Goal: Task Accomplishment & Management: Use online tool/utility

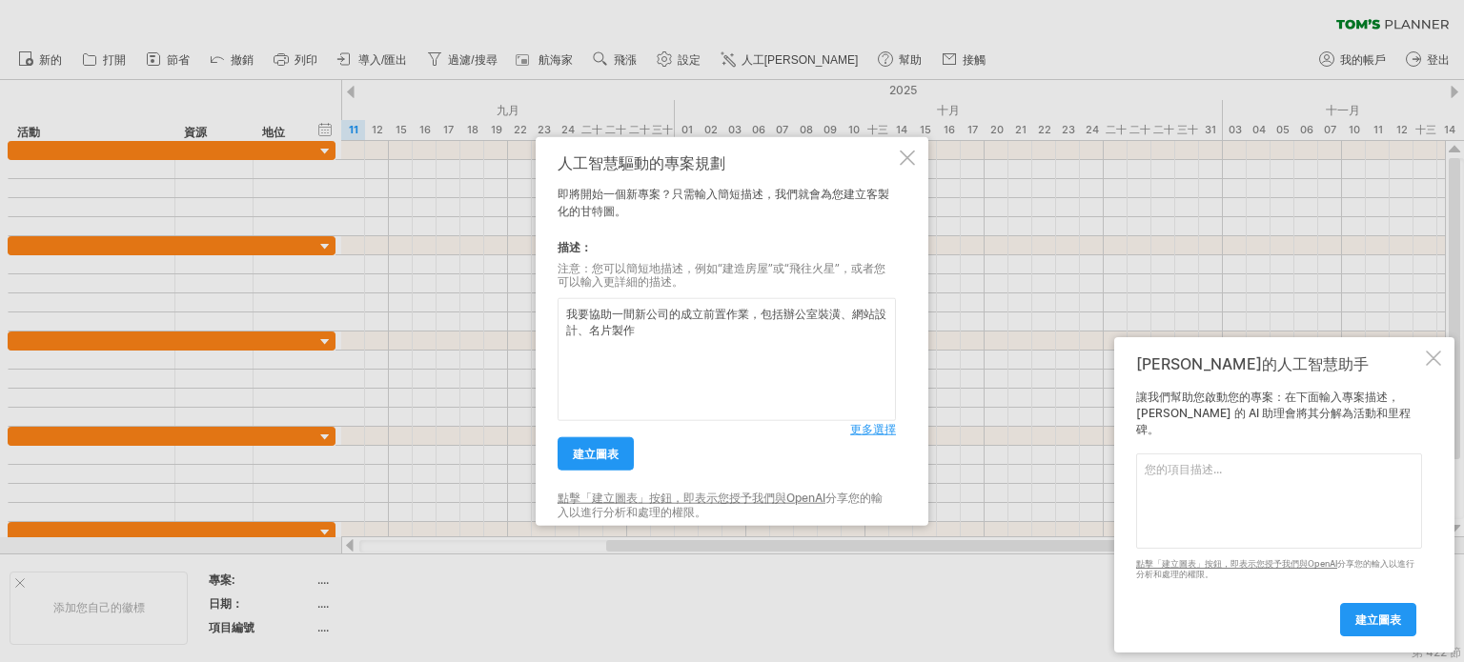
click at [1436, 366] on div at bounding box center [1433, 358] width 15 height 15
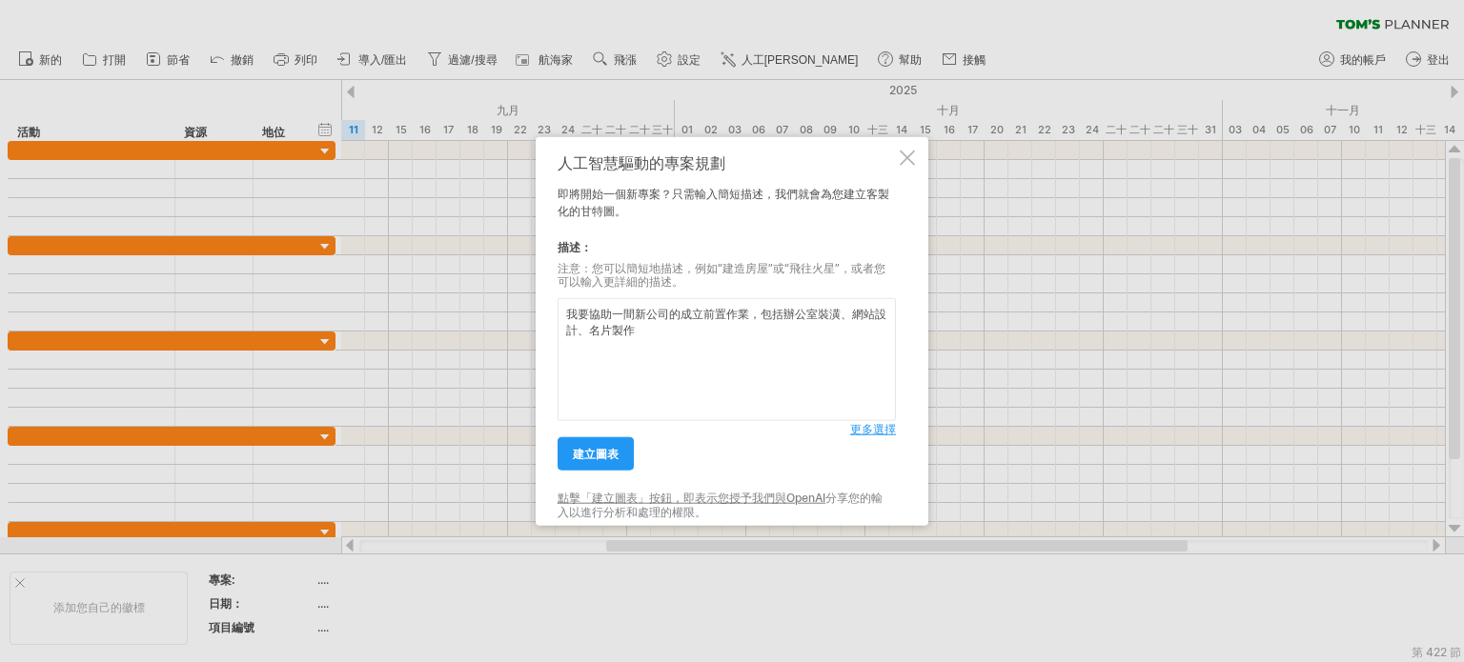
click at [741, 361] on textarea "我要協助一間新公司的成立前置作業，包括辦公室裝潢、網站設計、名片製作" at bounding box center [727, 359] width 338 height 123
type textarea "我要協助一間新公司的成立前置作業，包括辦公室裝潢、網站設計、名片製作、、、"
click at [605, 457] on font "建立圖表" at bounding box center [596, 454] width 46 height 14
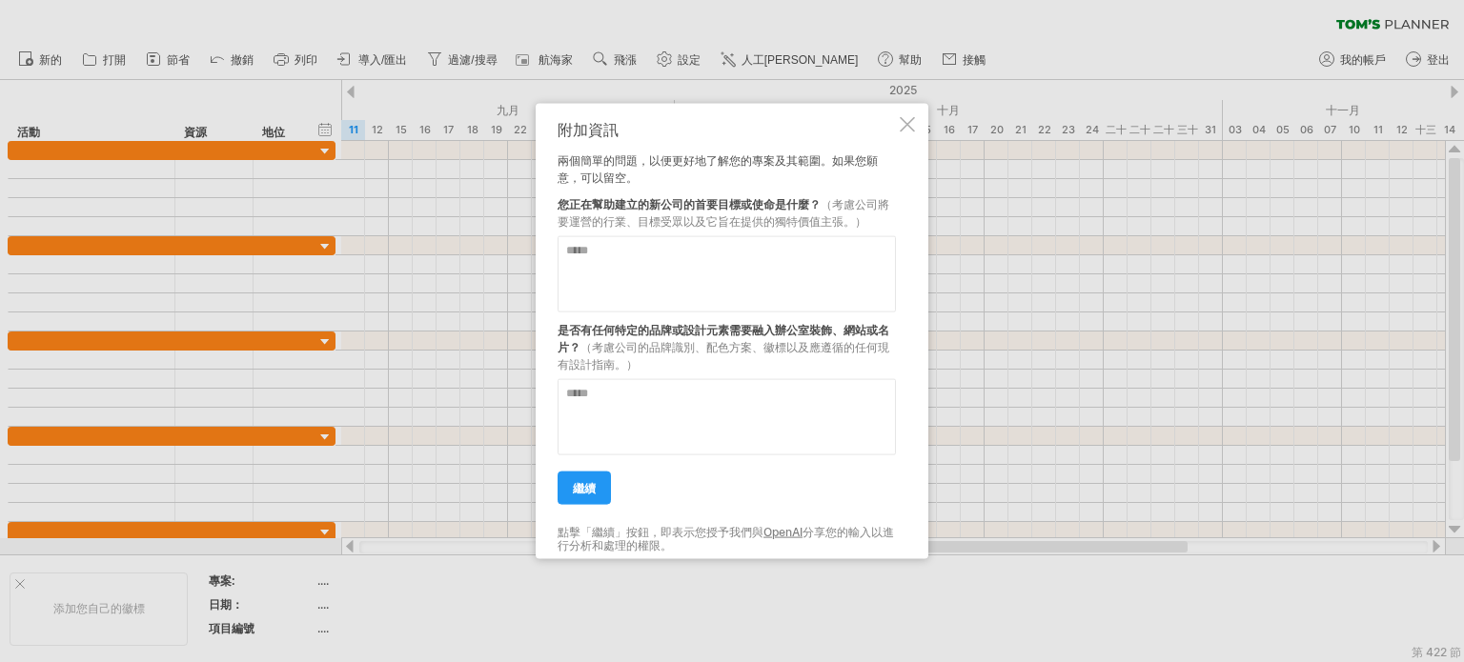
click at [632, 266] on textarea at bounding box center [727, 273] width 338 height 76
type textarea "**********"
click at [661, 403] on textarea at bounding box center [727, 416] width 338 height 76
type textarea "**********"
click at [588, 472] on link "繼續" at bounding box center [584, 487] width 53 height 33
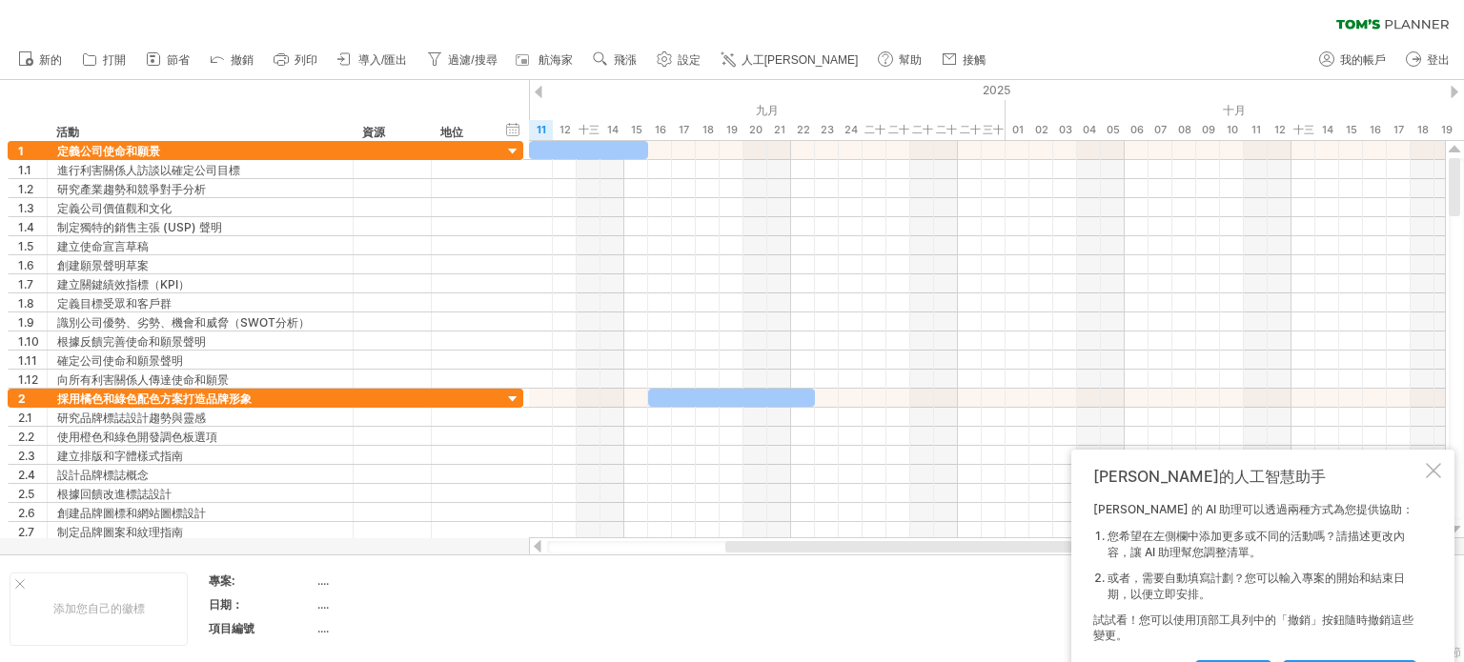
click at [986, 549] on div at bounding box center [899, 546] width 349 height 11
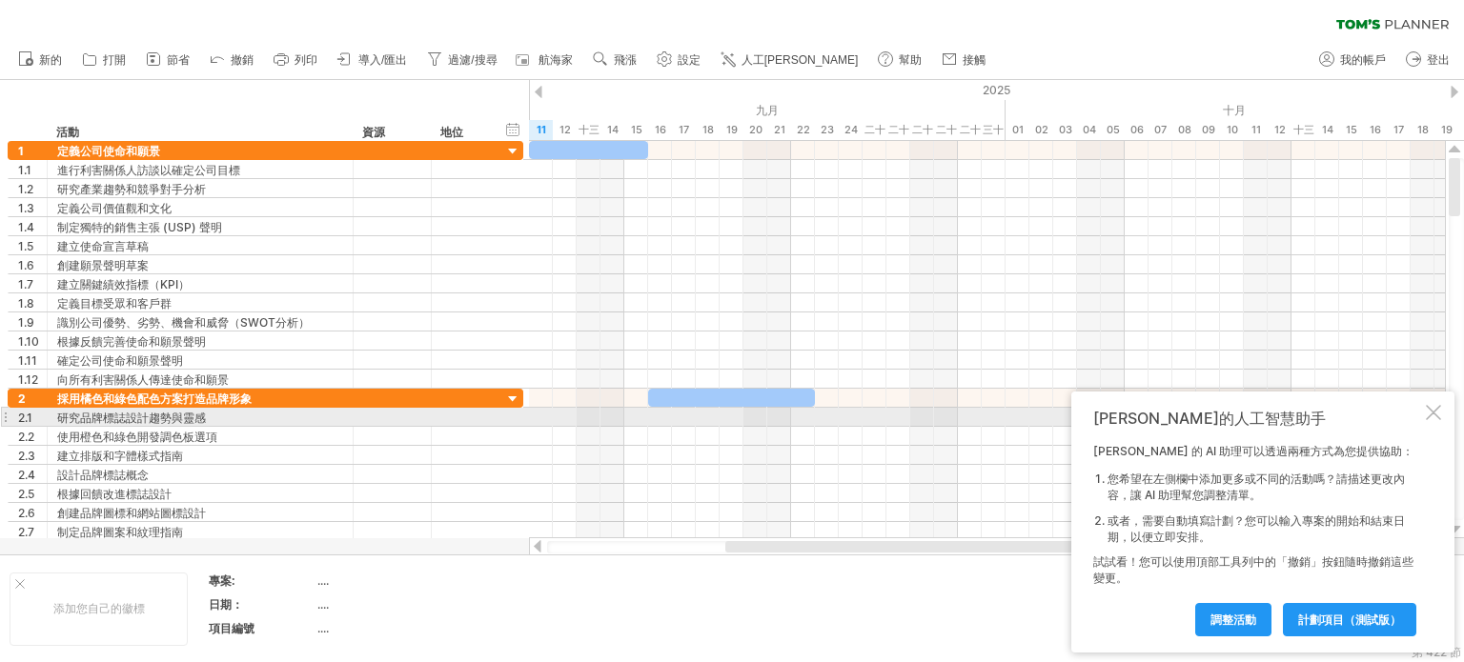
click at [1435, 413] on div at bounding box center [1433, 412] width 15 height 15
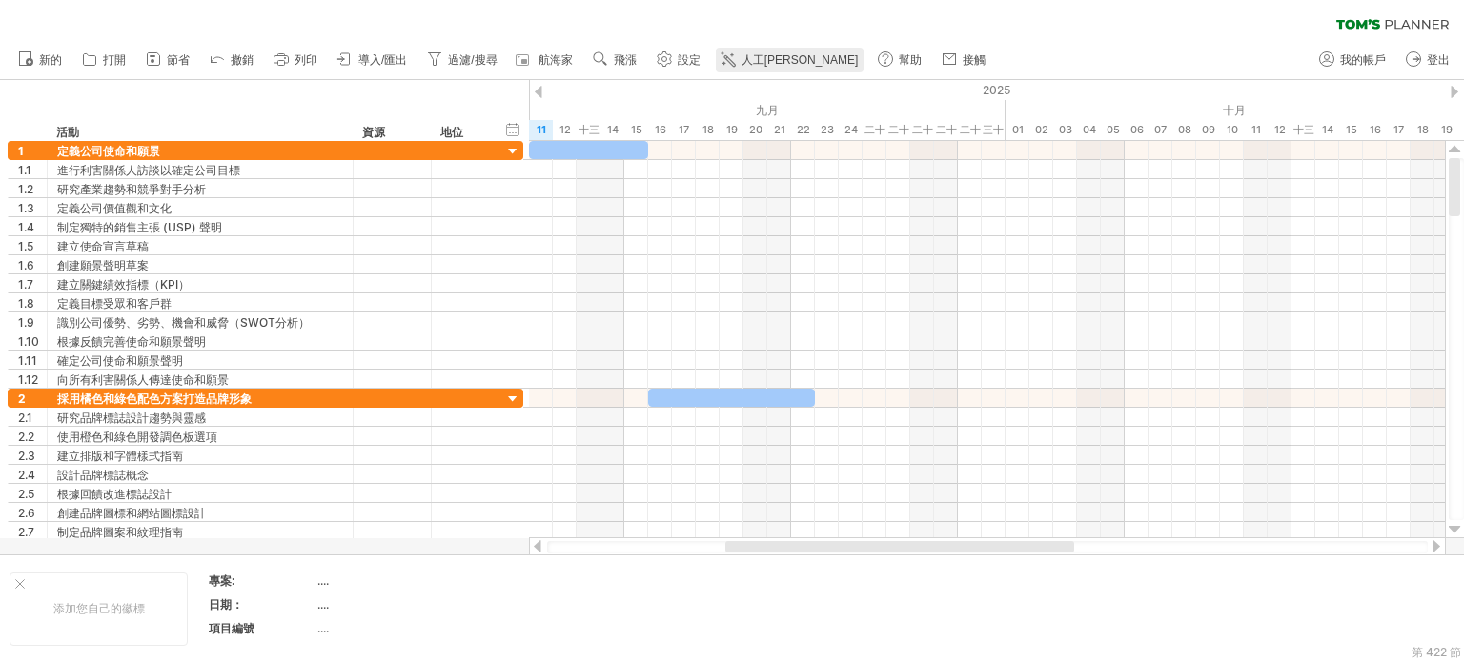
click at [779, 53] on font "人工[PERSON_NAME]" at bounding box center [800, 59] width 117 height 13
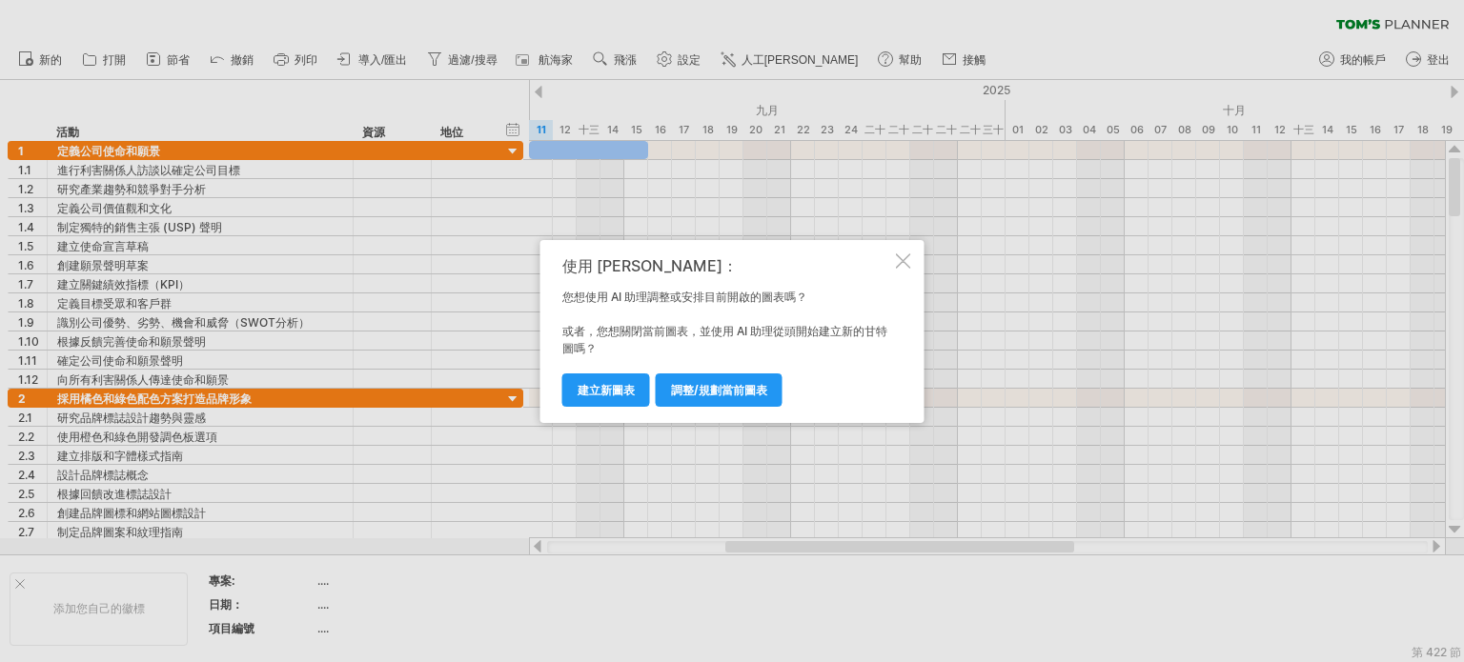
click at [899, 262] on div at bounding box center [903, 261] width 15 height 15
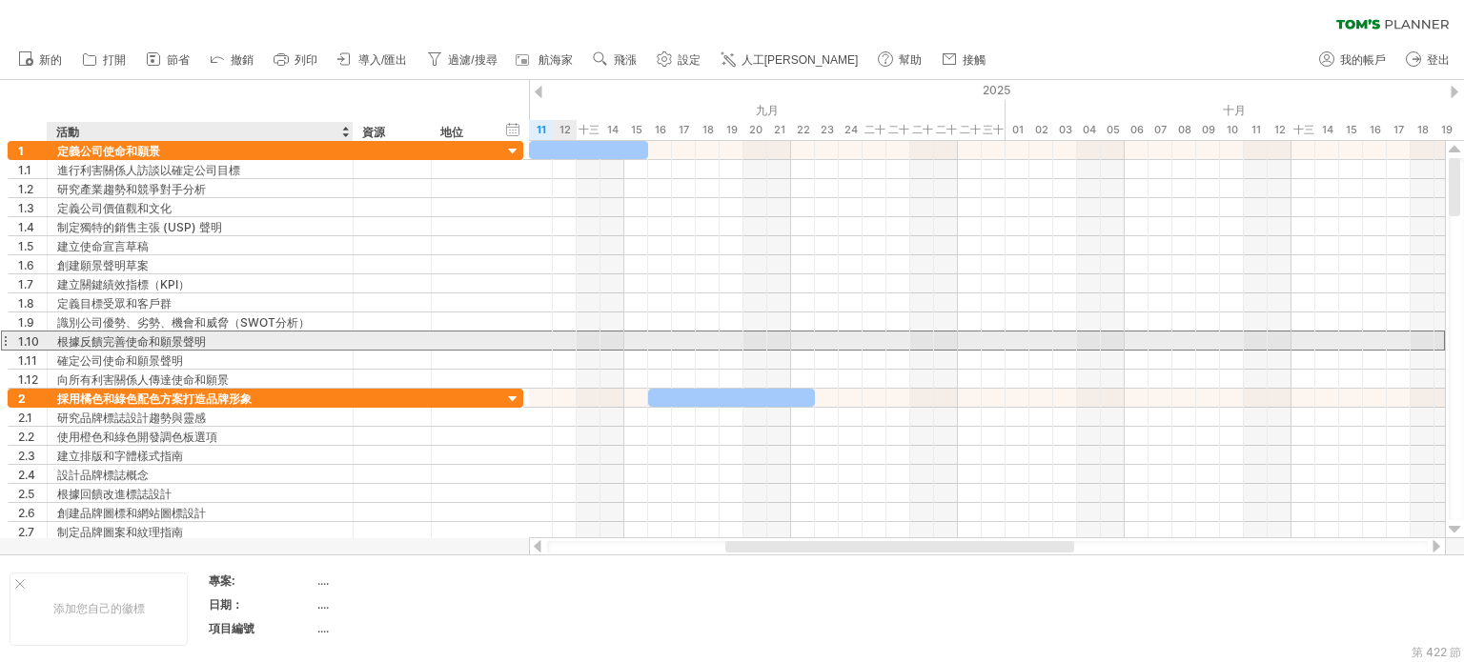
click at [483, 338] on div at bounding box center [463, 341] width 62 height 18
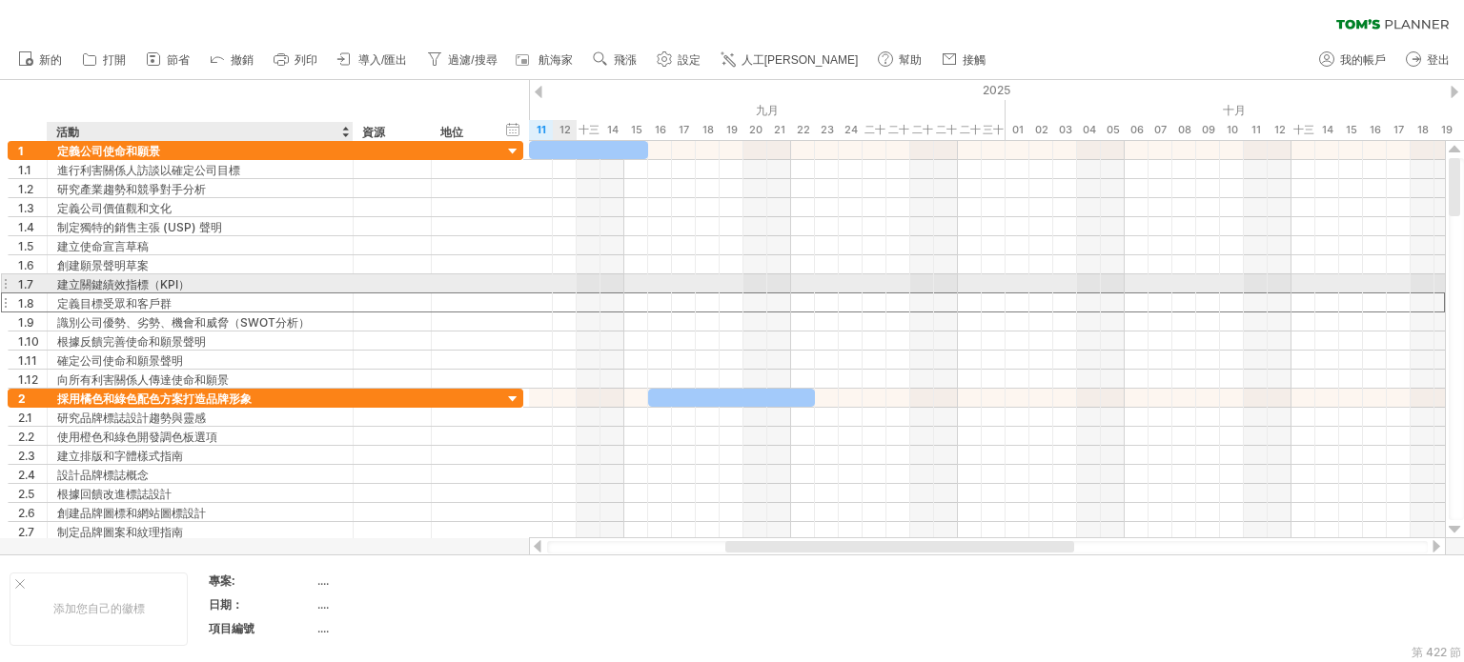
drag, startPoint x: 141, startPoint y: 301, endPoint x: 148, endPoint y: 285, distance: 17.5
click at [148, 285] on div "**********" at bounding box center [266, 265] width 516 height 248
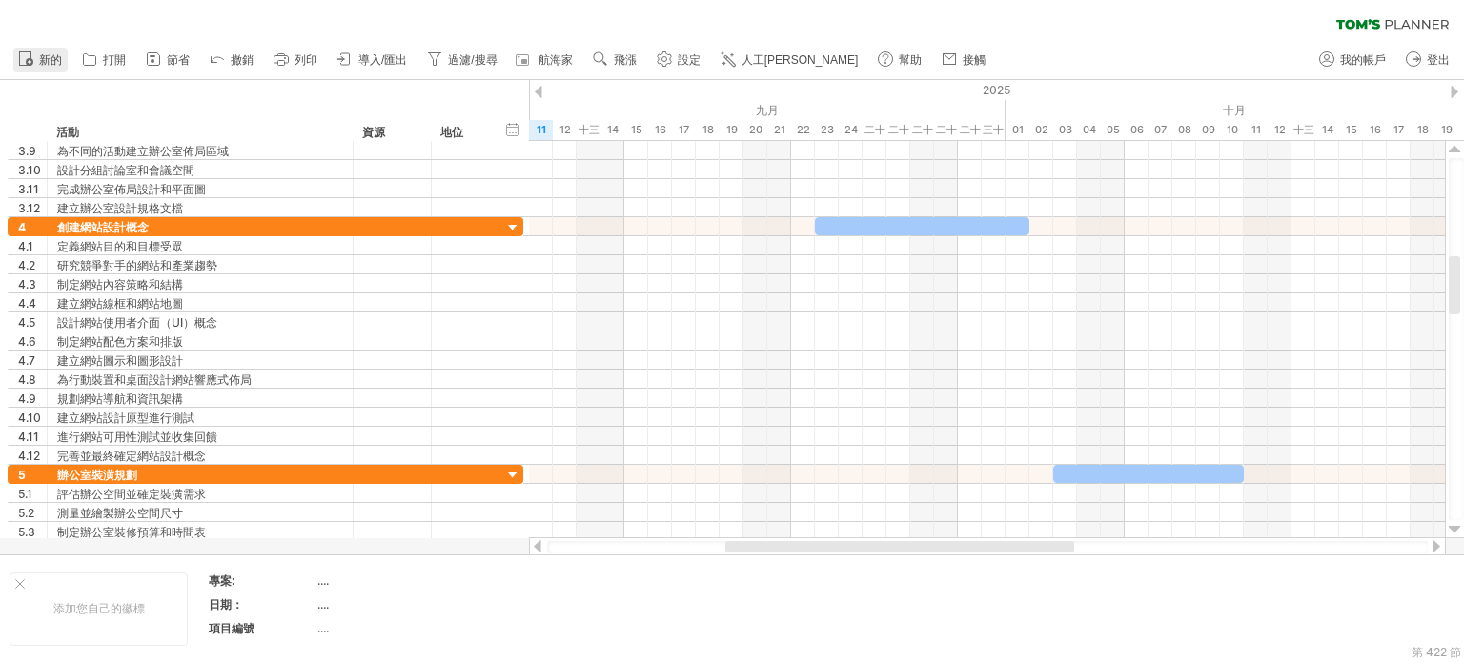
click at [47, 55] on font "新的" at bounding box center [50, 59] width 23 height 13
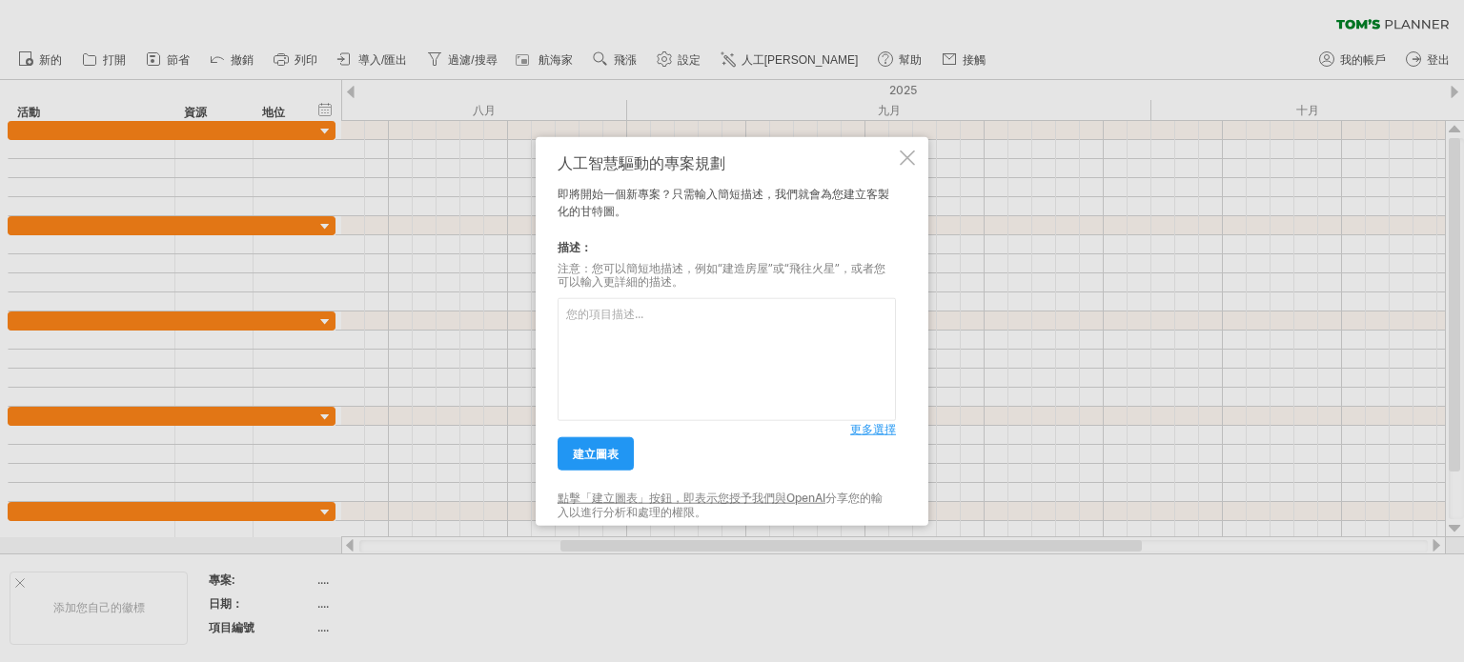
click at [621, 335] on textarea at bounding box center [727, 359] width 338 height 123
click at [862, 434] on font "更多選擇" at bounding box center [873, 429] width 46 height 14
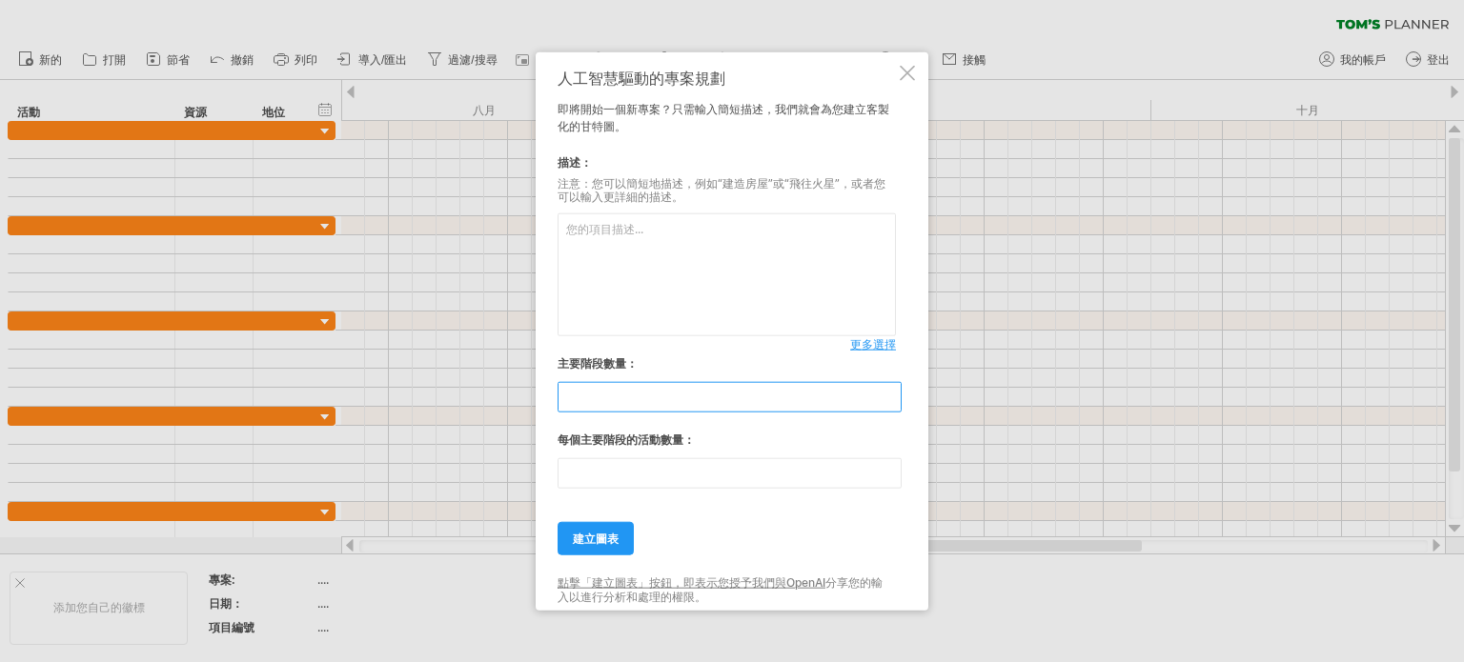
click at [645, 403] on input "**" at bounding box center [730, 397] width 344 height 30
type input "*"
click at [618, 479] on input "**" at bounding box center [730, 473] width 344 height 30
type input "*"
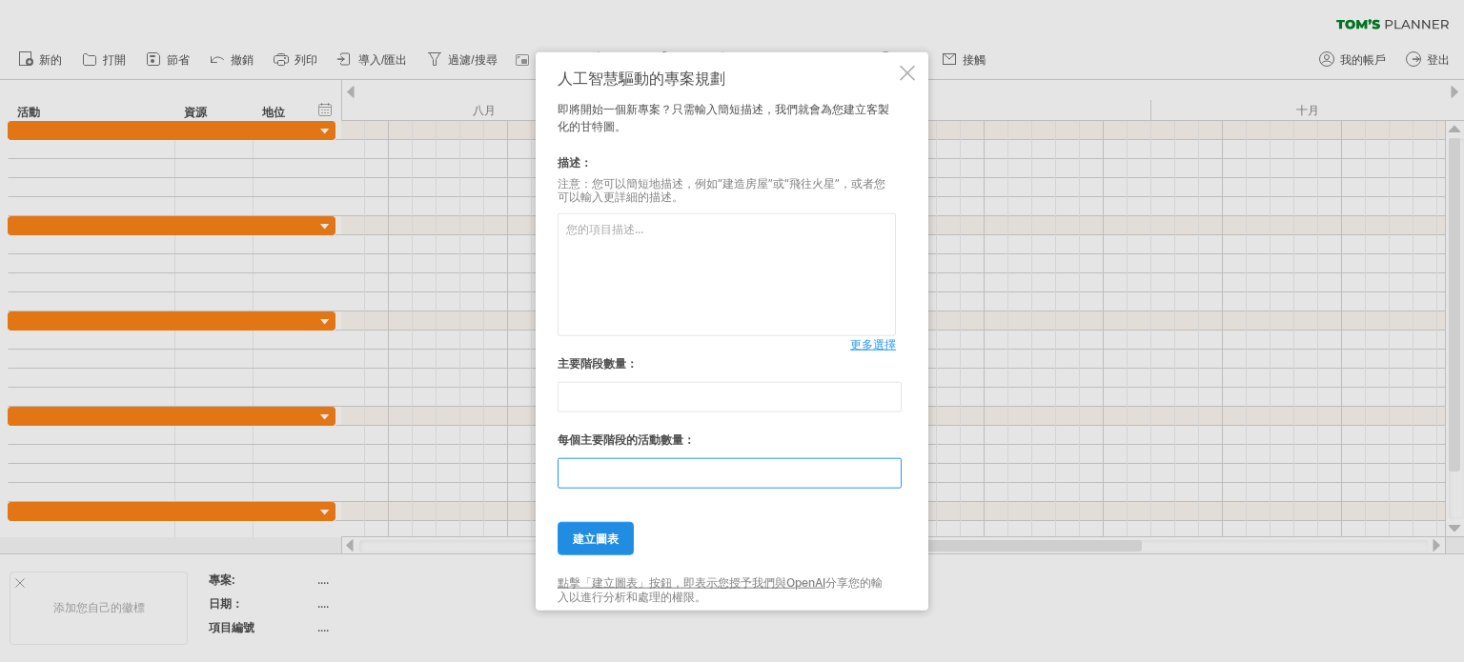
type input "*"
click at [581, 525] on link "建立圖表" at bounding box center [596, 538] width 76 height 33
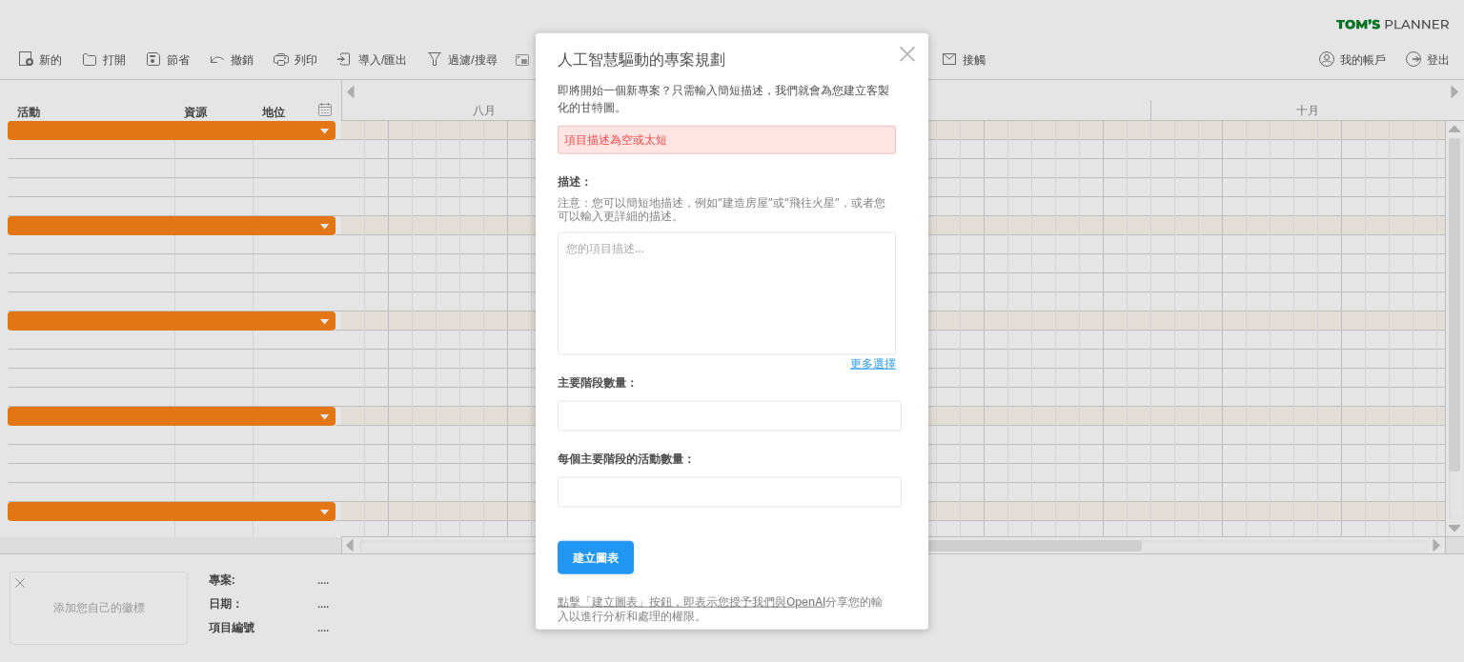
click at [619, 271] on textarea at bounding box center [727, 294] width 338 height 123
click at [608, 264] on textarea "我要協助一間新創公司的設立前置作業，工作內容主要有辦公室規劃設計、行銷文宣製作、名片設計、網站製作(外包廠商)" at bounding box center [727, 294] width 338 height 123
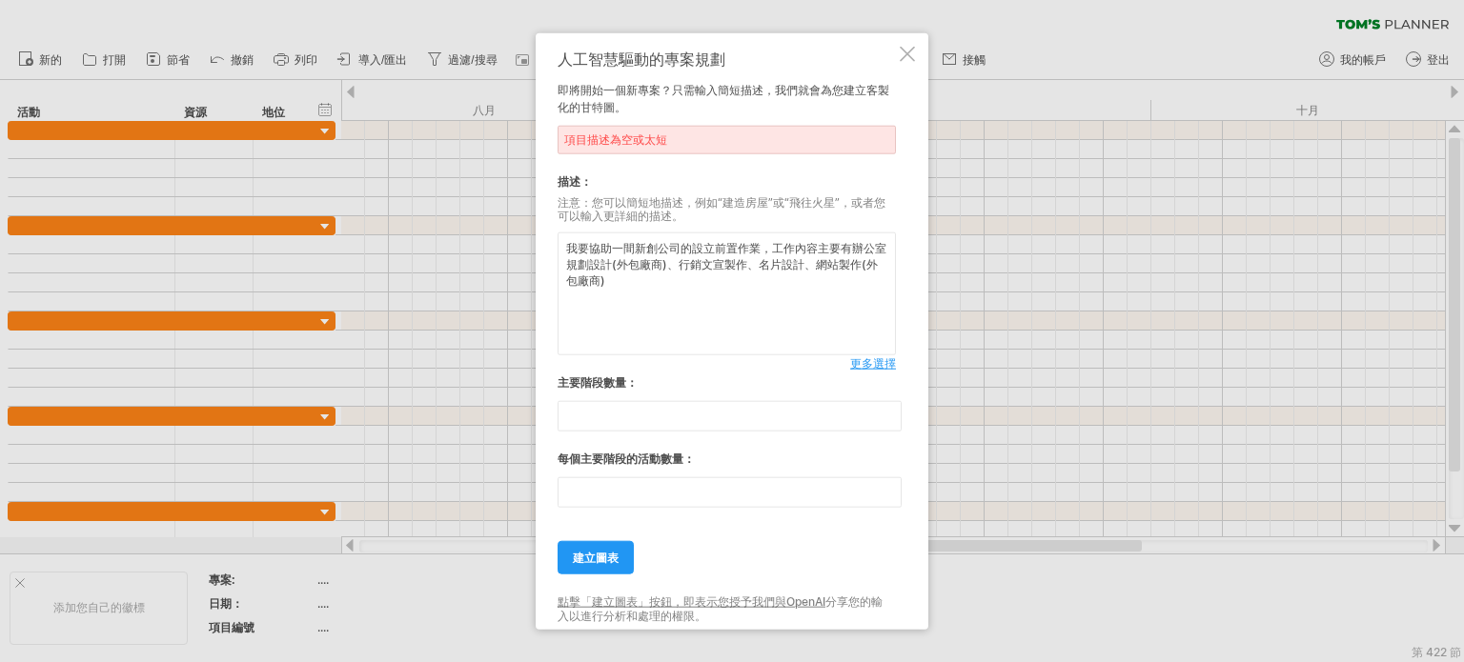
click at [620, 287] on textarea "我要協助一間新創公司的設立前置作業，工作內容主要有辦公室規劃設計(外包廠商)、行銷文宣製作、名片設計、網站製作(外包廠商)" at bounding box center [727, 294] width 338 height 123
type textarea "我要協助一間新創公司的設立前置作業，工作內容主要有辦公室規劃設計(外包廠商)、行銷文宣製作、名片設計、網站製作(外包廠商)、公司商標註冊。"
click at [599, 548] on link "建立圖表" at bounding box center [596, 557] width 76 height 33
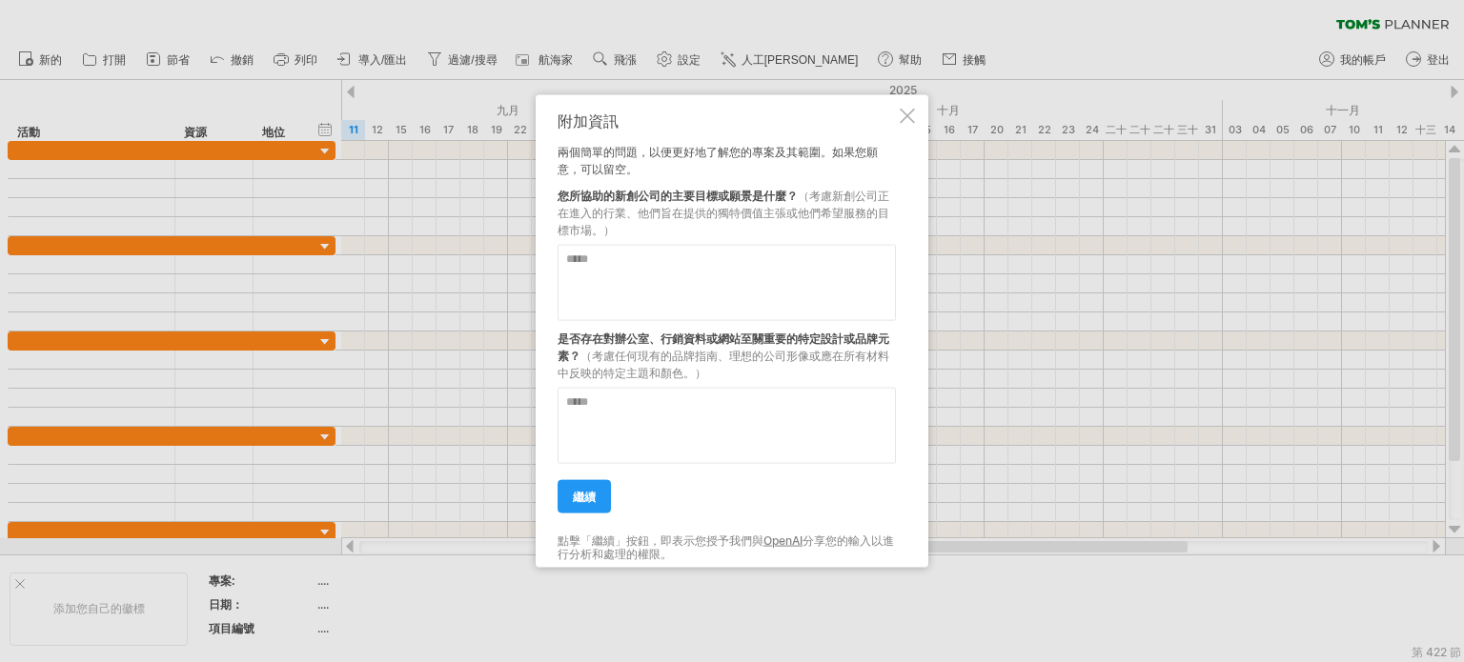
click at [663, 274] on textarea at bounding box center [727, 282] width 338 height 76
type textarea "**********"
click at [681, 426] on textarea at bounding box center [727, 425] width 338 height 76
type textarea "**********"
click at [587, 504] on link "繼續" at bounding box center [584, 495] width 53 height 33
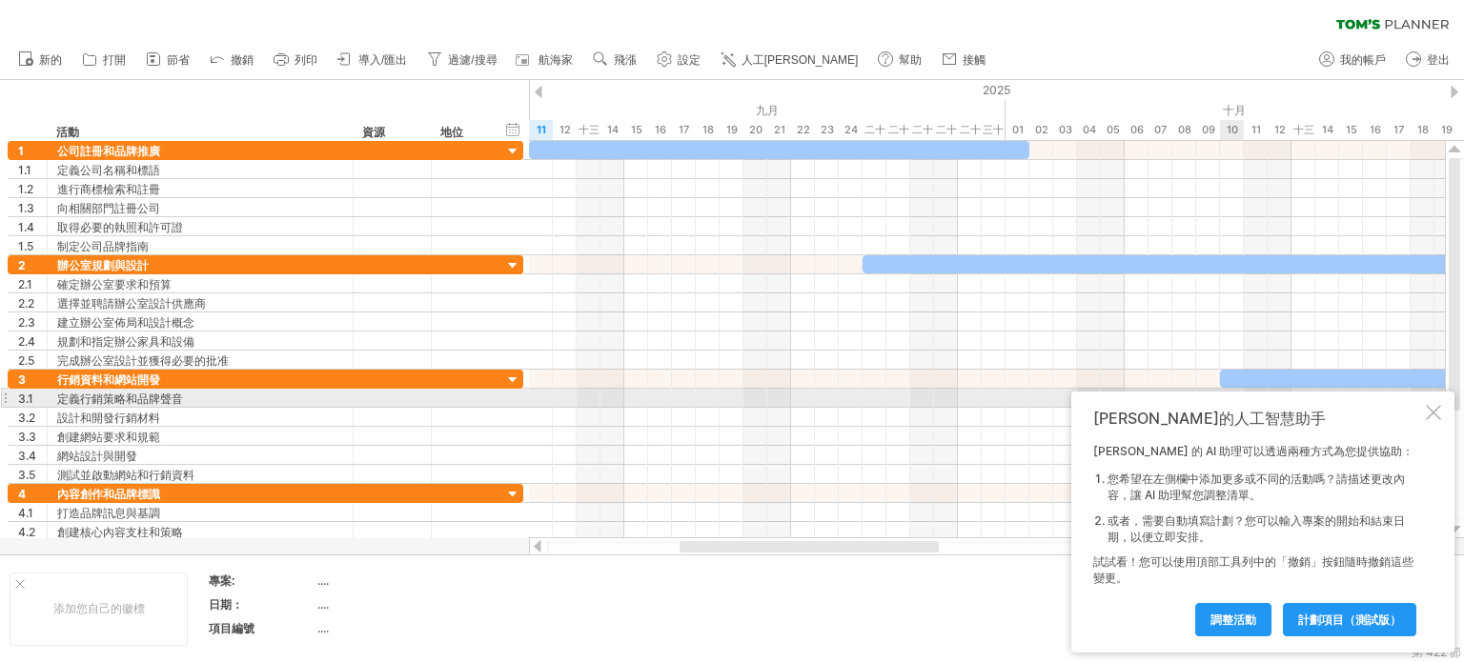
click at [1441, 410] on div "湯姆的人工智慧助手 Tom 的 AI 助理可以透過兩種方式為您提供協助： 您希望在左側欄中添加更多或不同的活動嗎？請描述更改內容，讓 AI 助理幫您調整清單。…" at bounding box center [1262, 522] width 383 height 261
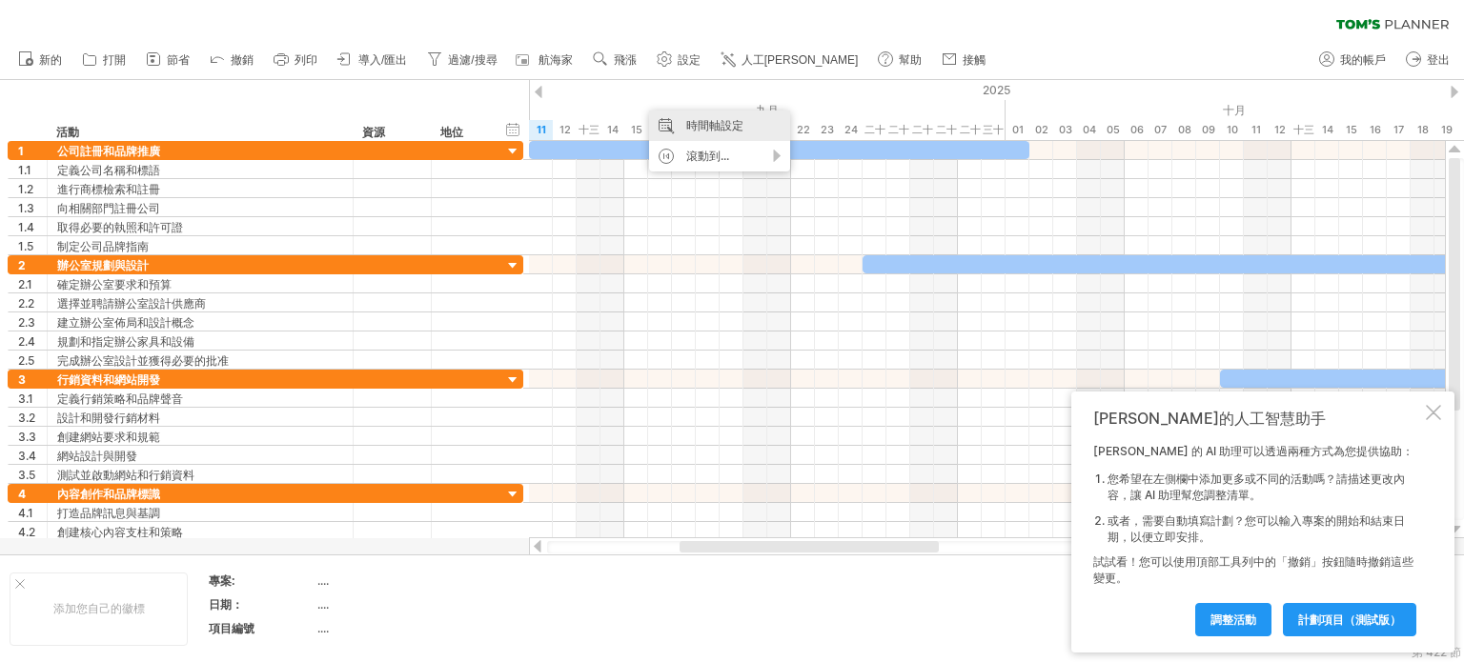
click at [703, 124] on font "時間軸設定" at bounding box center [714, 125] width 57 height 14
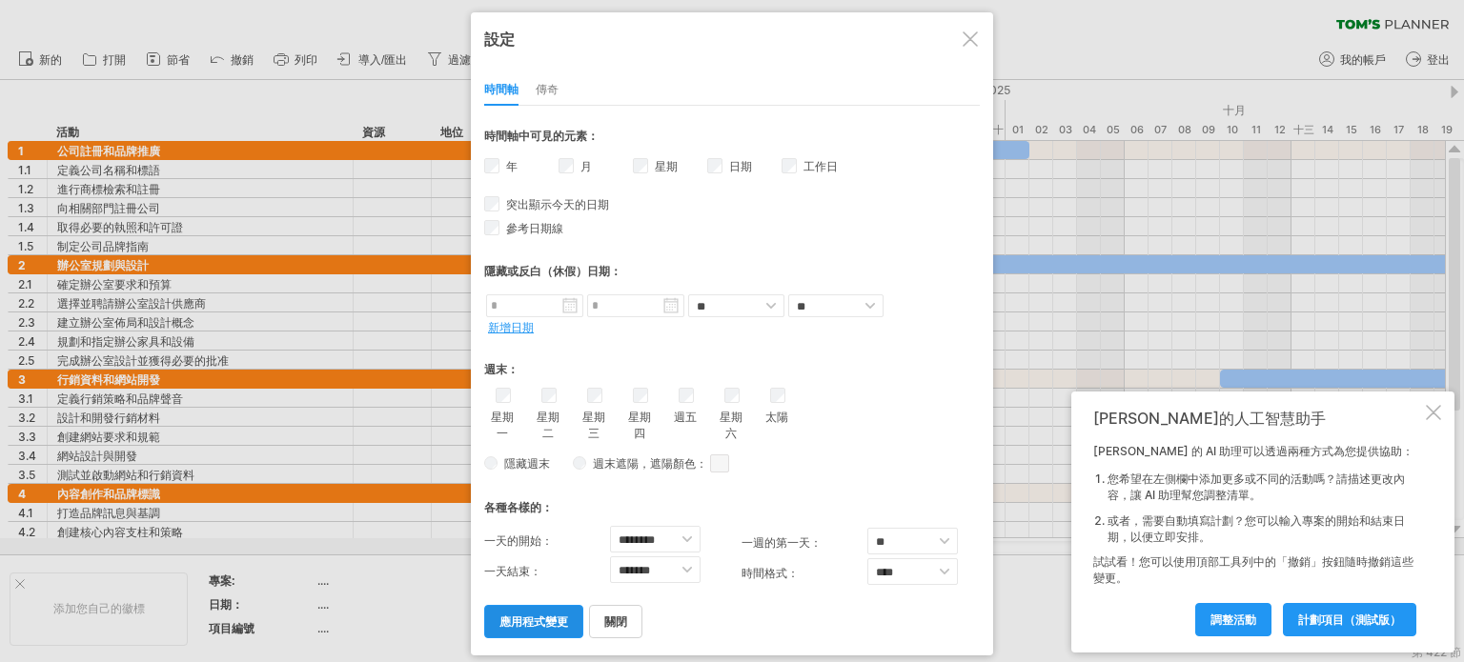
click at [525, 617] on font "應用程式變更" at bounding box center [533, 622] width 69 height 14
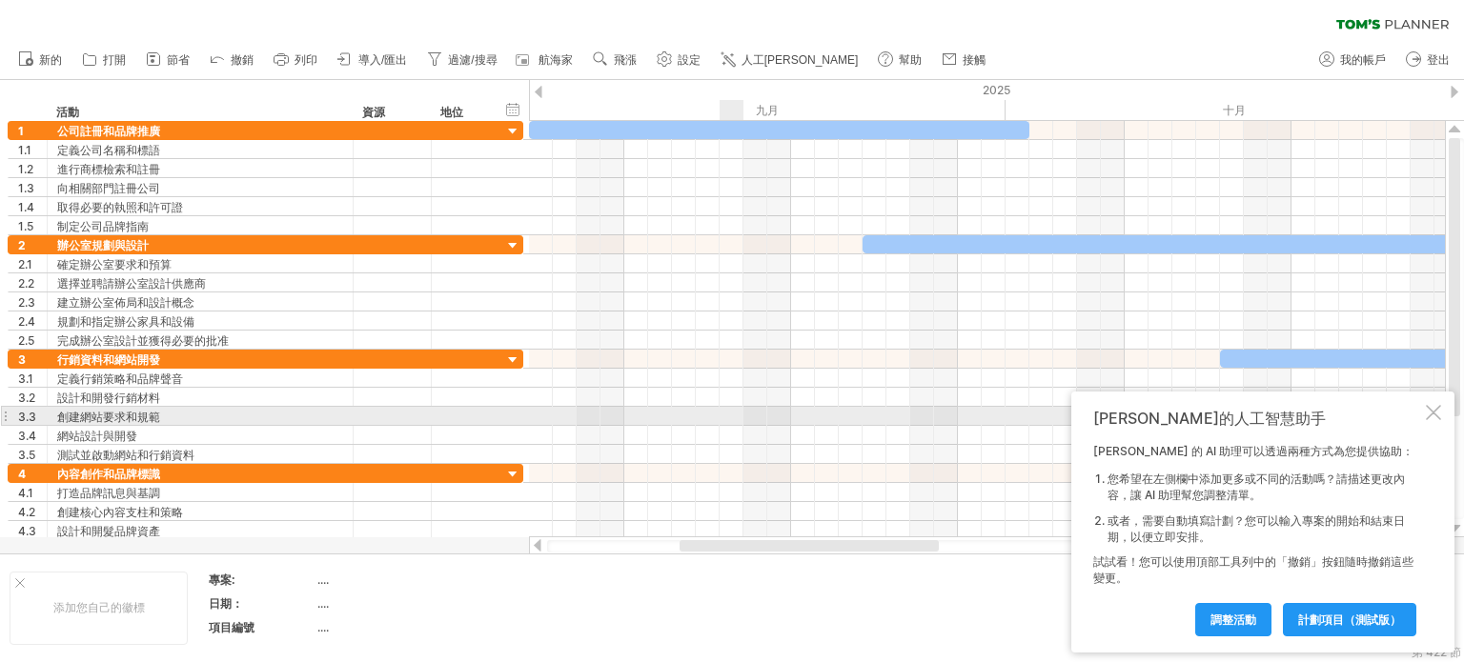
drag, startPoint x: 1436, startPoint y: 411, endPoint x: 1425, endPoint y: 411, distance: 11.4
click at [1437, 410] on div at bounding box center [1433, 412] width 15 height 15
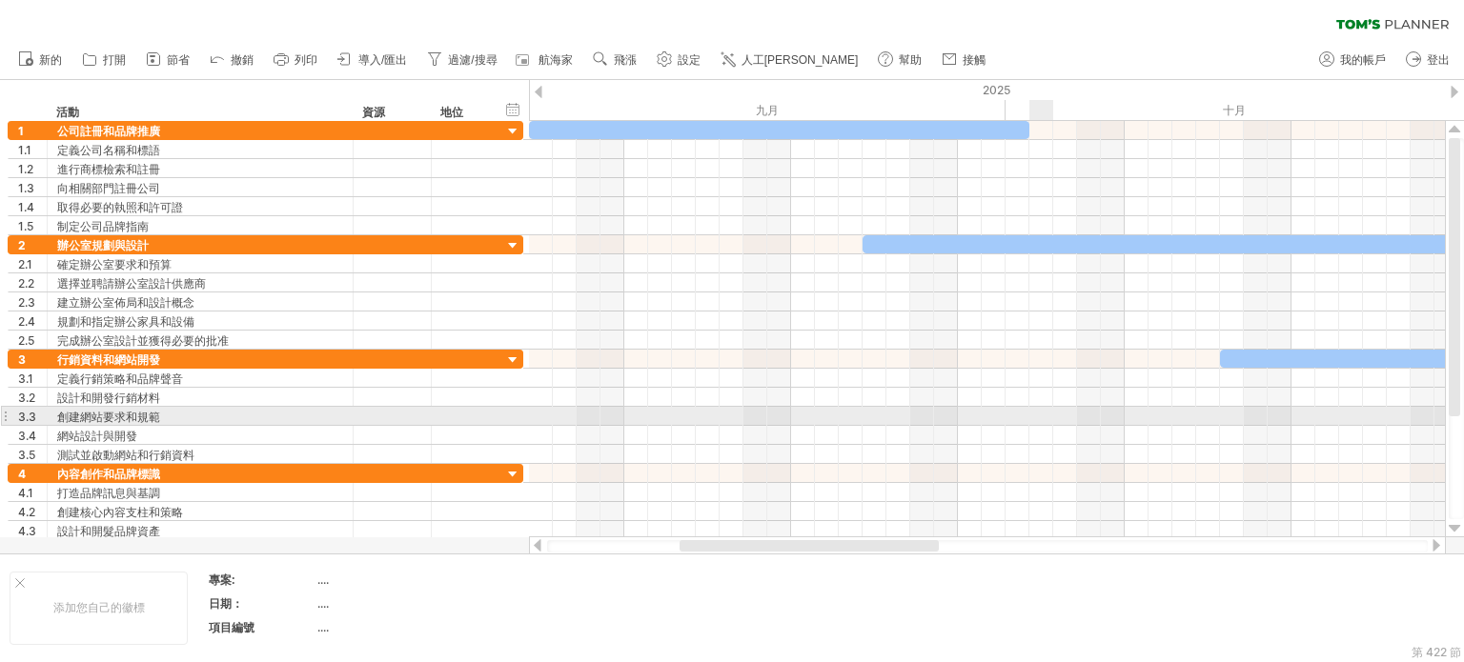
click at [1042, 407] on div at bounding box center [987, 416] width 916 height 19
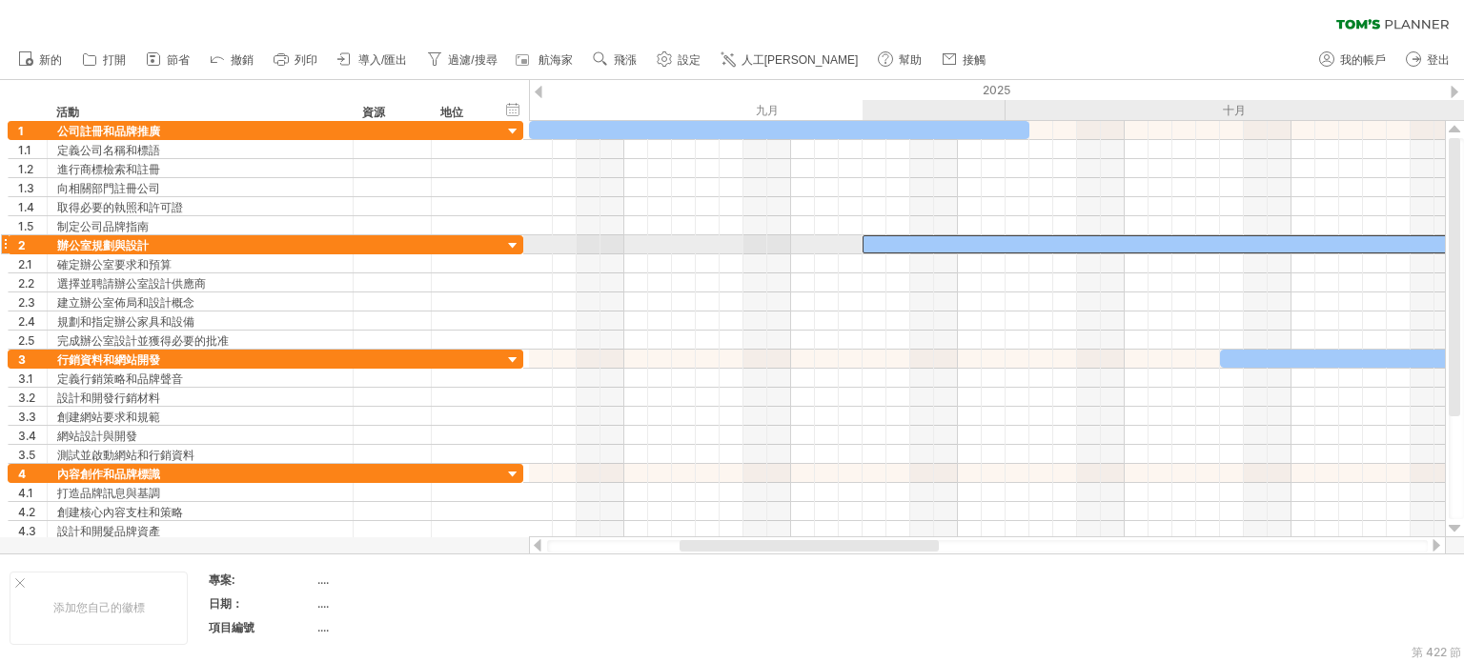
click at [891, 239] on div at bounding box center [1363, 244] width 1001 height 18
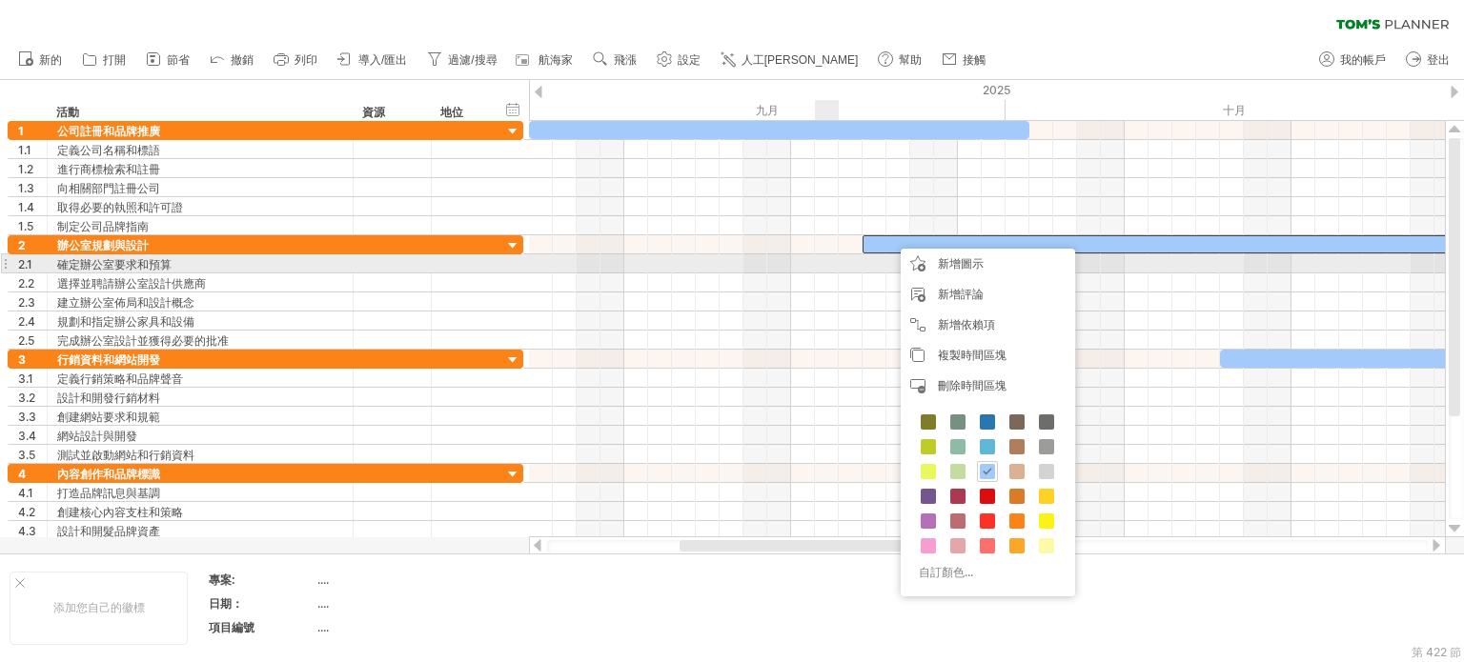
click at [815, 274] on div at bounding box center [987, 283] width 916 height 19
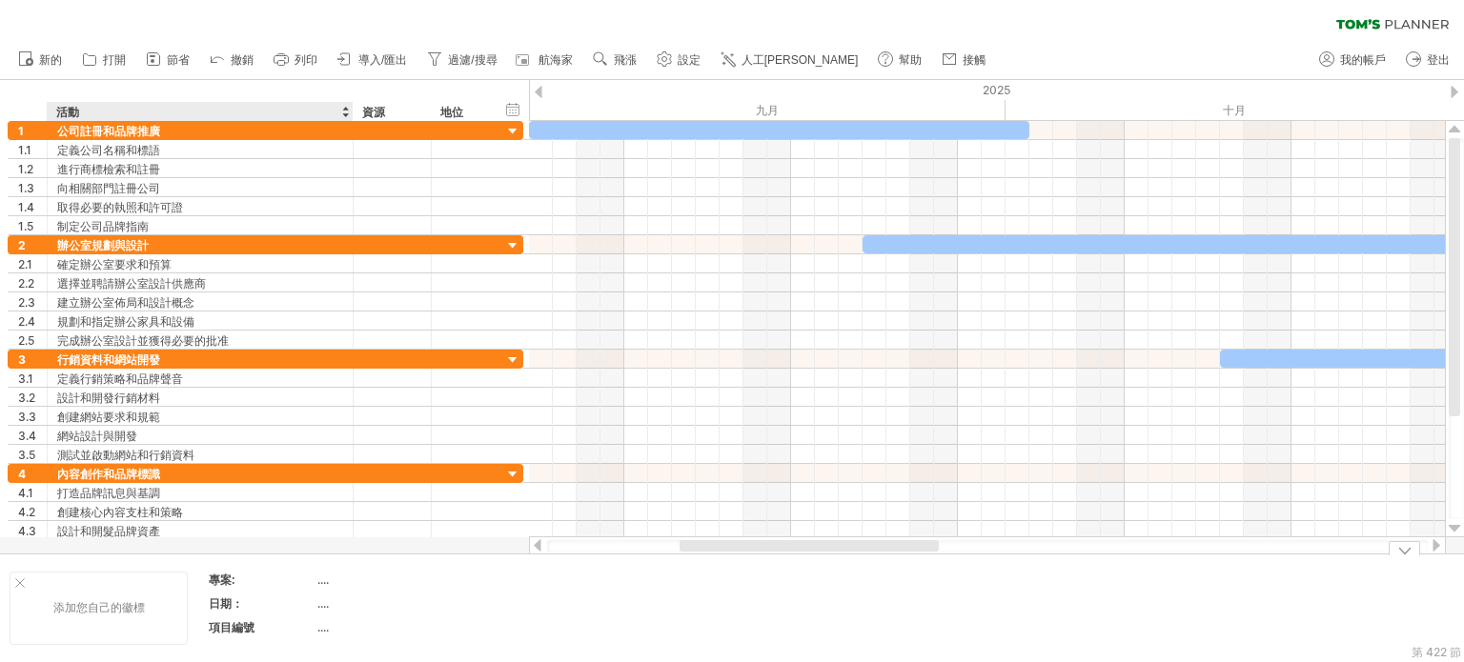
click at [104, 605] on font "添加您自己的徽標" at bounding box center [98, 607] width 91 height 14
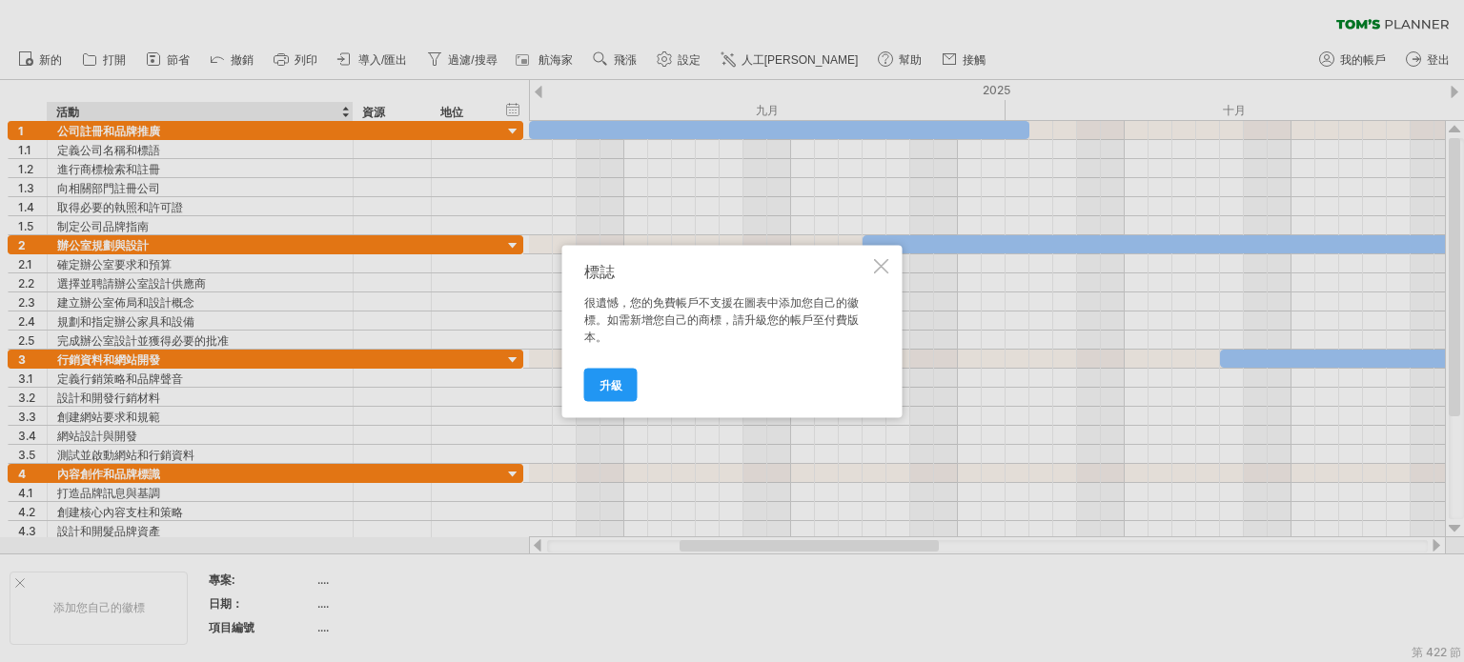
click at [881, 258] on div at bounding box center [881, 265] width 15 height 15
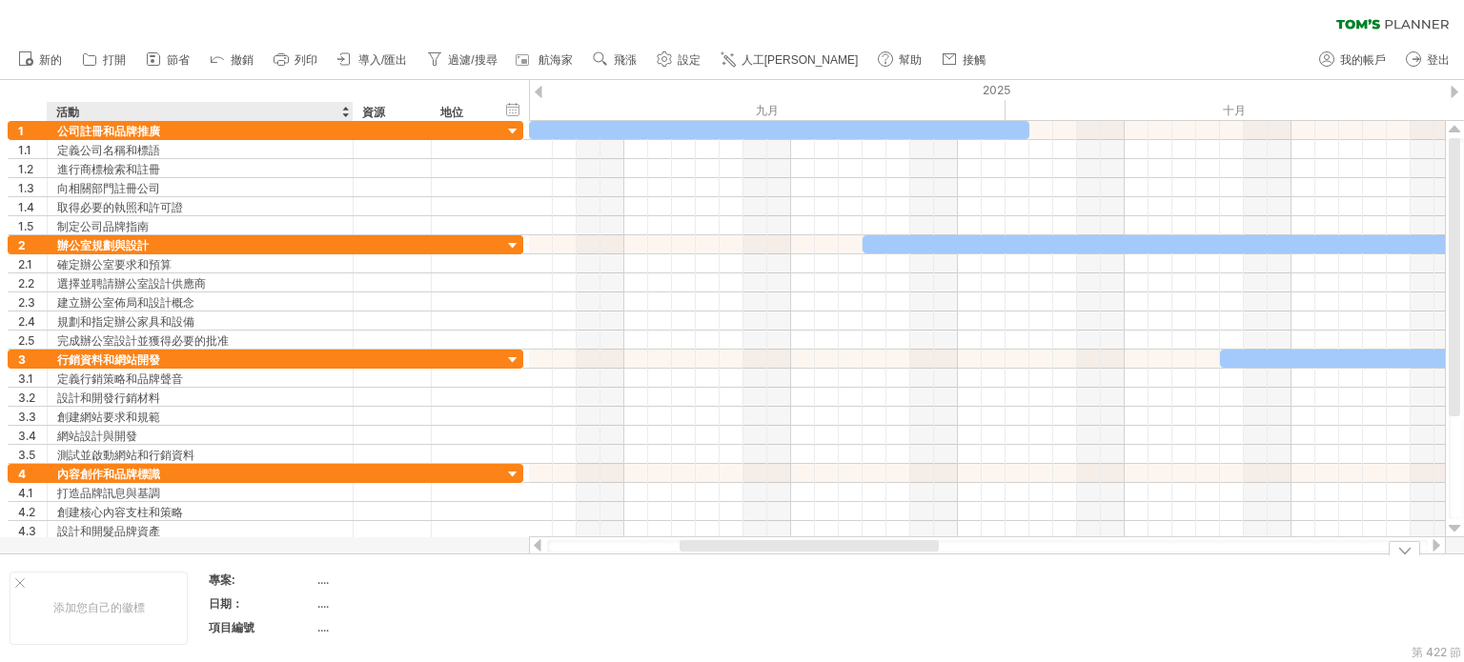
click at [323, 601] on font "...." at bounding box center [322, 604] width 11 height 14
click at [320, 611] on td "...." at bounding box center [398, 607] width 162 height 22
type input "********"
click at [320, 581] on font "...." at bounding box center [322, 580] width 11 height 14
click at [335, 579] on div "...." at bounding box center [397, 580] width 160 height 16
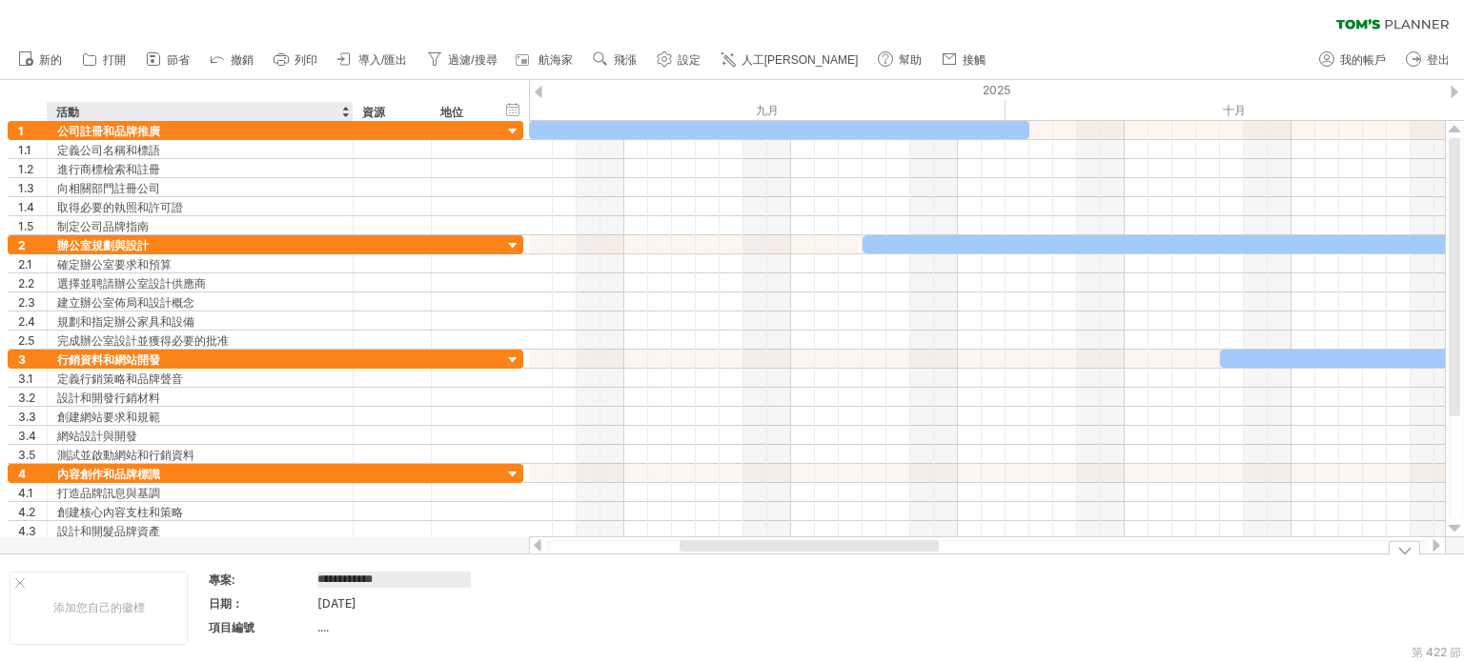
type input "**********"
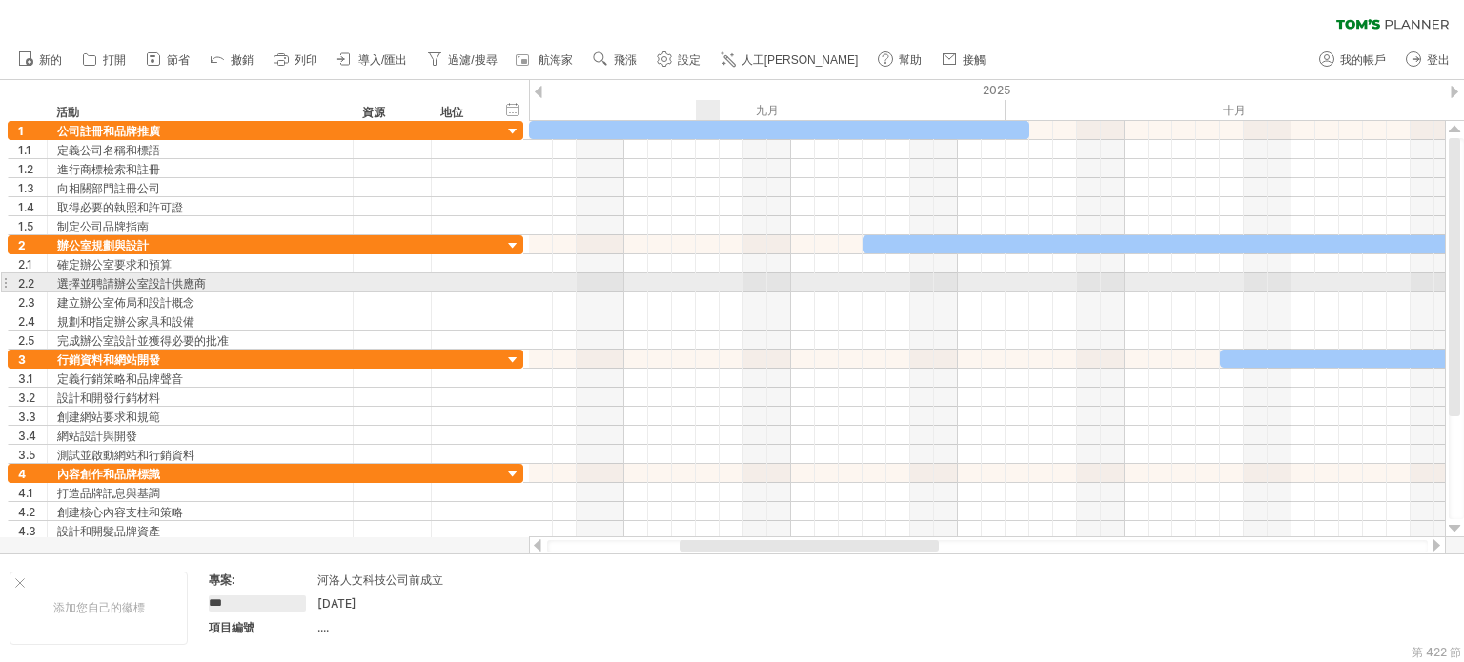
click at [709, 293] on div at bounding box center [987, 302] width 916 height 19
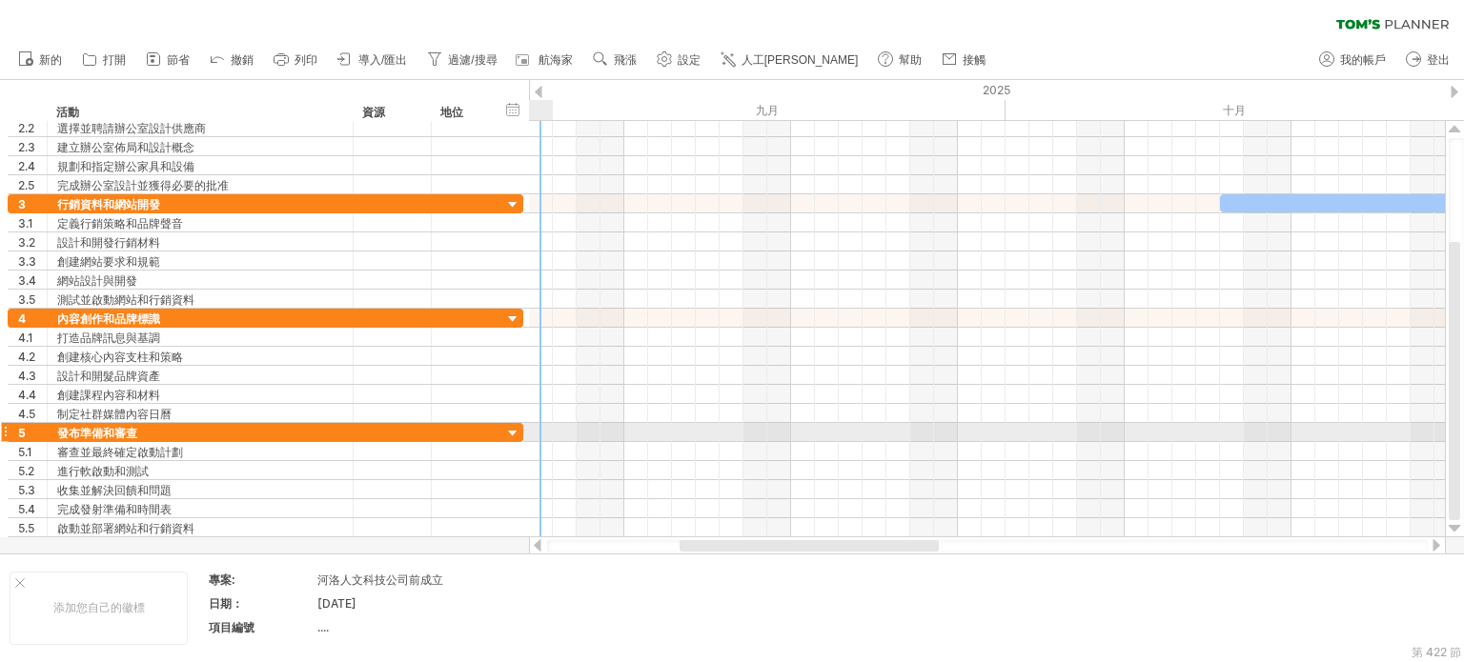
click at [509, 427] on div at bounding box center [513, 434] width 18 height 18
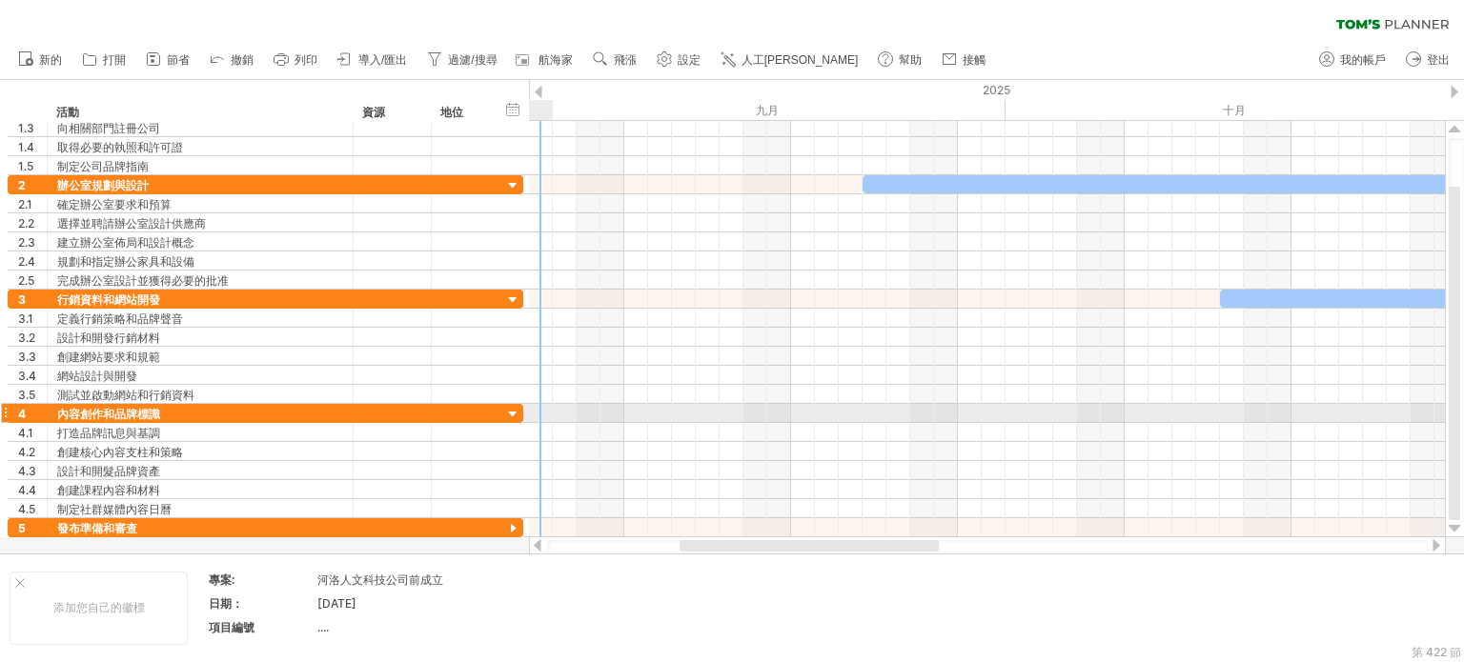
click at [515, 411] on div at bounding box center [513, 415] width 18 height 18
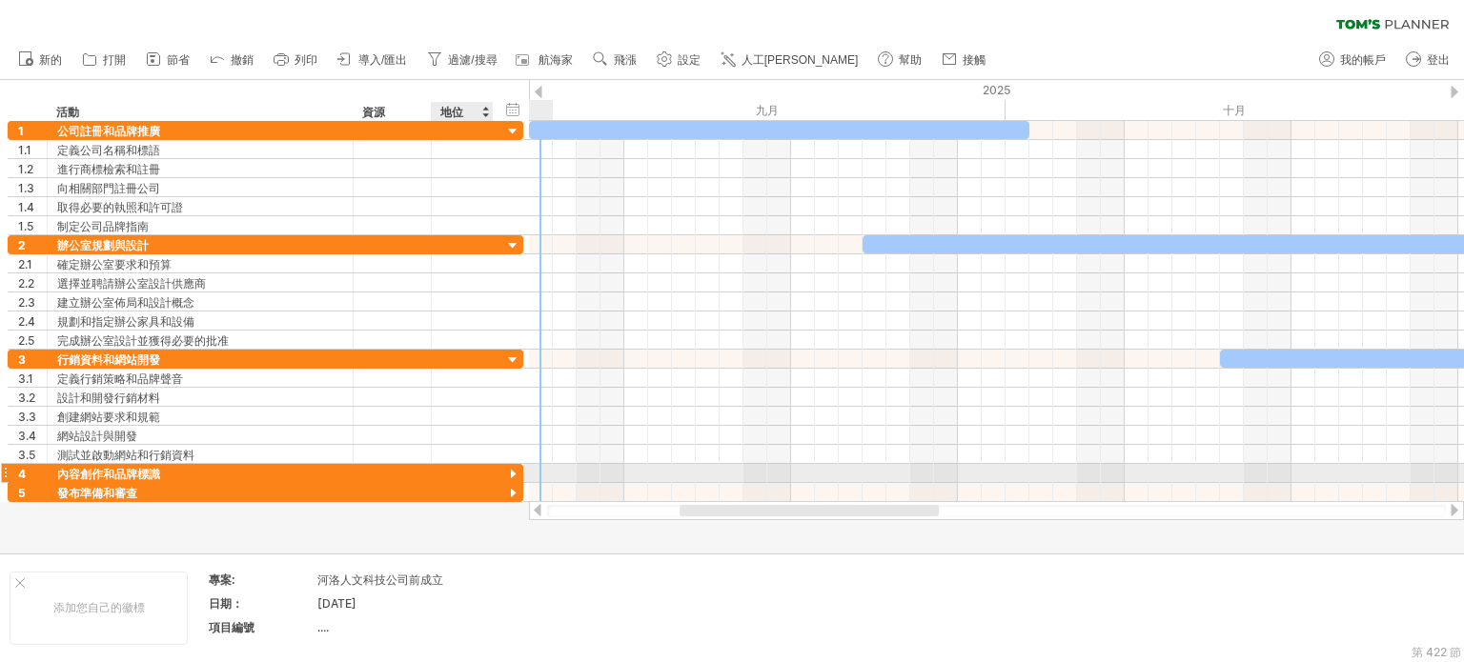
click at [512, 470] on div at bounding box center [513, 475] width 18 height 18
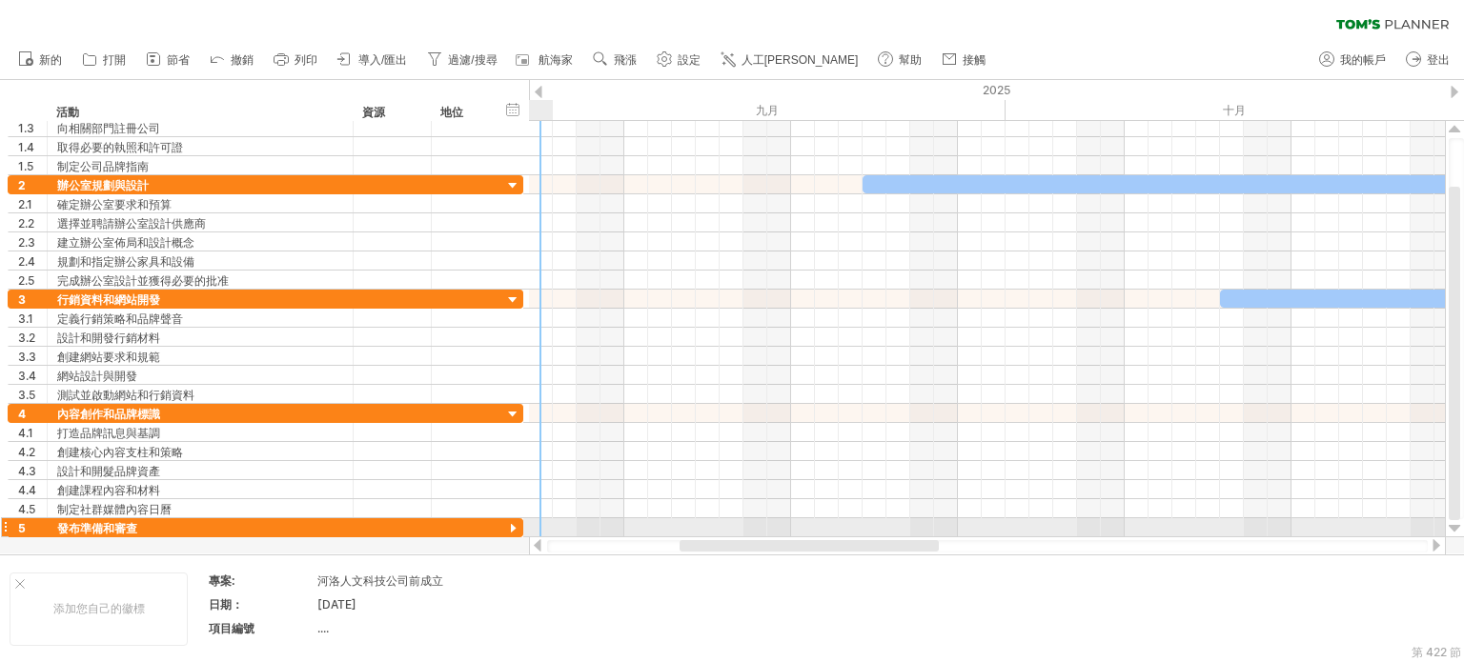
click at [516, 523] on div at bounding box center [513, 529] width 18 height 18
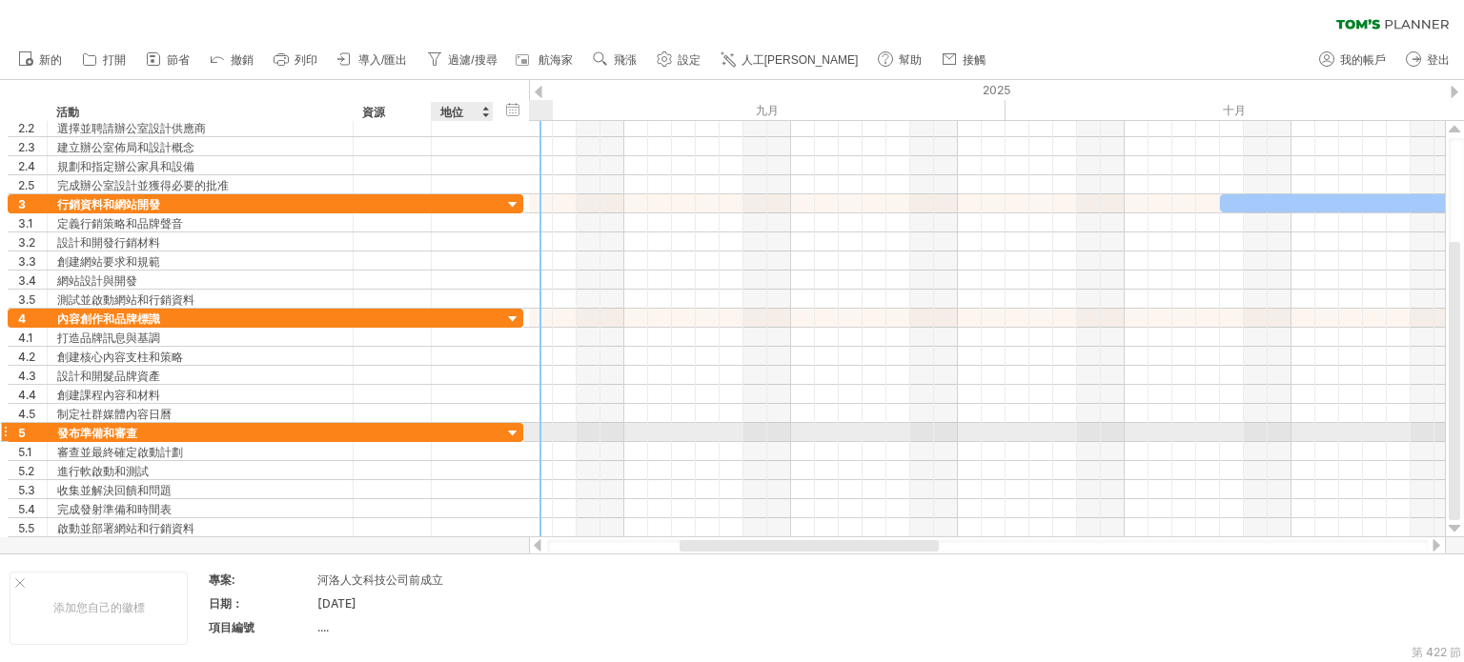
click at [511, 431] on div at bounding box center [513, 434] width 18 height 18
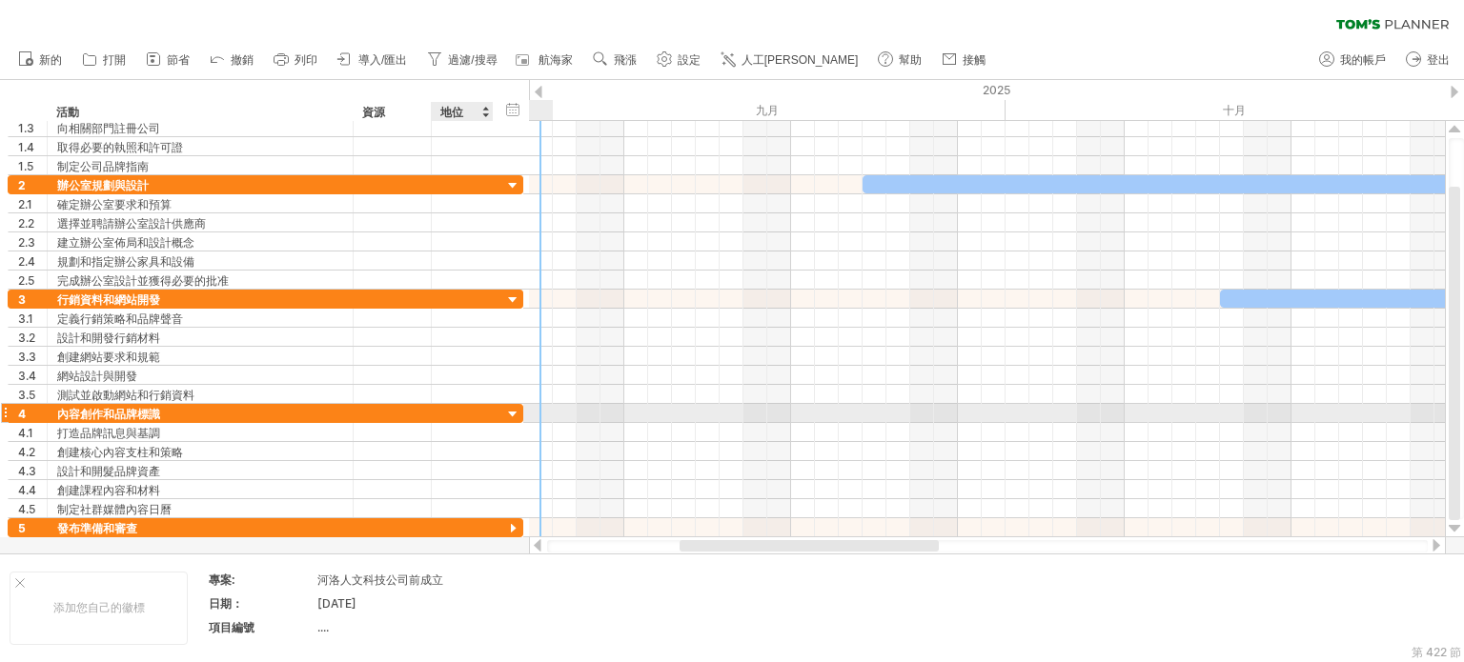
click at [507, 409] on div at bounding box center [513, 415] width 18 height 18
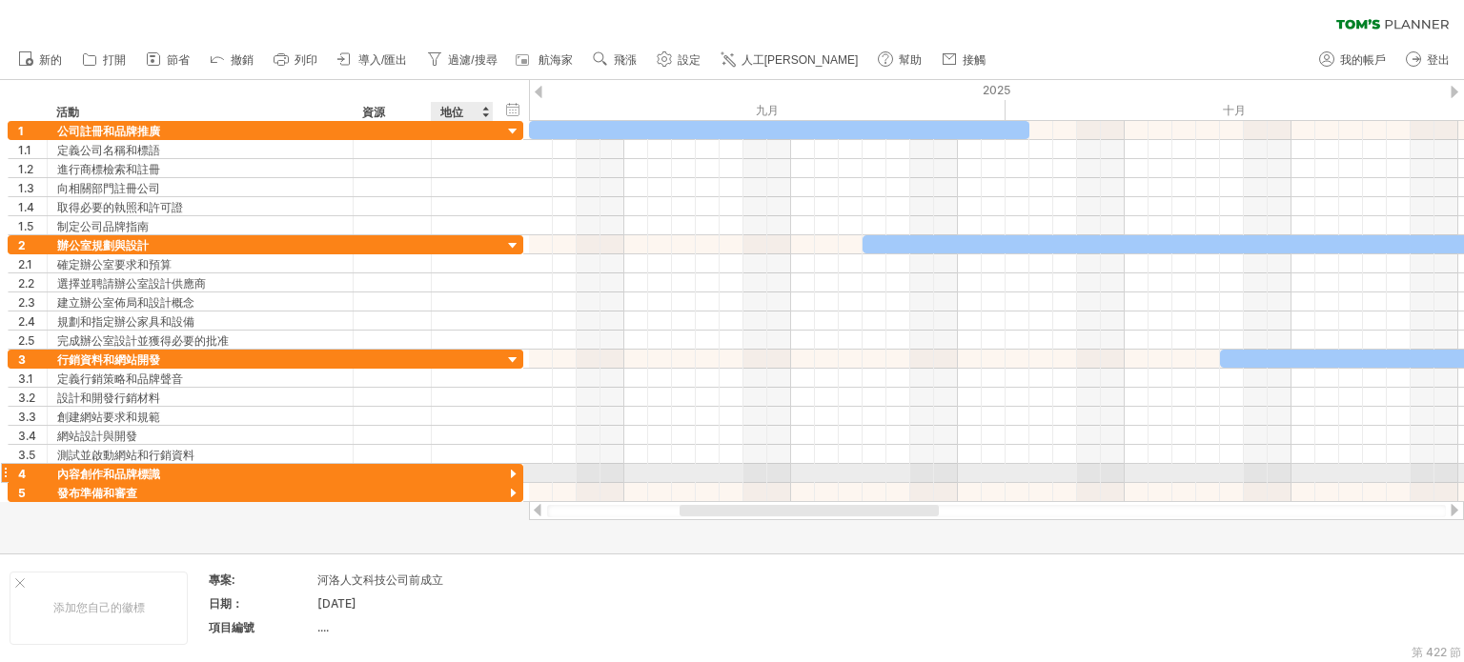
click at [513, 468] on div at bounding box center [513, 475] width 18 height 18
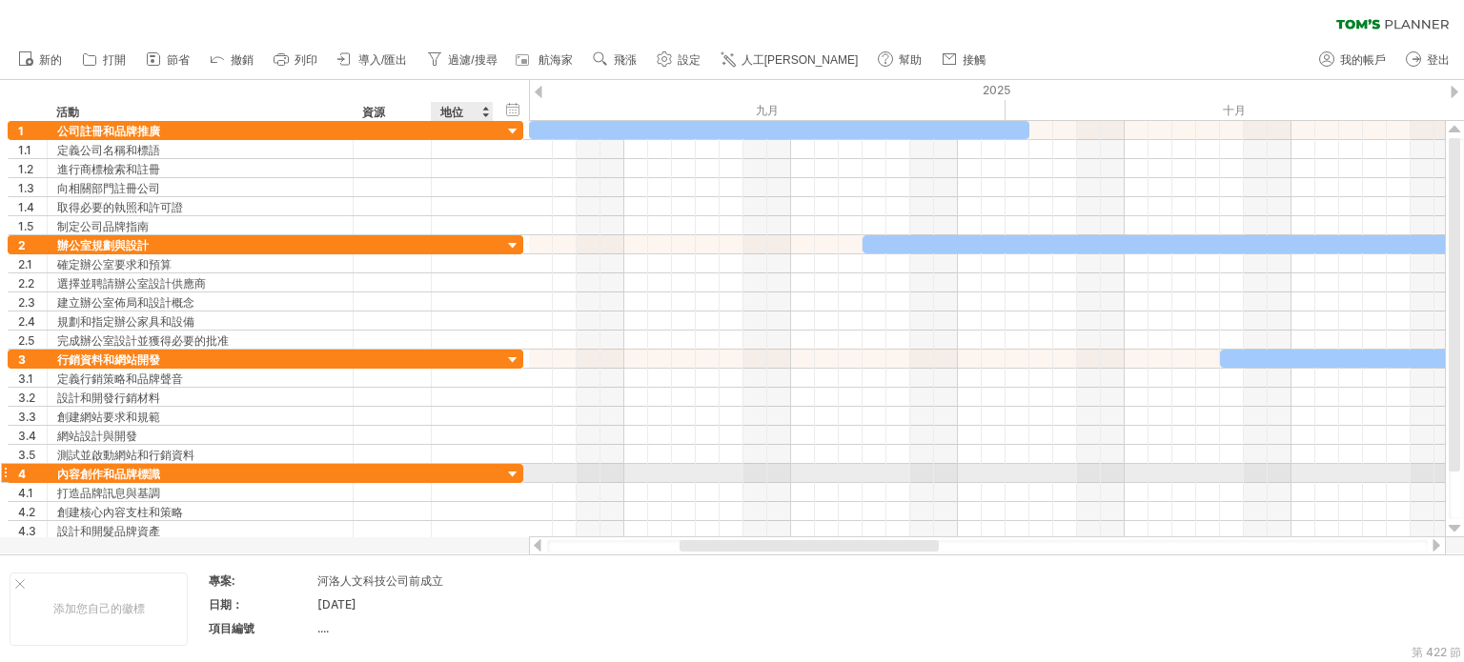
click at [513, 468] on div at bounding box center [513, 475] width 18 height 18
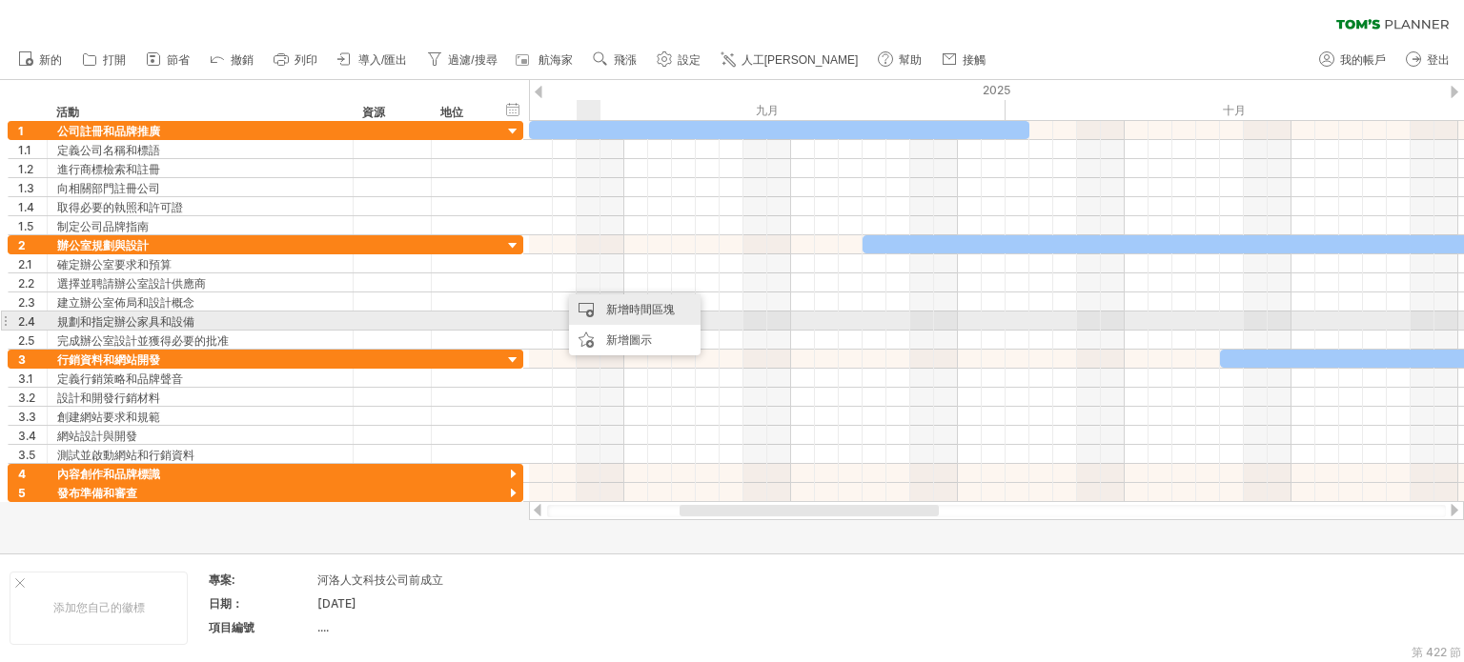
click at [631, 313] on font "新增時間區塊" at bounding box center [640, 309] width 69 height 14
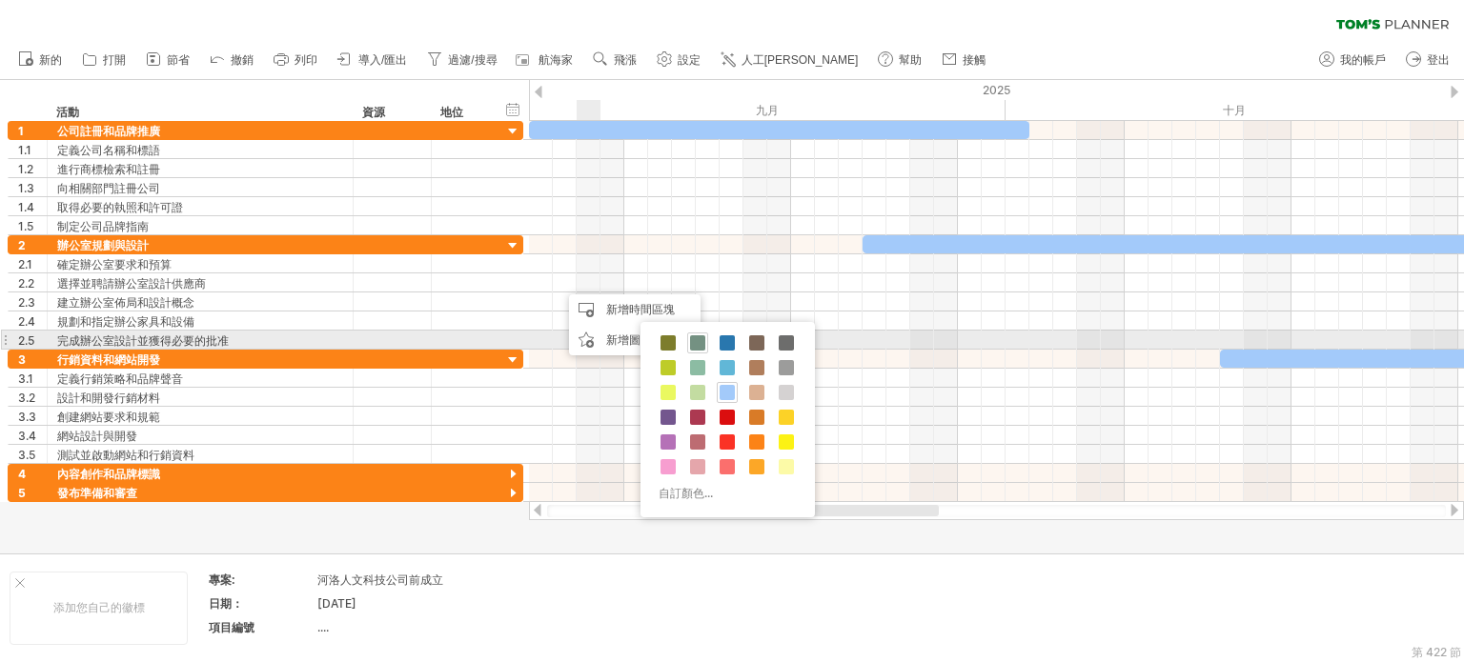
click at [700, 338] on span at bounding box center [697, 342] width 15 height 15
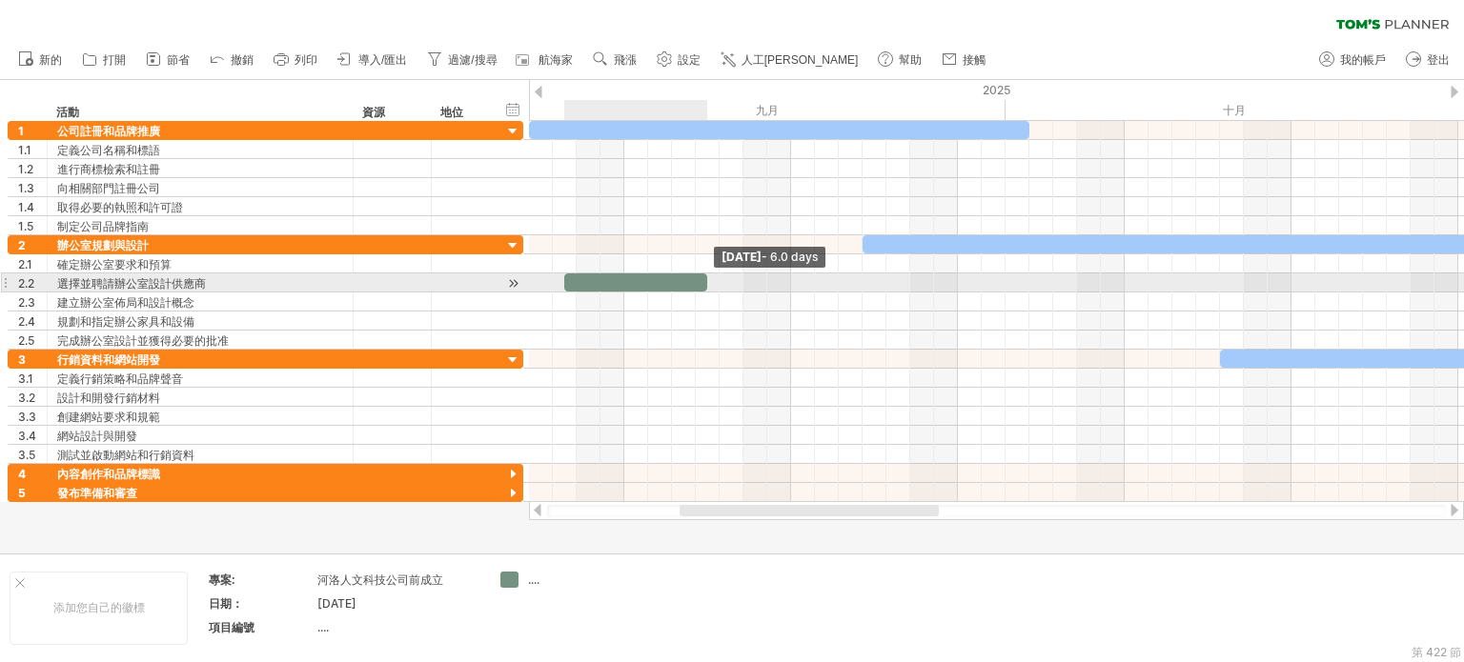
drag, startPoint x: 583, startPoint y: 283, endPoint x: 646, endPoint y: 289, distance: 63.2
click at [701, 289] on div at bounding box center [635, 283] width 143 height 18
click at [602, 285] on div at bounding box center [635, 283] width 143 height 18
click at [688, 276] on div "*********" at bounding box center [635, 283] width 143 height 18
click at [679, 279] on div "*********" at bounding box center [635, 283] width 143 height 18
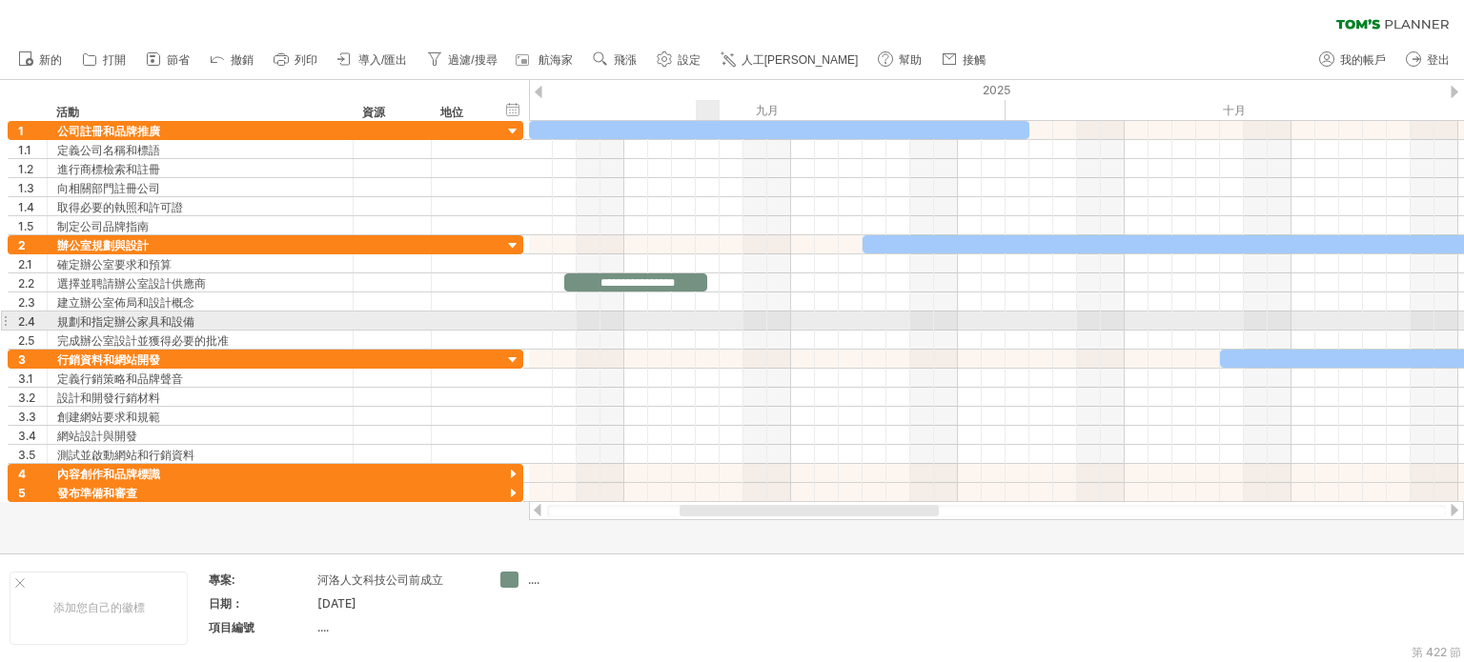
click at [698, 315] on div at bounding box center [996, 321] width 935 height 19
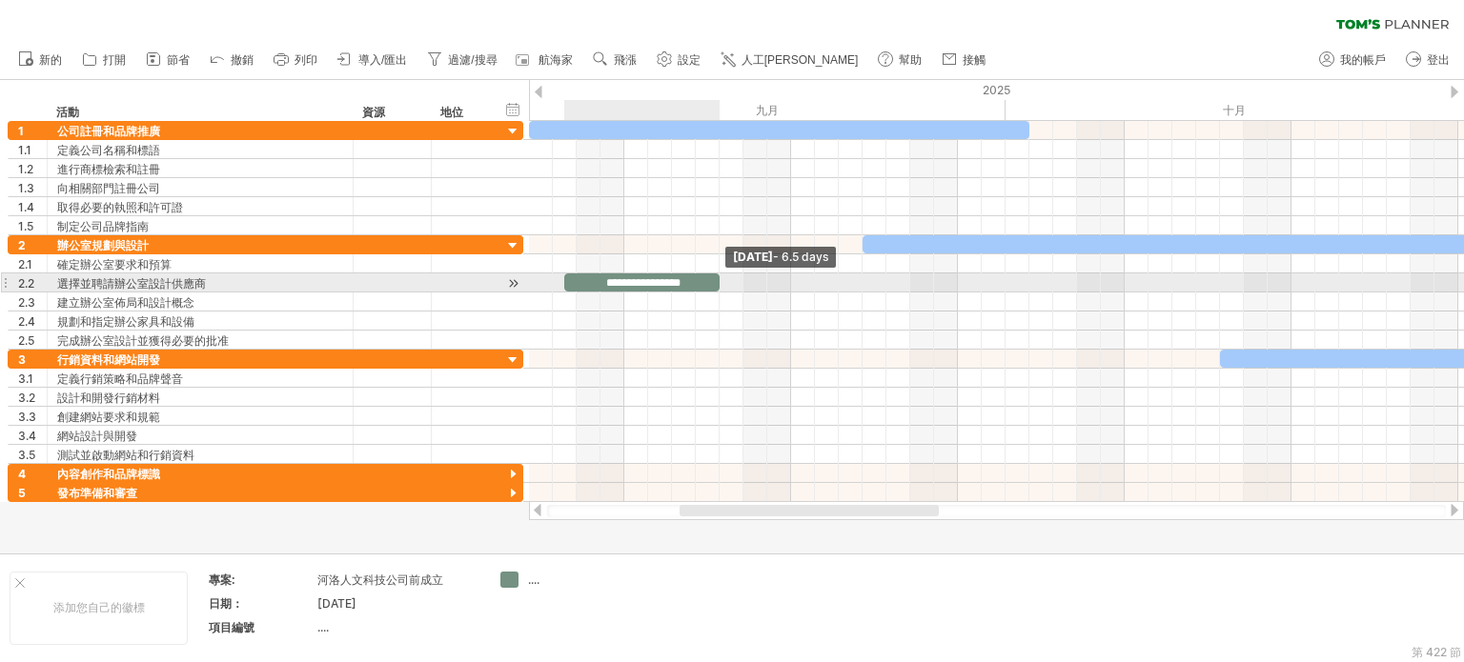
drag, startPoint x: 704, startPoint y: 277, endPoint x: 722, endPoint y: 279, distance: 17.3
click at [722, 279] on span at bounding box center [720, 283] width 8 height 18
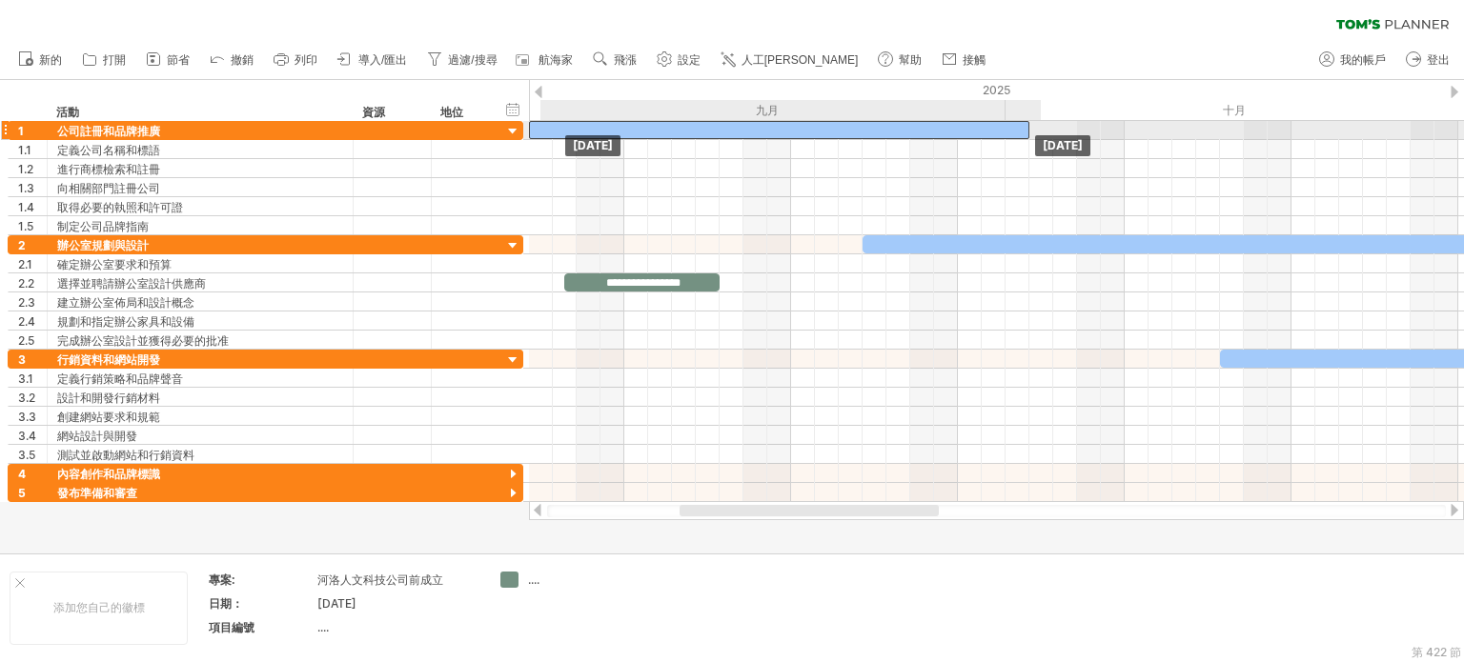
drag, startPoint x: 786, startPoint y: 130, endPoint x: 728, endPoint y: 132, distance: 58.2
click at [728, 132] on div at bounding box center [779, 130] width 500 height 18
drag, startPoint x: 710, startPoint y: 131, endPoint x: 694, endPoint y: 127, distance: 16.6
click at [694, 127] on div at bounding box center [767, 130] width 500 height 18
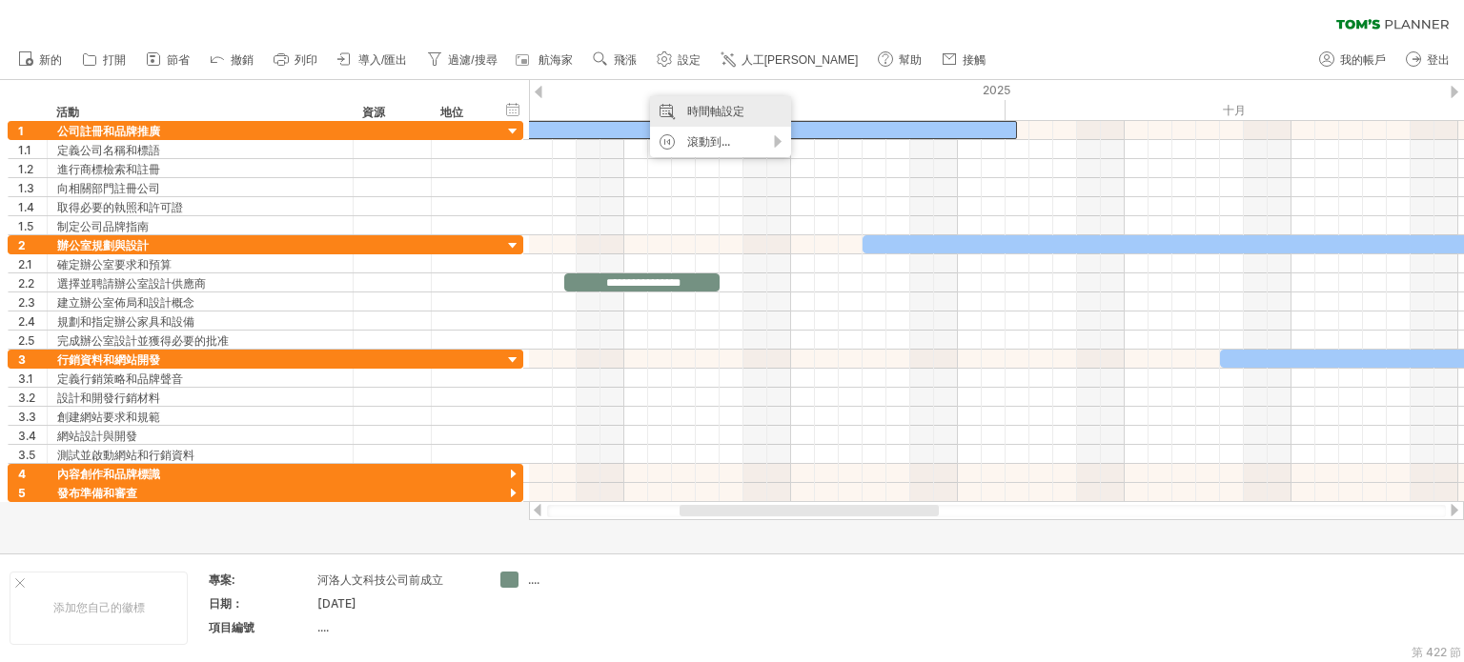
click at [703, 104] on font "時間軸設定" at bounding box center [715, 111] width 57 height 14
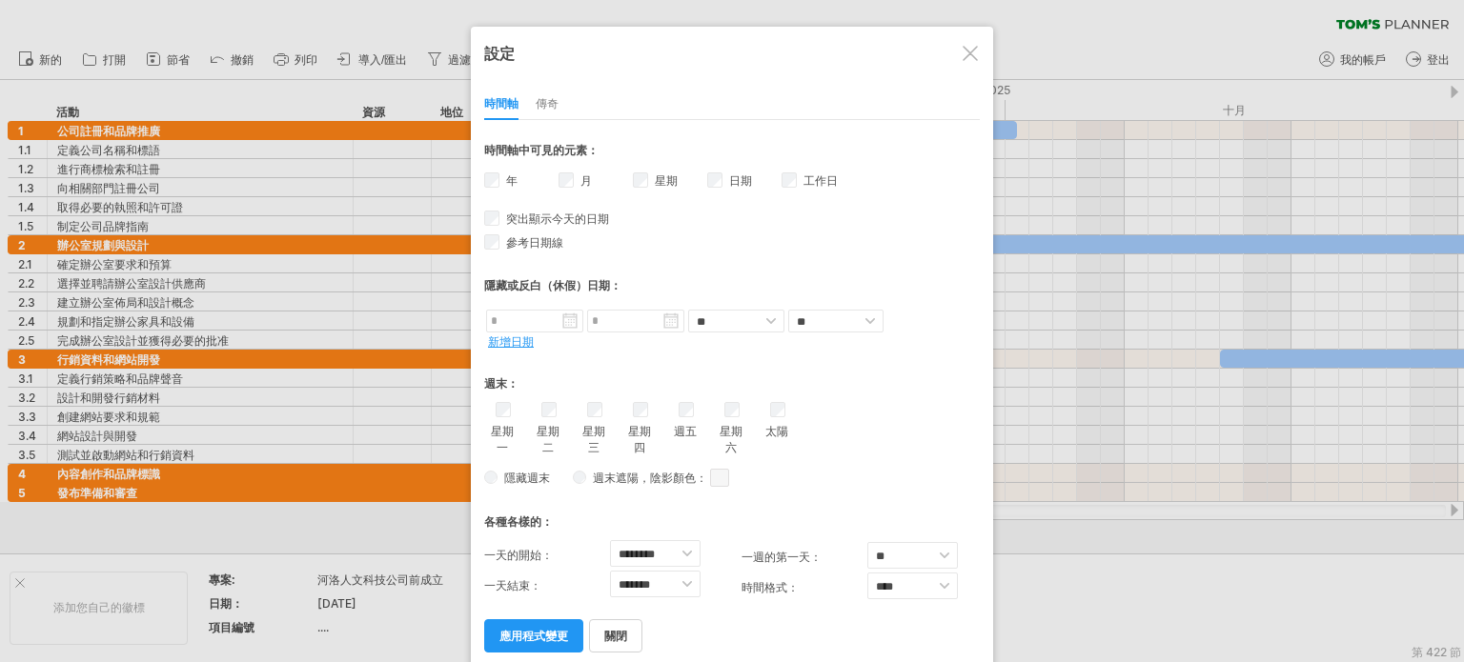
click at [537, 620] on link "應用程式變更" at bounding box center [533, 636] width 99 height 33
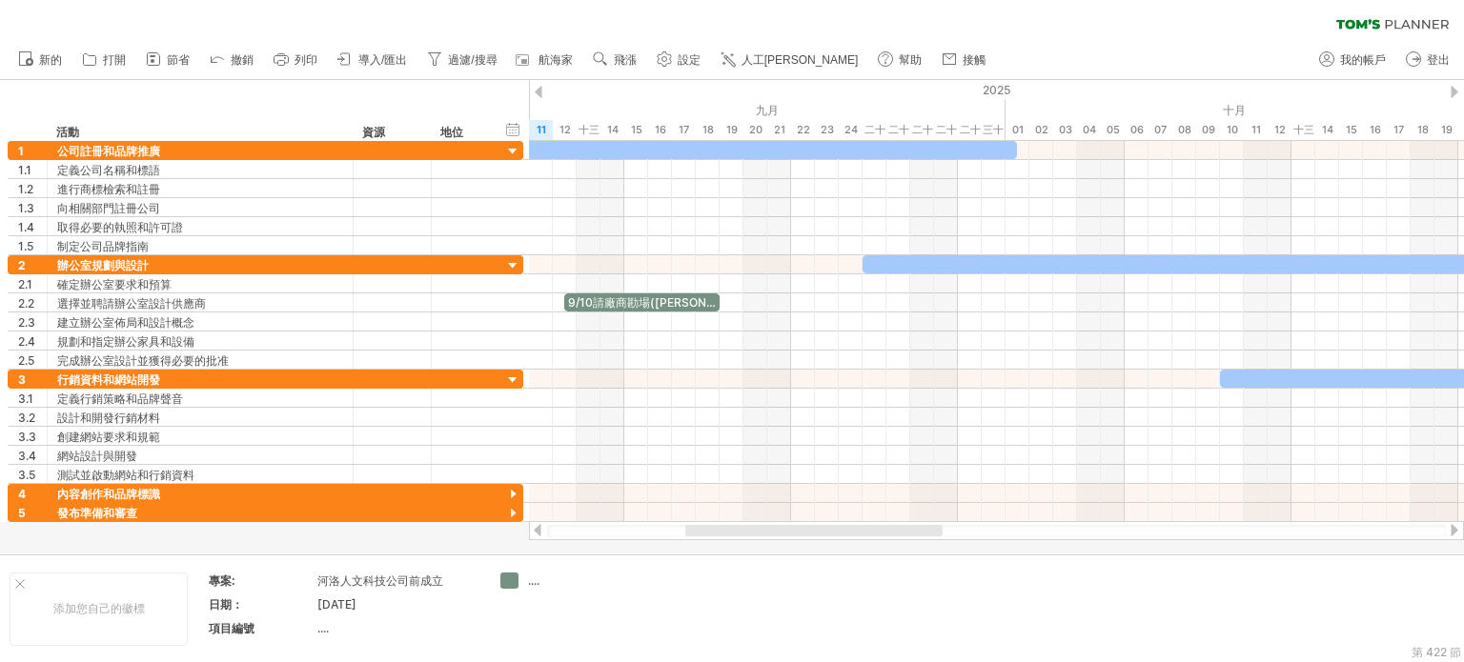
drag, startPoint x: 713, startPoint y: 537, endPoint x: 634, endPoint y: 536, distance: 79.1
click at [634, 536] on div at bounding box center [996, 531] width 899 height 12
drag, startPoint x: 677, startPoint y: 536, endPoint x: 690, endPoint y: 530, distance: 14.5
click at [640, 534] on div at bounding box center [996, 531] width 899 height 12
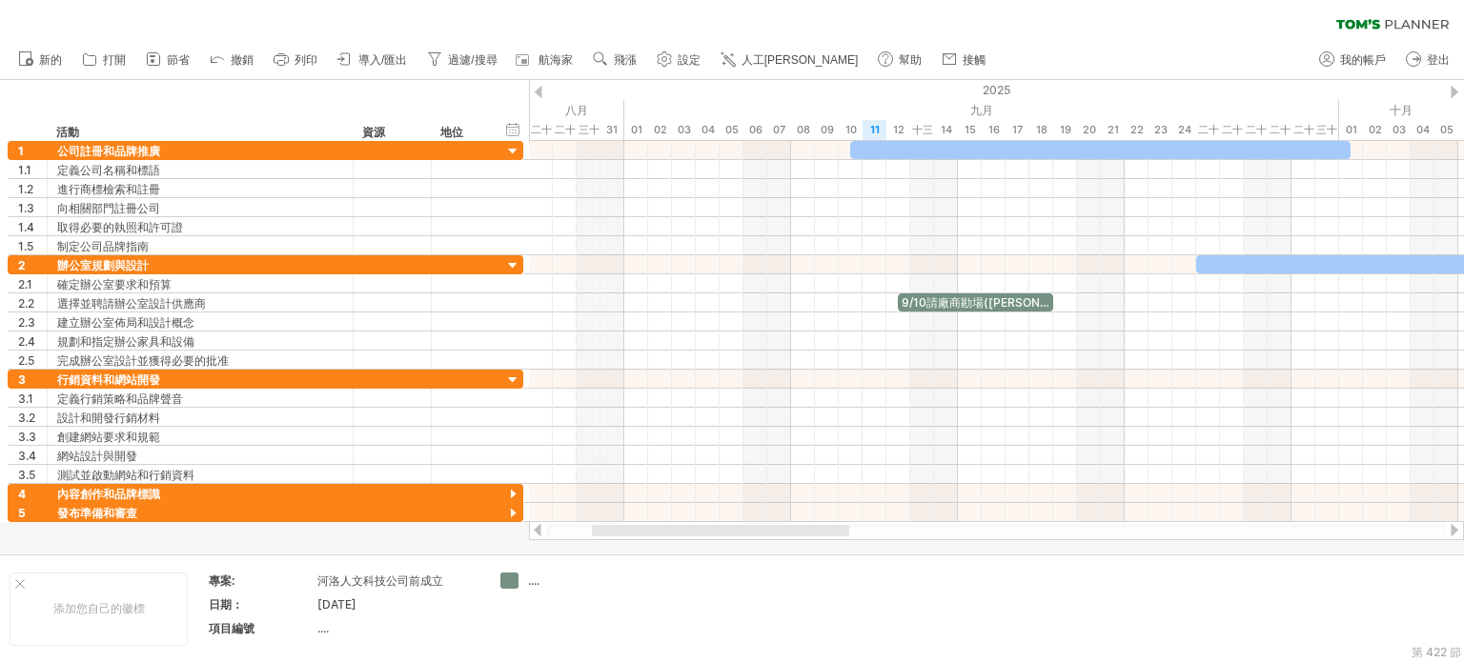
drag, startPoint x: 698, startPoint y: 530, endPoint x: 604, endPoint y: 526, distance: 93.5
click at [604, 526] on div at bounding box center [720, 530] width 257 height 11
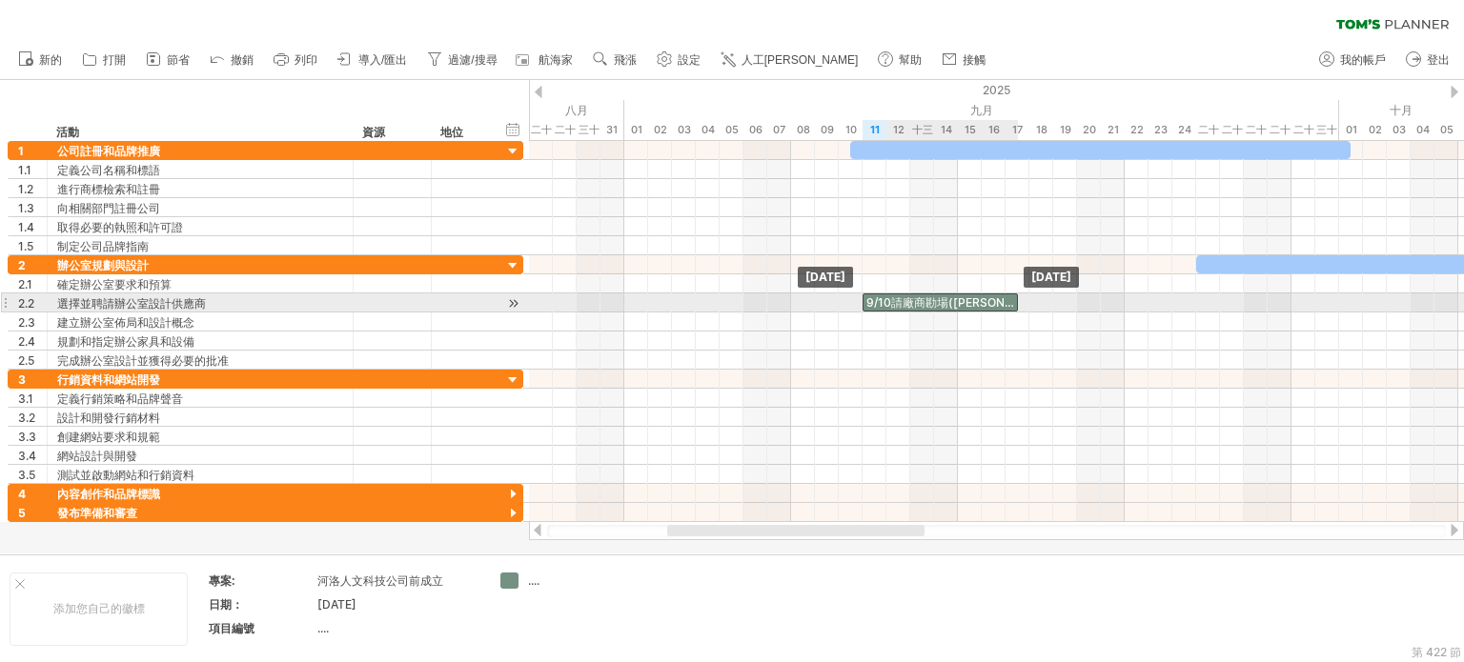
drag, startPoint x: 945, startPoint y: 300, endPoint x: 911, endPoint y: 303, distance: 33.5
click at [911, 303] on font "9/10請廠商勘場(拓達/佑森)" at bounding box center [1009, 302] width 286 height 14
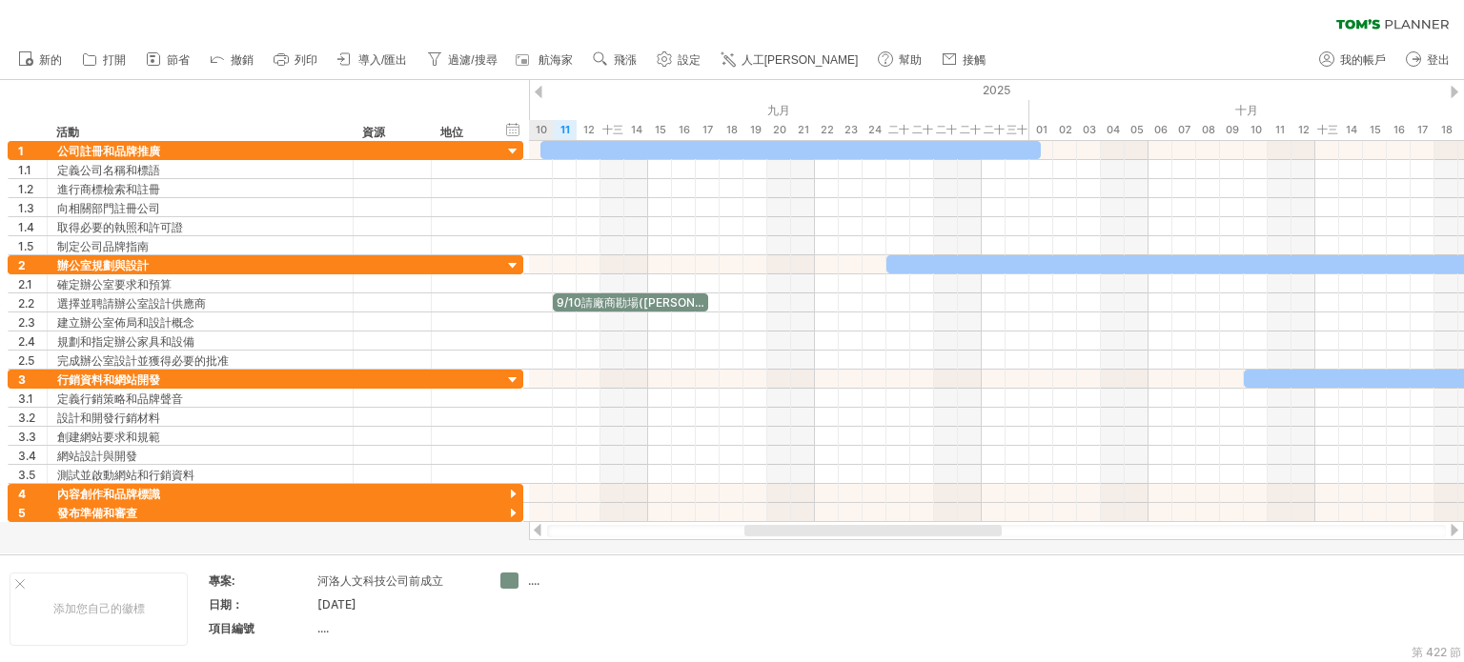
drag, startPoint x: 701, startPoint y: 527, endPoint x: 778, endPoint y: 526, distance: 77.2
click at [778, 526] on div at bounding box center [872, 530] width 257 height 11
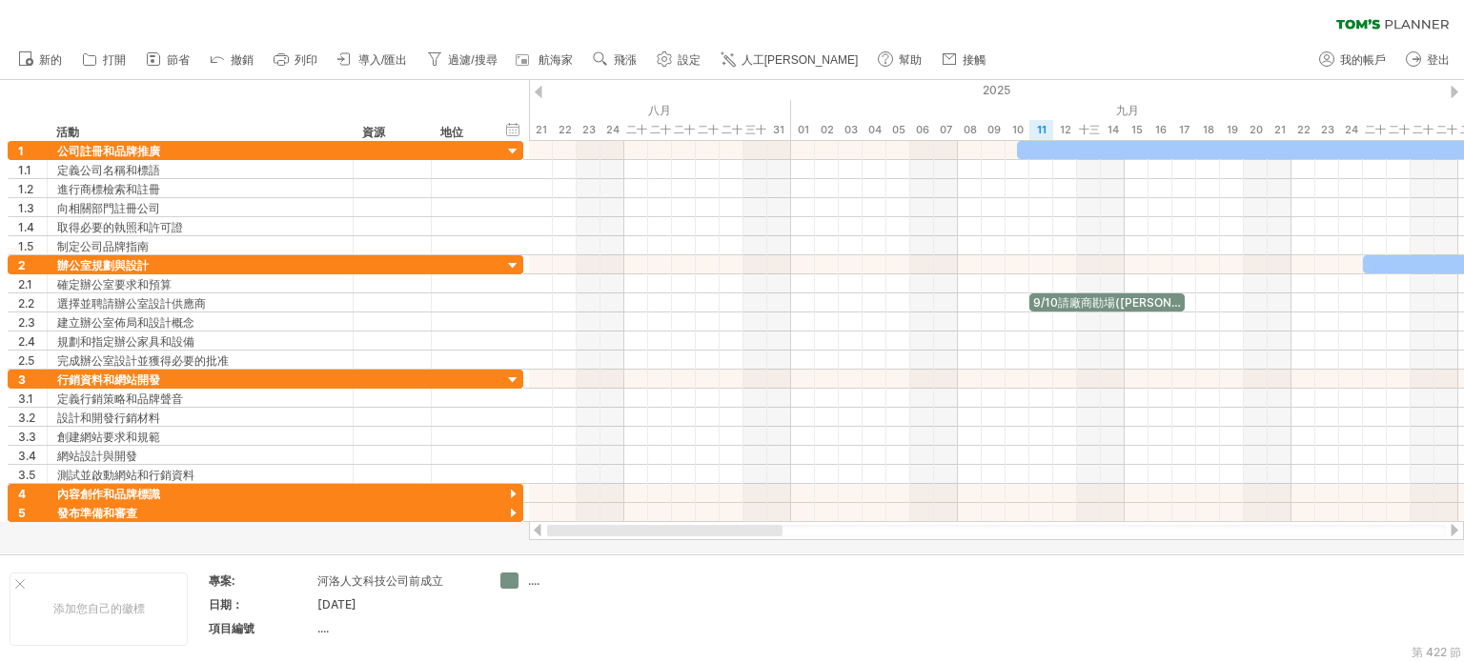
drag, startPoint x: 803, startPoint y: 533, endPoint x: 657, endPoint y: 531, distance: 146.8
click at [657, 531] on div at bounding box center [664, 530] width 235 height 11
click at [483, 127] on div at bounding box center [485, 131] width 8 height 19
click at [378, 130] on font "資源" at bounding box center [373, 132] width 23 height 14
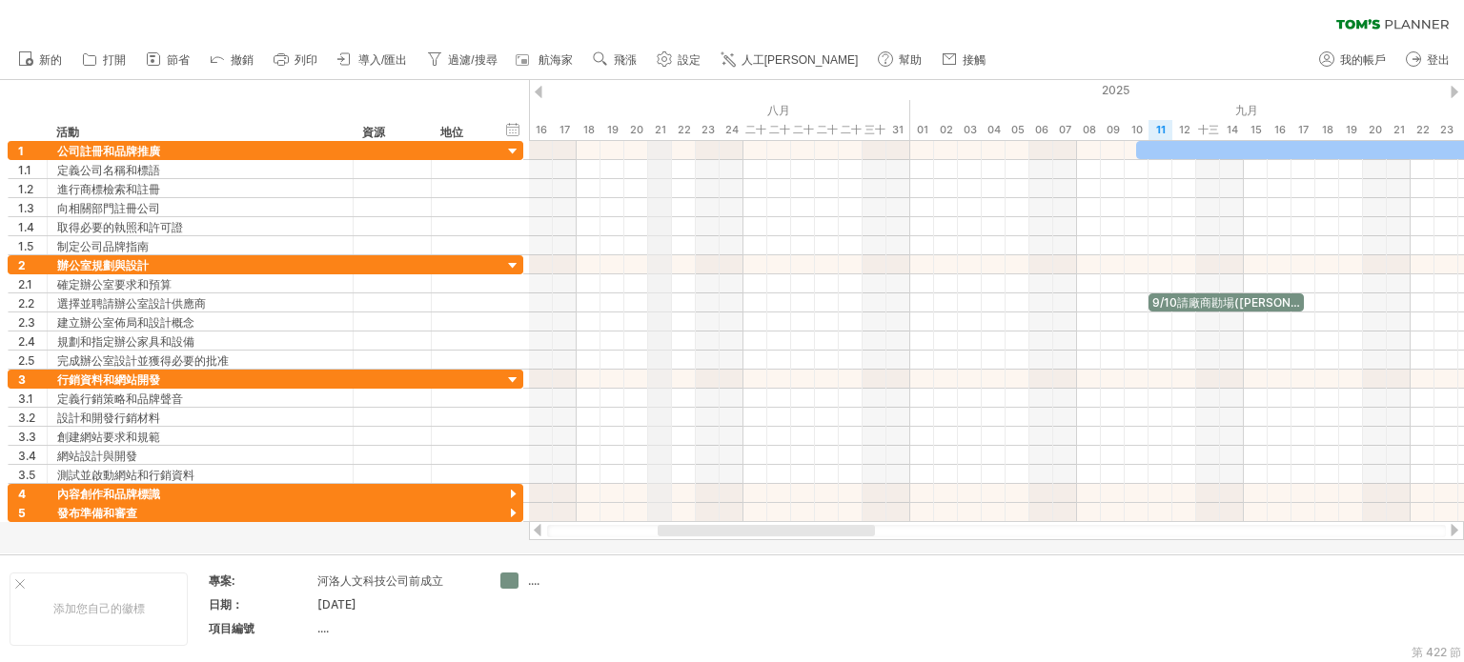
drag, startPoint x: 546, startPoint y: 86, endPoint x: 663, endPoint y: 113, distance: 120.4
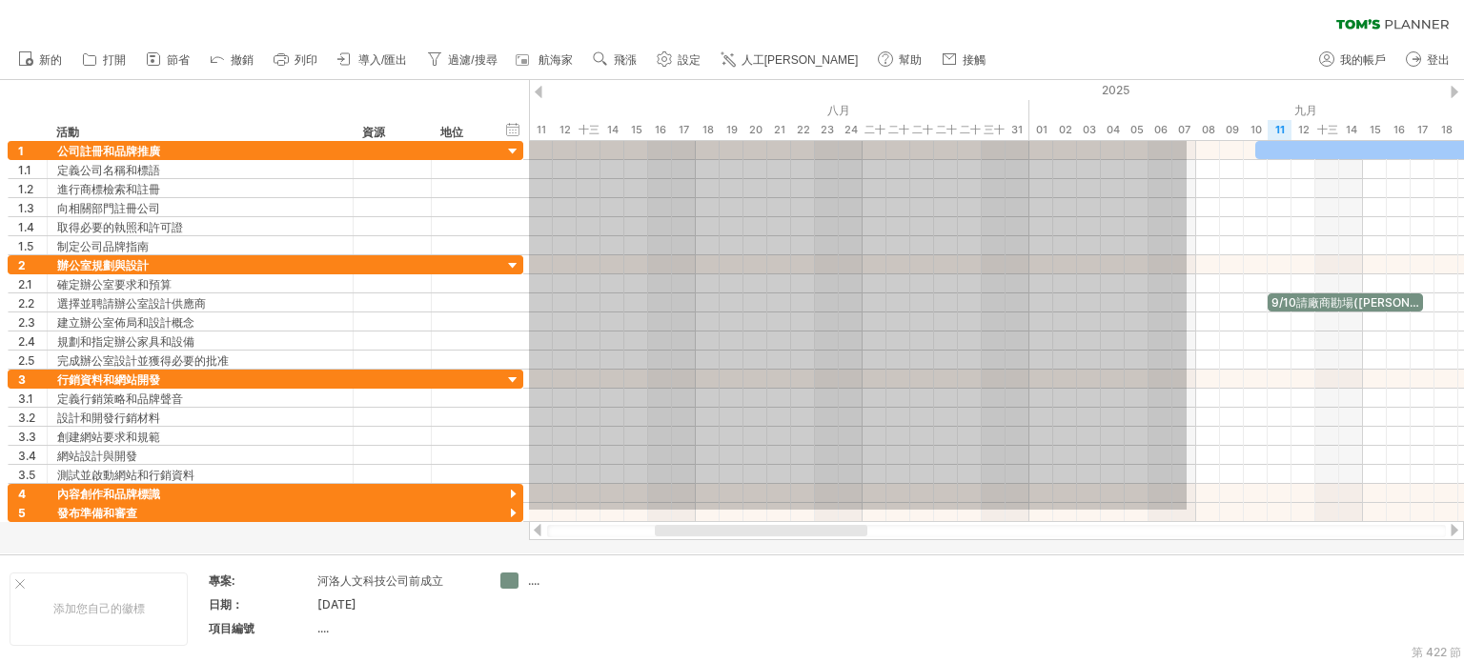
drag, startPoint x: 1067, startPoint y: 510, endPoint x: 518, endPoint y: 112, distance: 678.5
click at [518, 112] on div "嘗試造訪 plan.tomsplanner.com 再次連接... 0% 清除過濾器 新的" at bounding box center [732, 331] width 1464 height 662
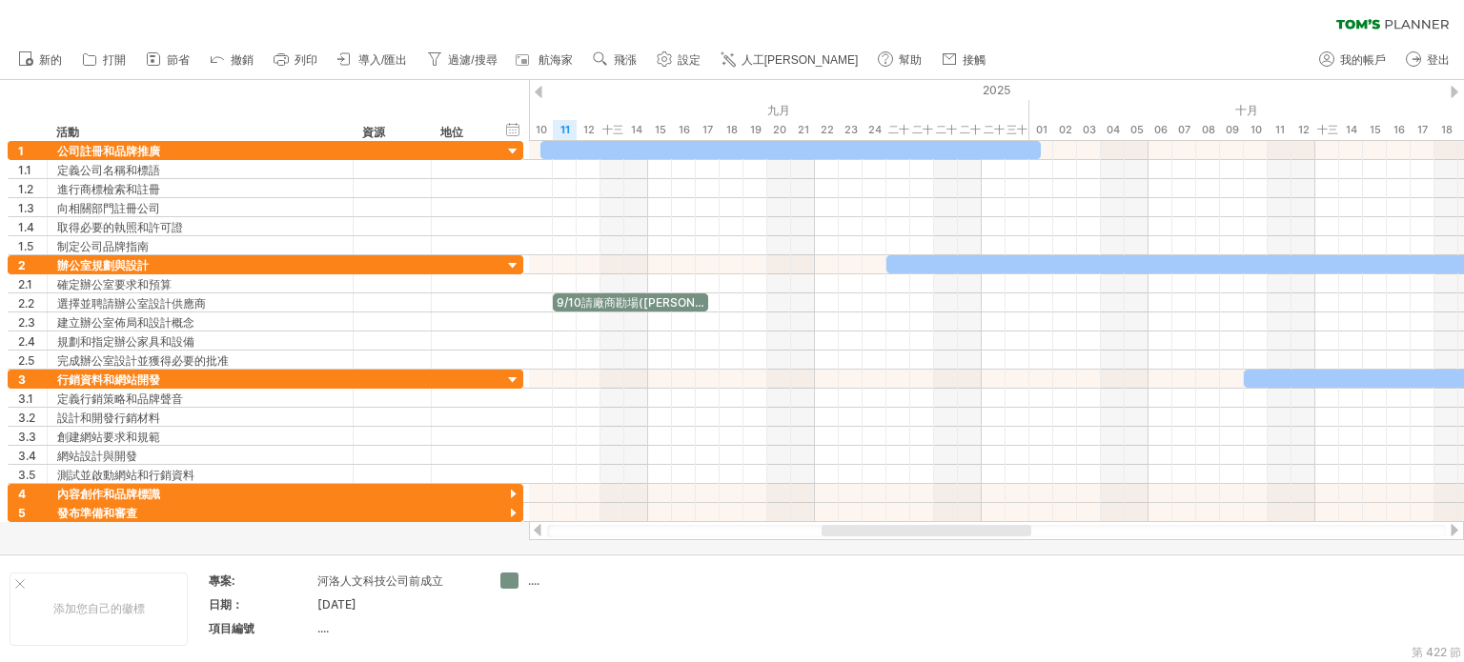
drag, startPoint x: 782, startPoint y: 529, endPoint x: 926, endPoint y: 527, distance: 144.9
click at [926, 527] on div at bounding box center [927, 530] width 210 height 11
click at [541, 87] on div at bounding box center [539, 92] width 8 height 12
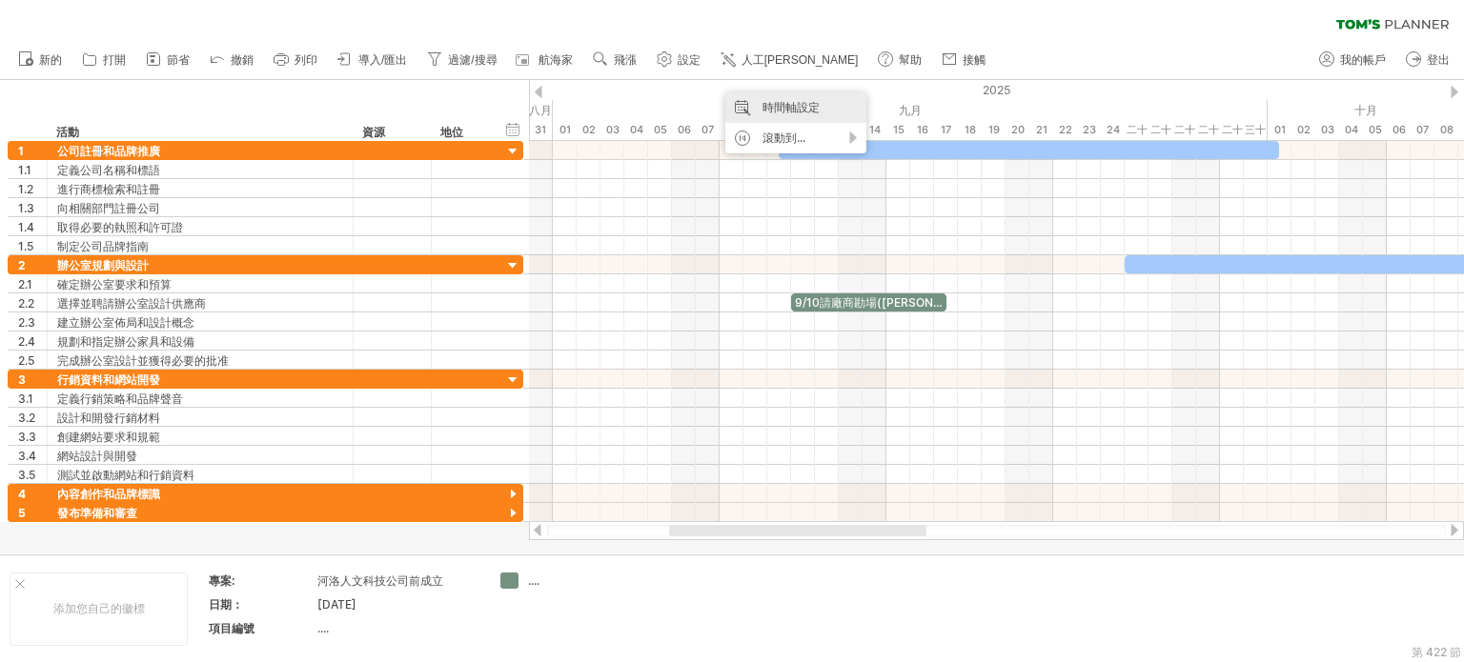
click at [778, 106] on font "時間軸設定" at bounding box center [790, 107] width 57 height 14
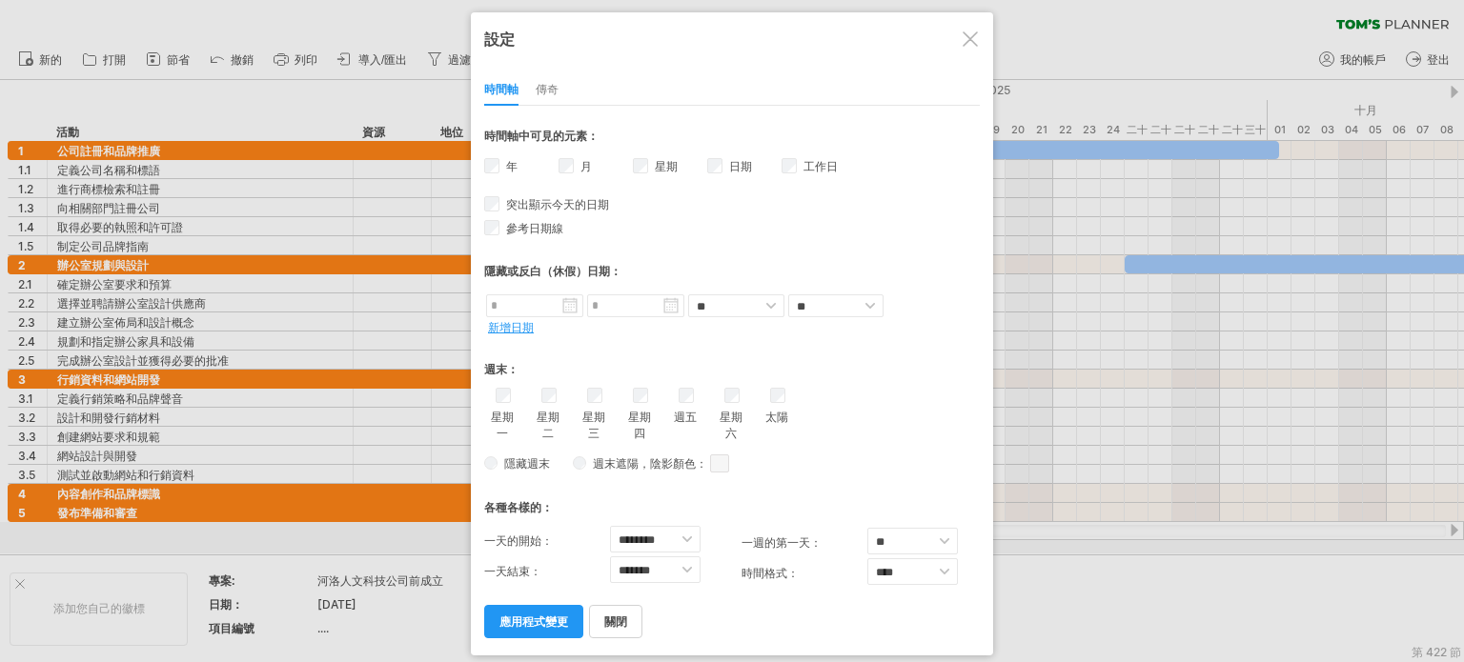
click at [533, 72] on div "時間軸 傳奇" at bounding box center [732, 85] width 496 height 41
click at [543, 84] on font "傳奇" at bounding box center [547, 89] width 23 height 14
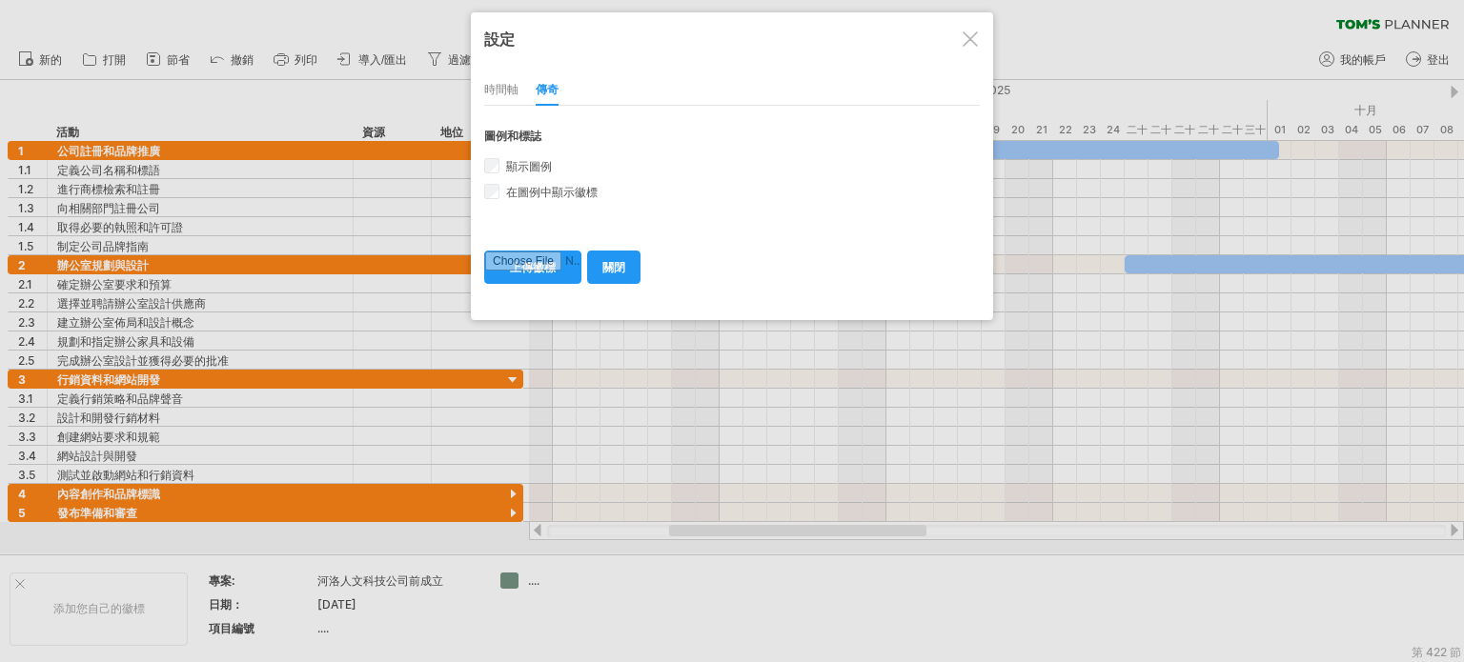
click at [497, 91] on font "時間軸" at bounding box center [501, 89] width 34 height 14
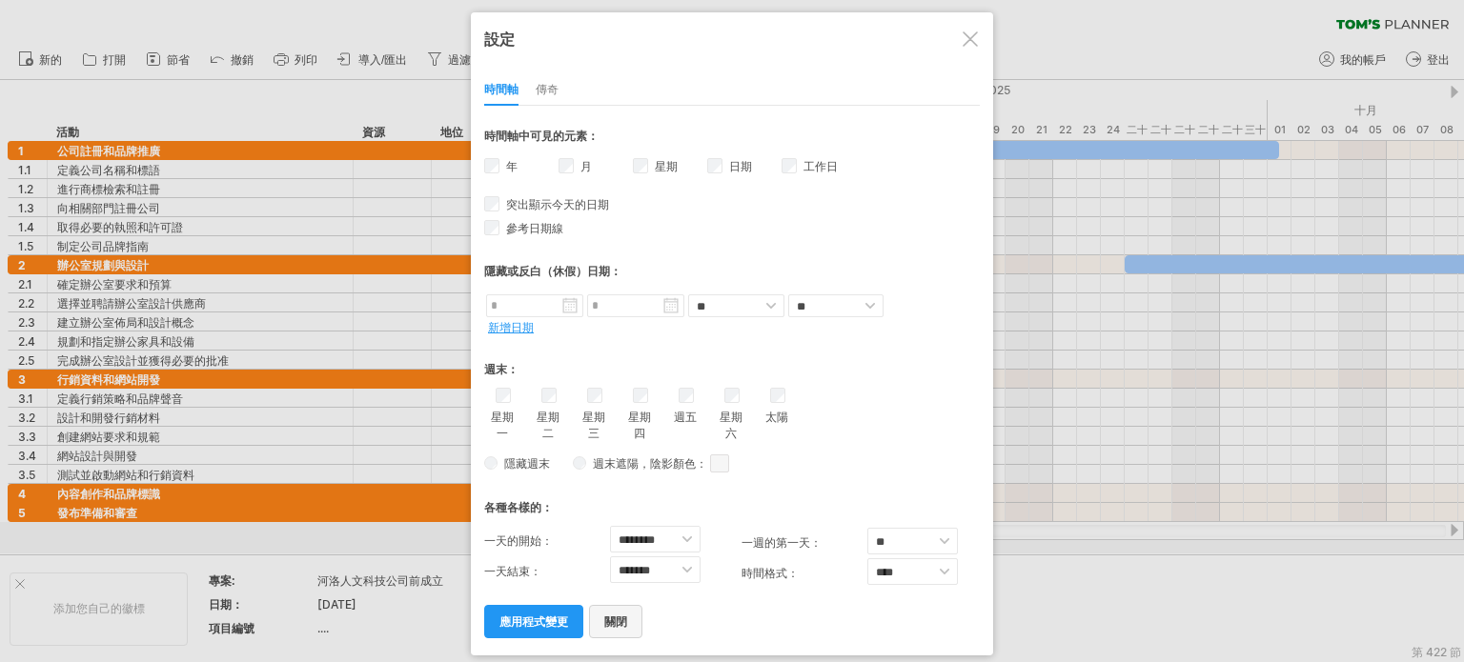
click at [608, 621] on font "關閉" at bounding box center [615, 622] width 23 height 14
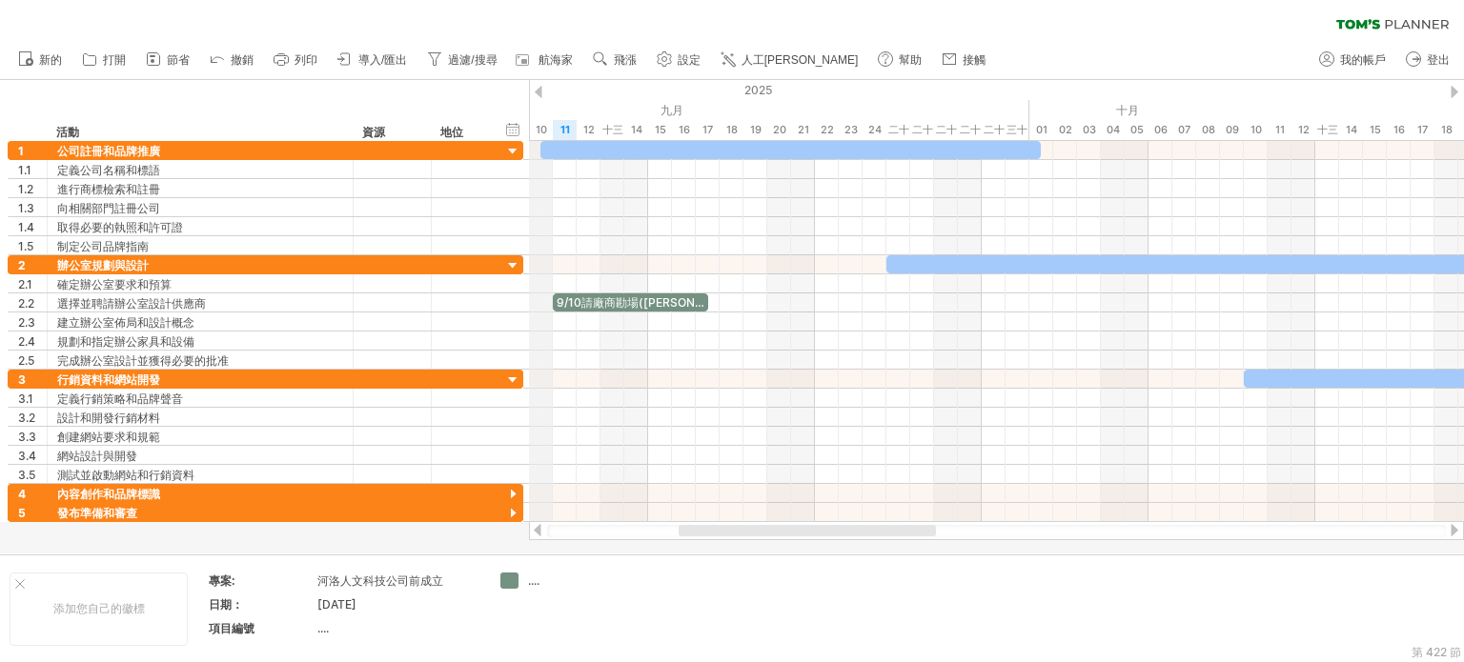
drag, startPoint x: 772, startPoint y: 91, endPoint x: 541, endPoint y: 102, distance: 230.9
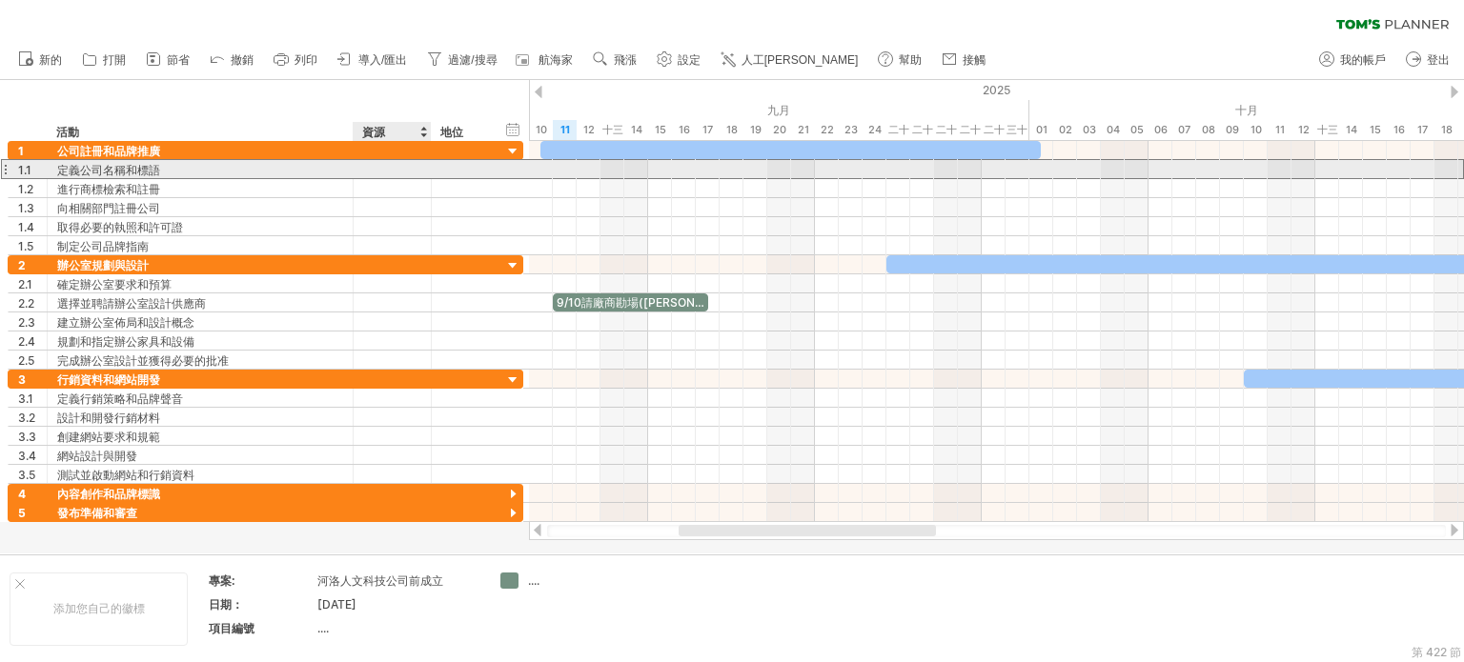
click at [384, 170] on div at bounding box center [392, 169] width 58 height 18
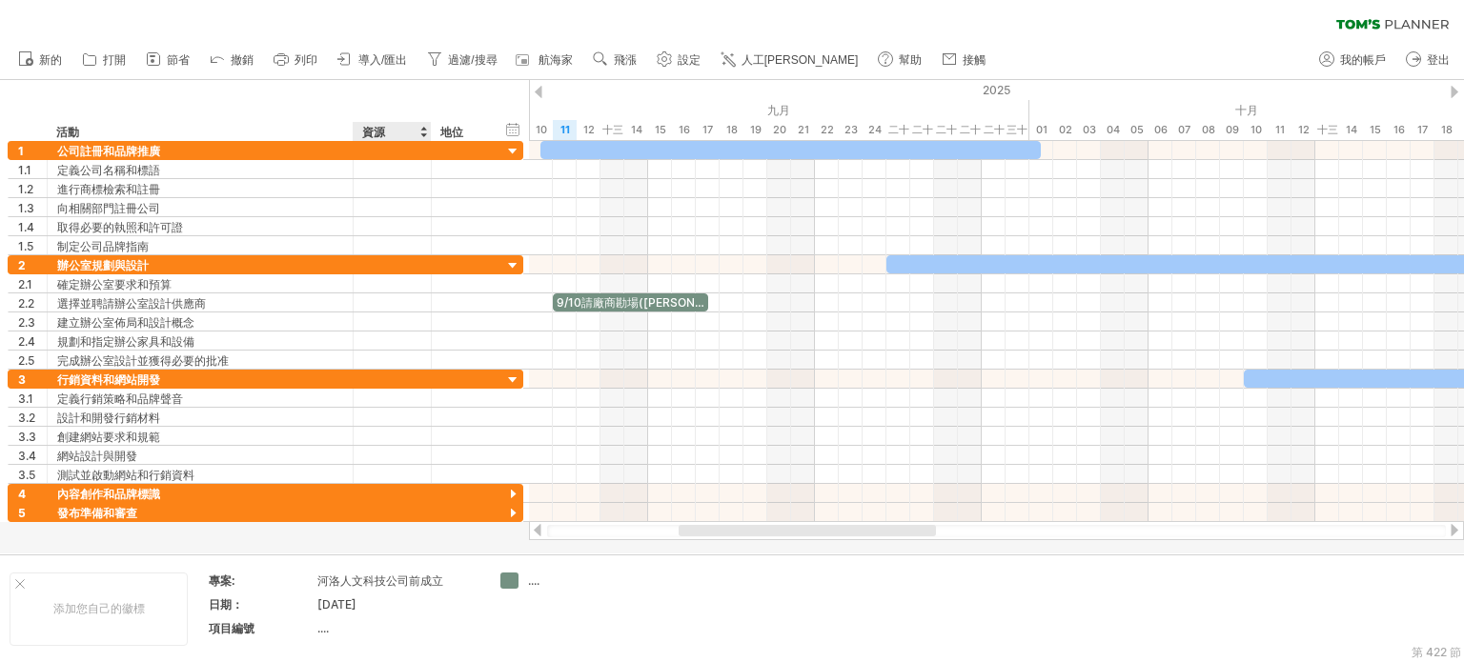
click at [389, 129] on div "資源" at bounding box center [391, 131] width 58 height 19
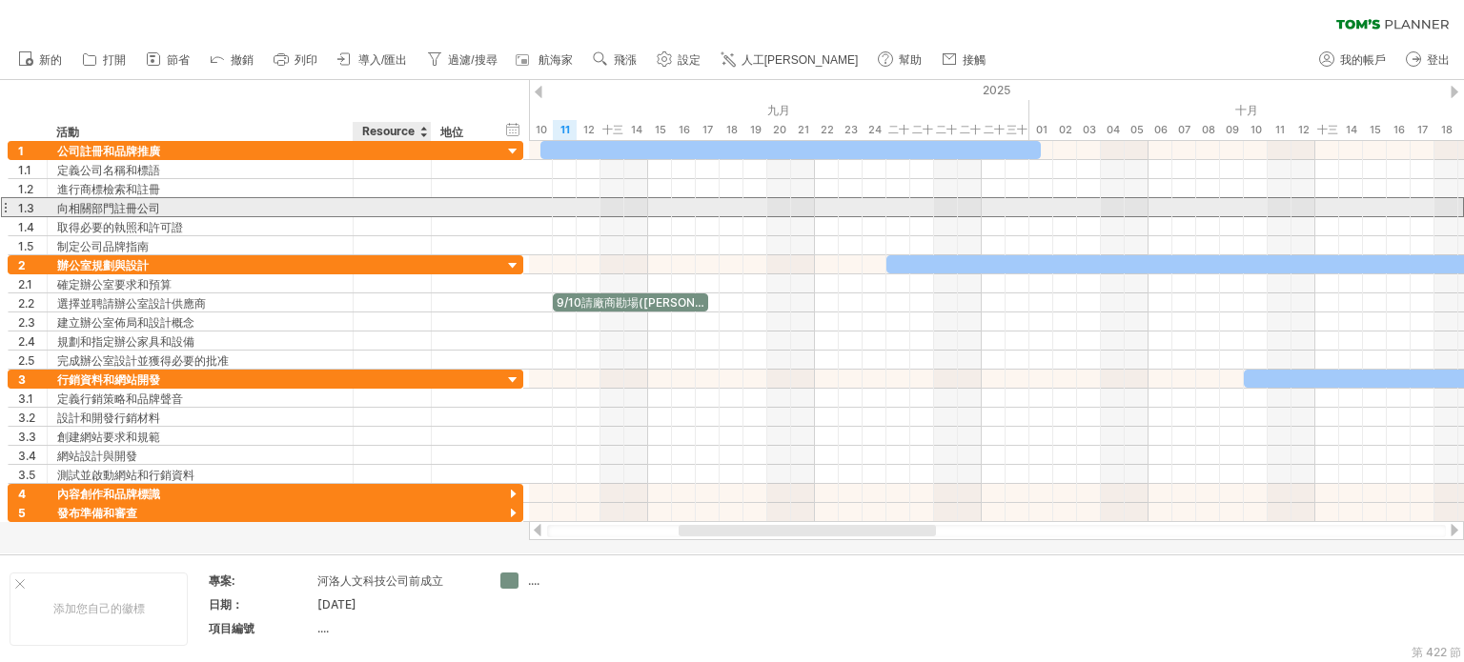
click at [433, 214] on div at bounding box center [463, 207] width 62 height 18
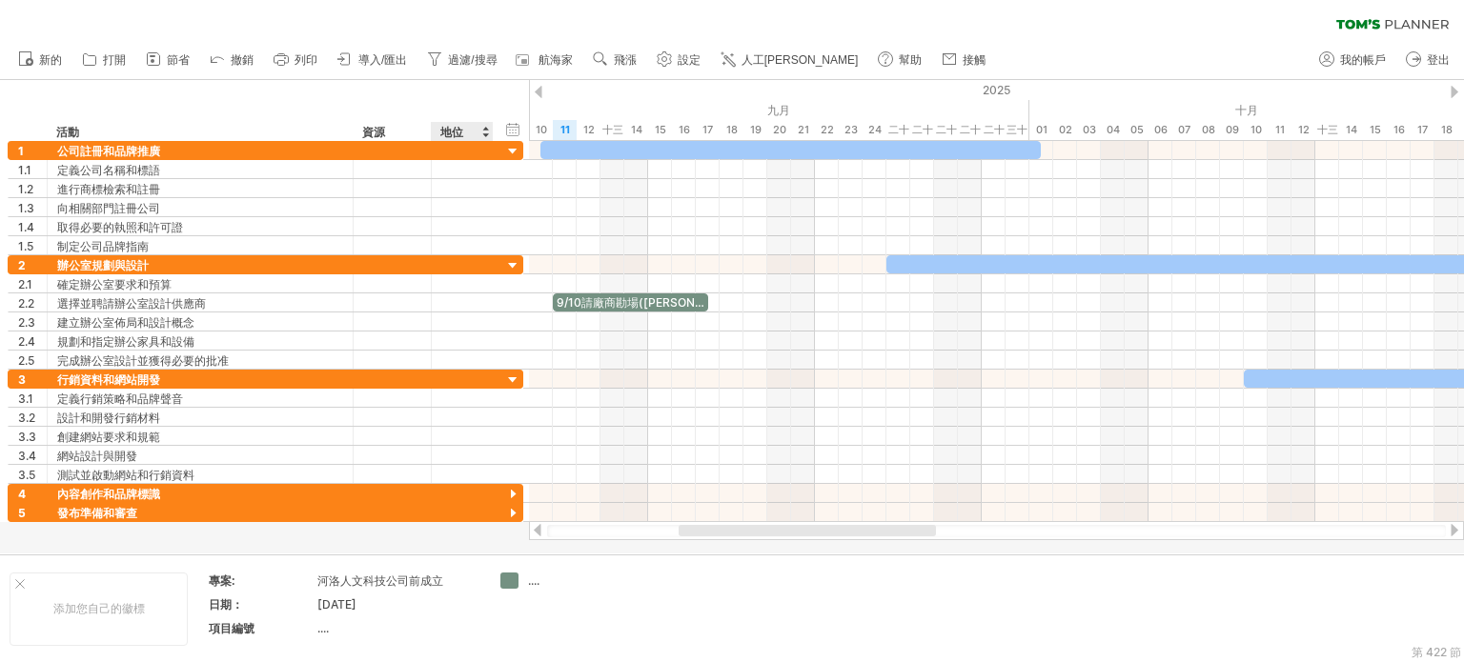
click at [458, 123] on div "地位" at bounding box center [461, 131] width 42 height 19
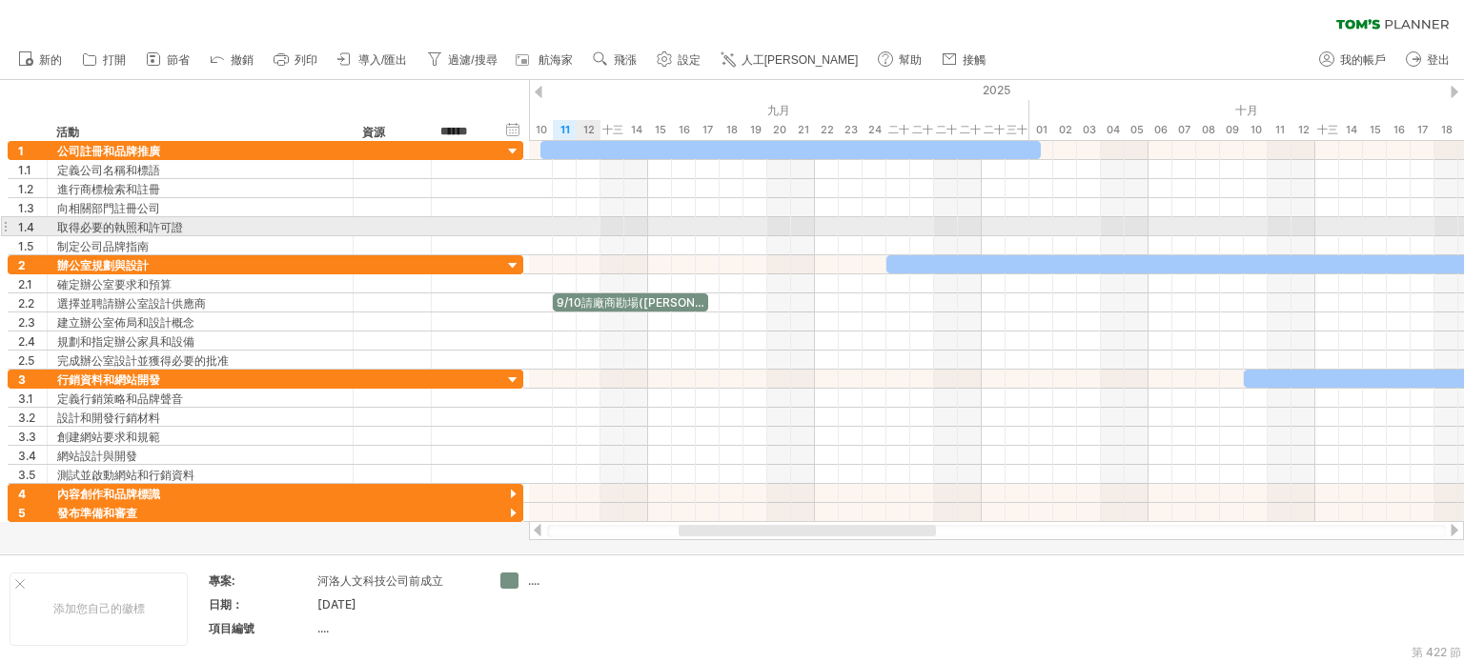
click at [581, 224] on div at bounding box center [996, 226] width 935 height 19
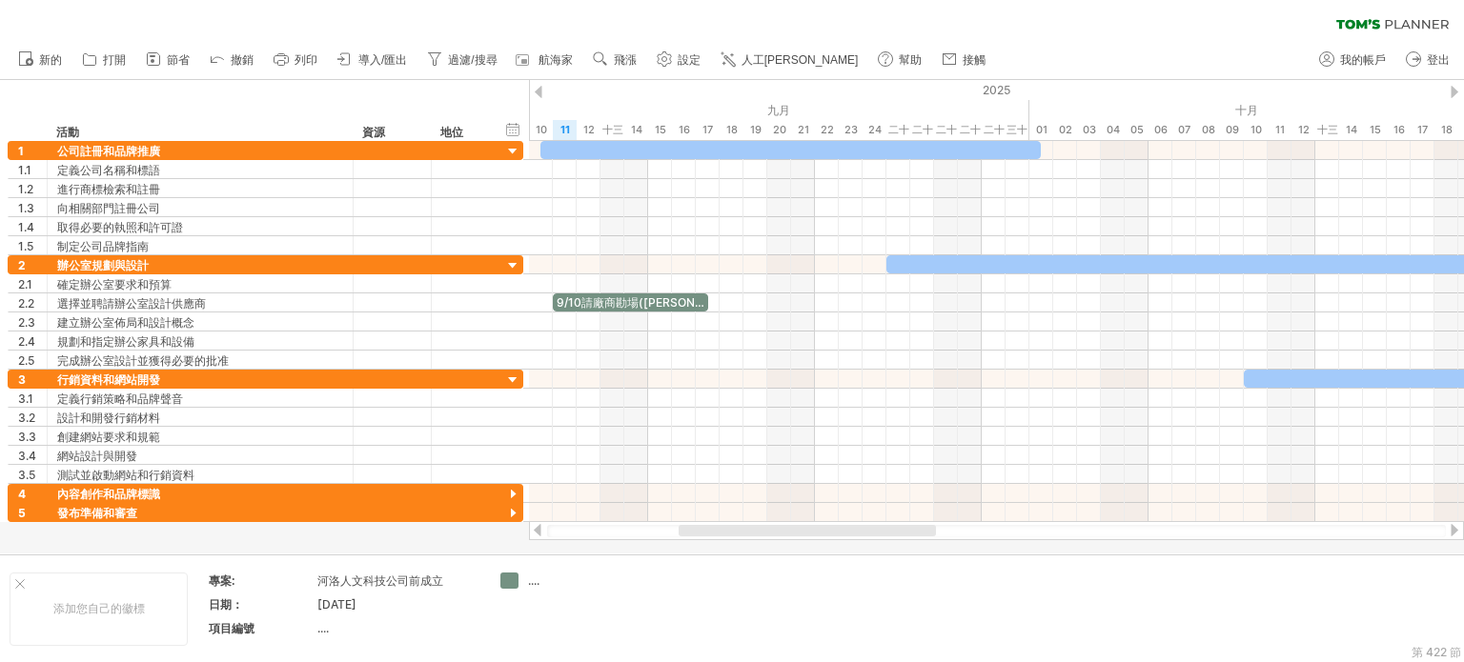
click at [553, 534] on div at bounding box center [996, 531] width 899 height 12
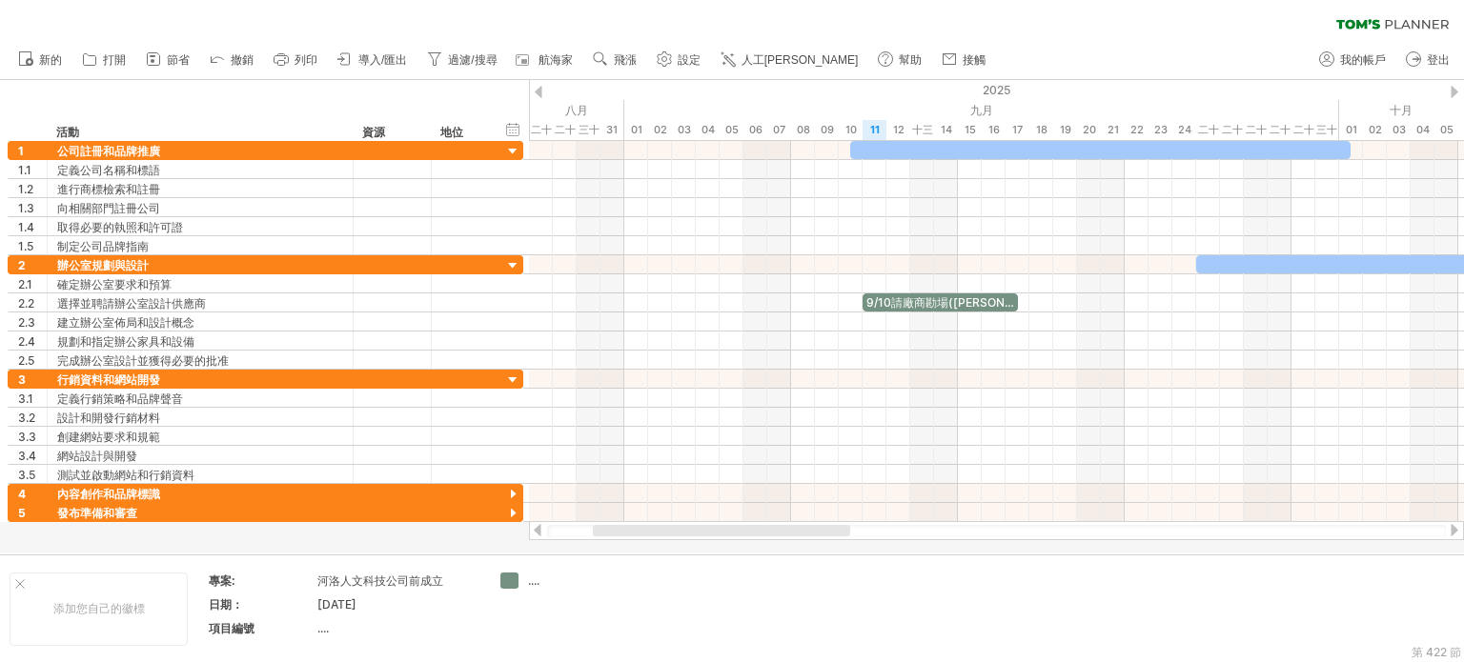
drag, startPoint x: 707, startPoint y: 529, endPoint x: 623, endPoint y: 541, distance: 84.8
click at [623, 541] on div "嘗試造訪 plan.tomsplanner.com 再次連接... 0% 清除過濾器 新的" at bounding box center [732, 331] width 1464 height 662
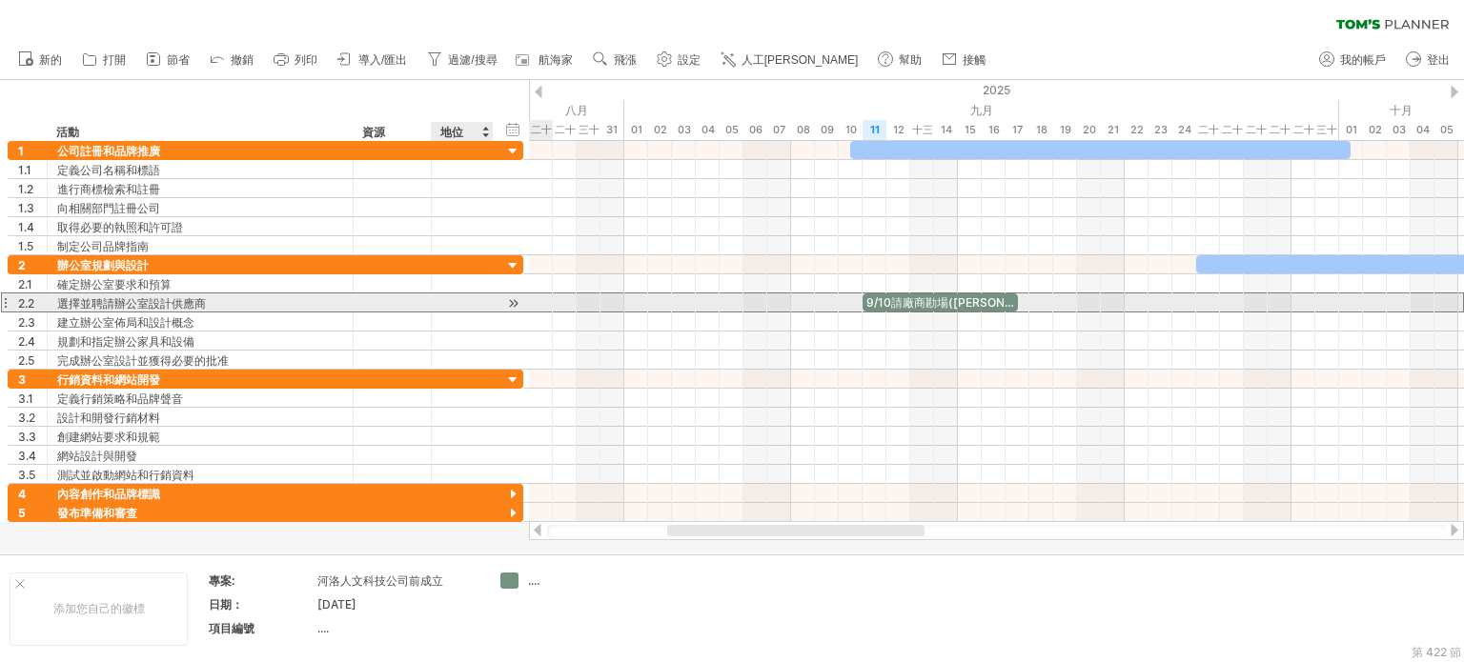
click at [461, 300] on div at bounding box center [462, 303] width 42 height 18
type input "***"
click at [515, 304] on div at bounding box center [513, 304] width 18 height 20
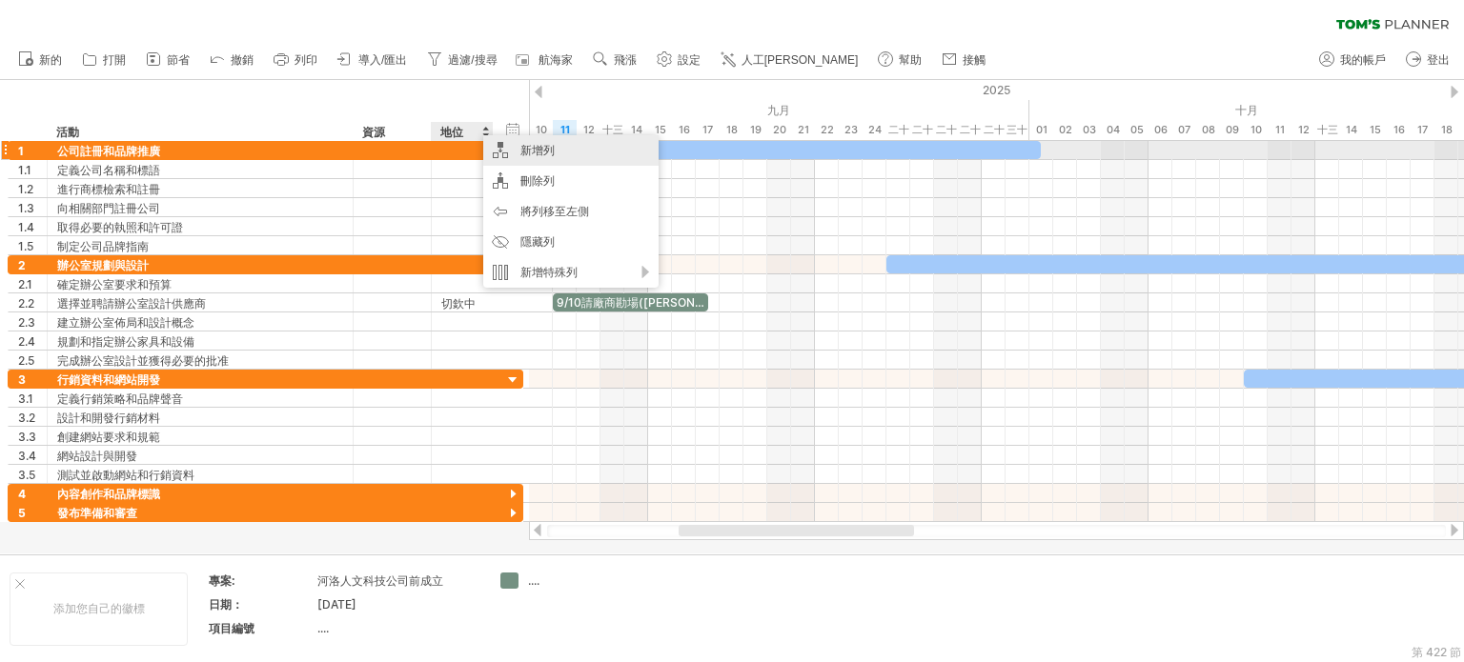
click at [565, 148] on div "新增列" at bounding box center [570, 150] width 175 height 30
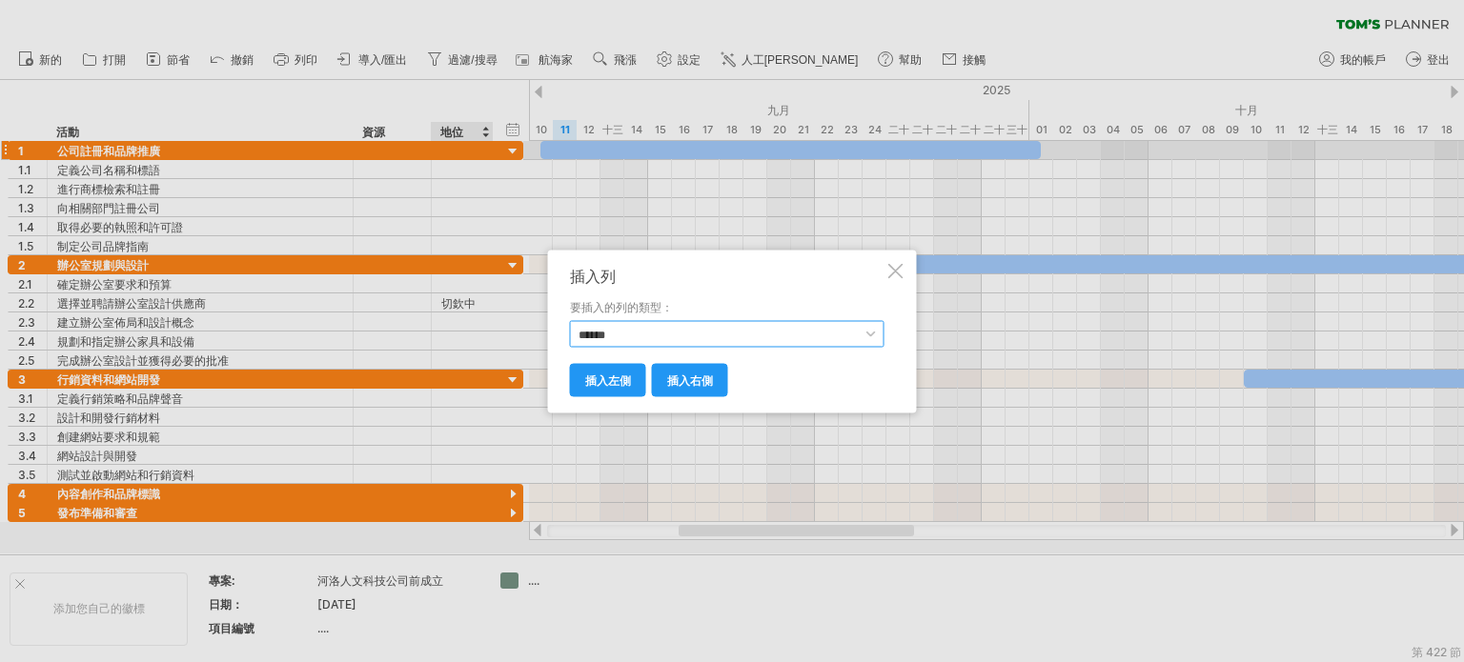
click at [614, 336] on select "****** **** **** ** ** *** ****" at bounding box center [727, 333] width 315 height 27
select select "*********"
click at [570, 320] on select "****** **** **** ** ** *** ****" at bounding box center [727, 333] width 315 height 27
click at [690, 380] on font "插入右側" at bounding box center [690, 380] width 46 height 14
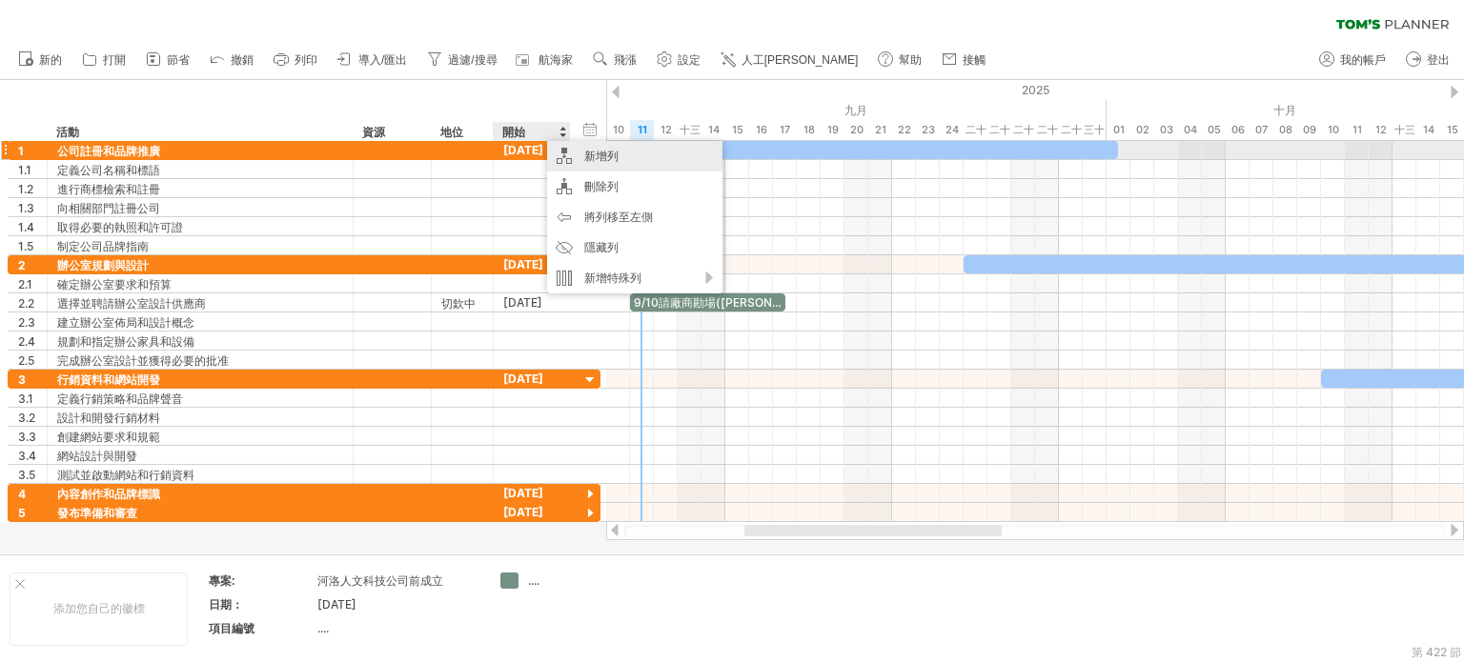
click at [611, 155] on font "新增列" at bounding box center [601, 156] width 34 height 14
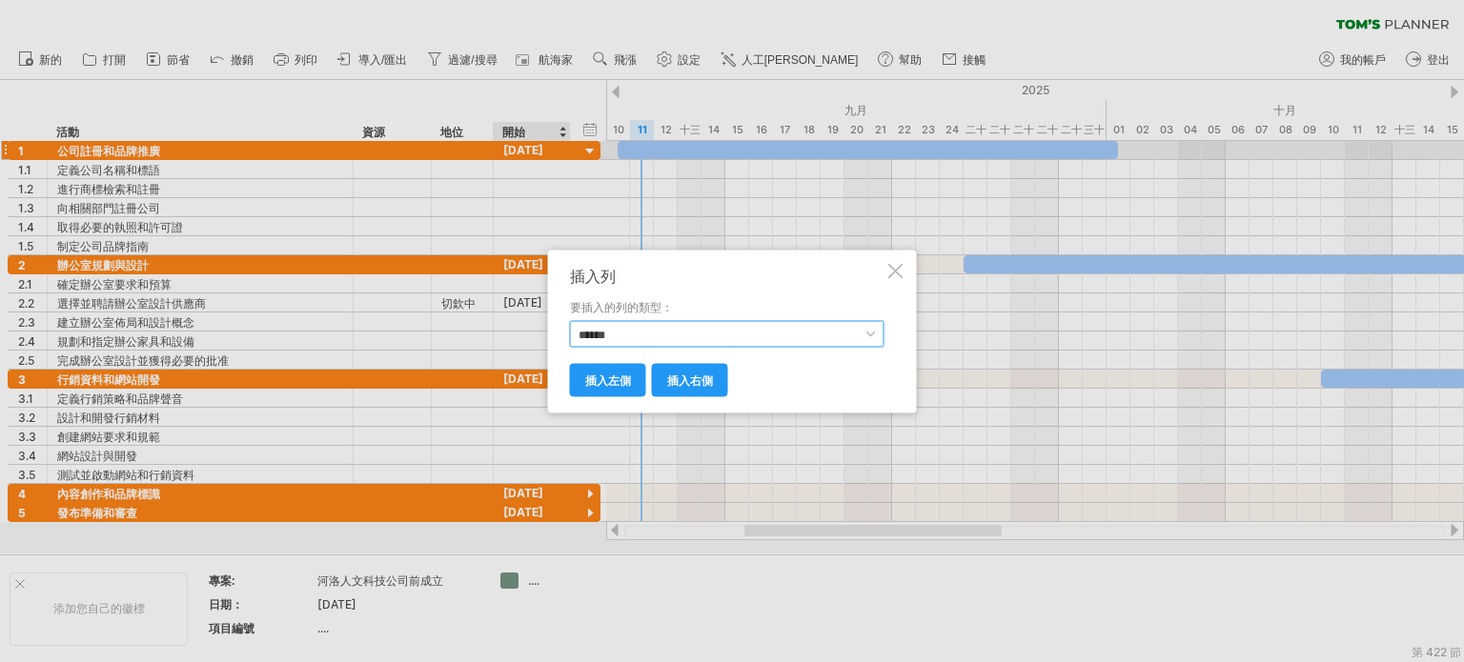
click at [659, 335] on select "****** **** **** ** ** *** ****" at bounding box center [727, 333] width 315 height 27
select select "*******"
click at [570, 320] on select "****** **** **** ** ** *** ****" at bounding box center [727, 333] width 315 height 27
click at [676, 376] on font "插入右側" at bounding box center [690, 380] width 46 height 14
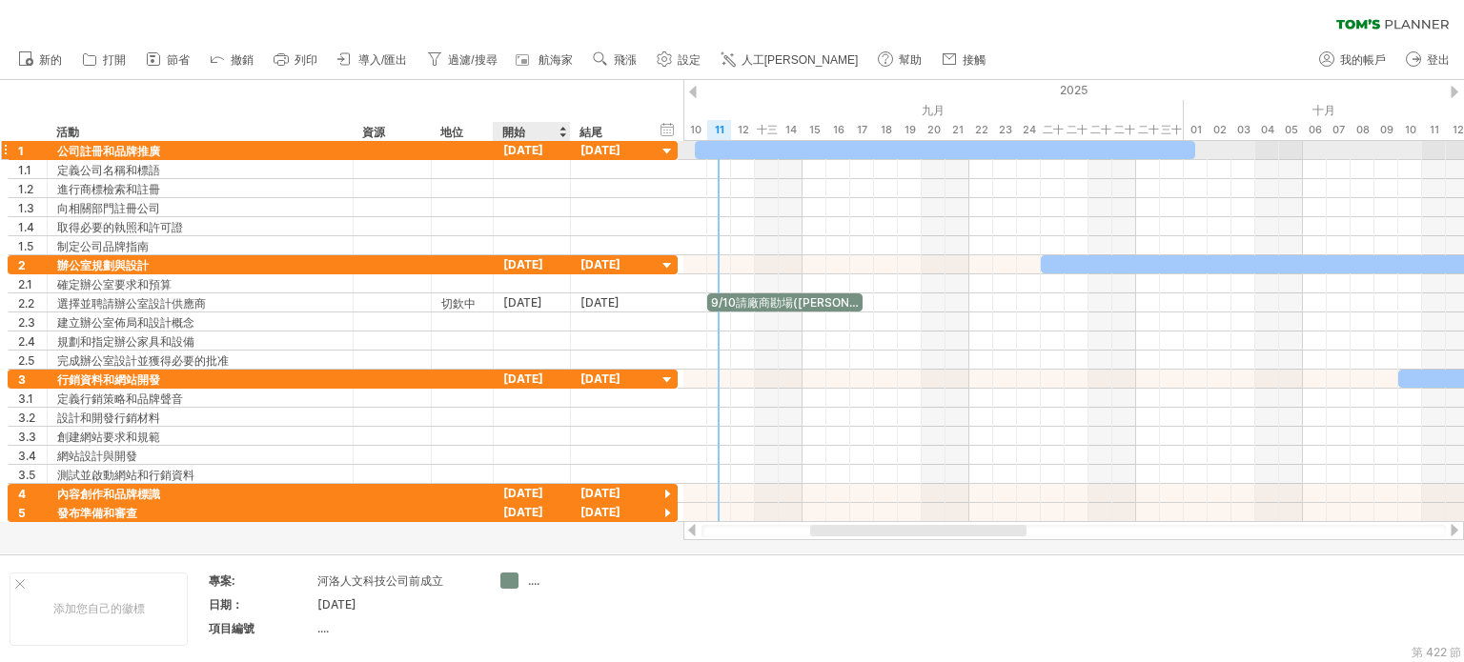
click at [543, 144] on font "2025年10月9日" at bounding box center [523, 150] width 40 height 14
click at [541, 147] on font "2025年10月9日" at bounding box center [523, 150] width 40 height 14
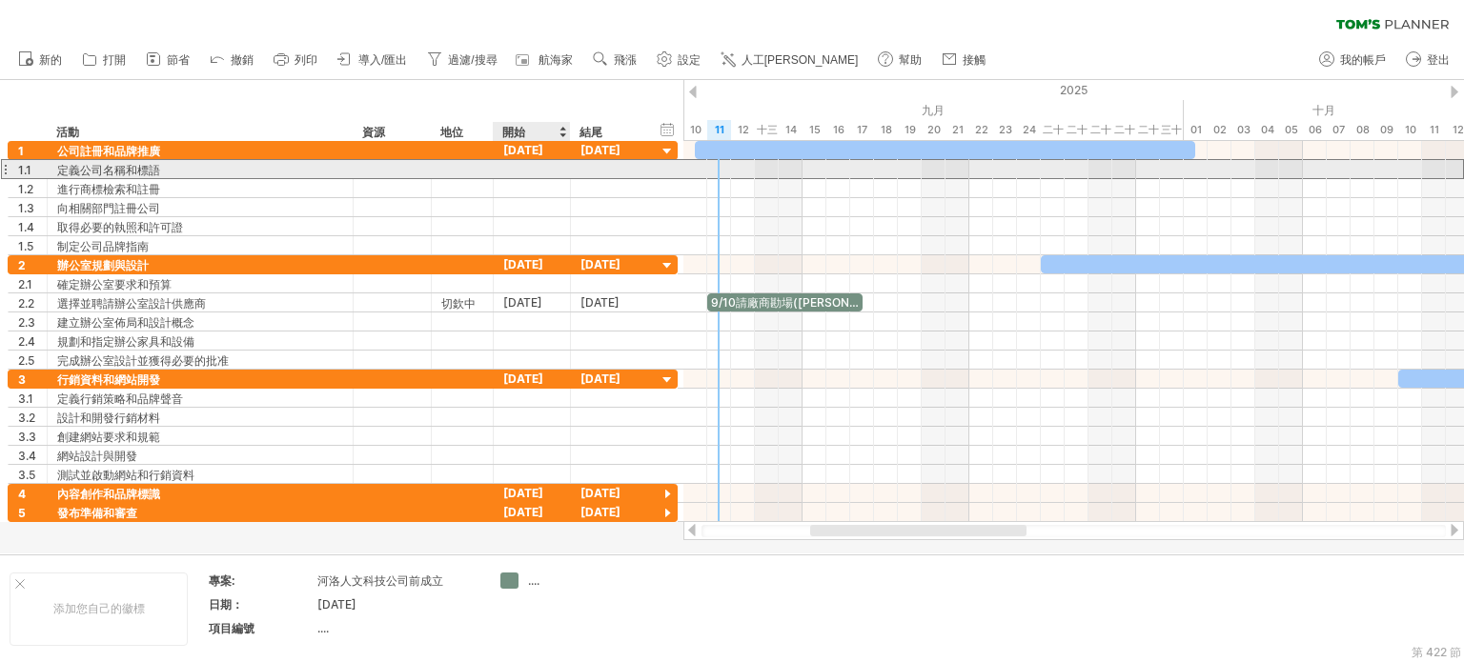
click at [534, 175] on div at bounding box center [532, 169] width 77 height 18
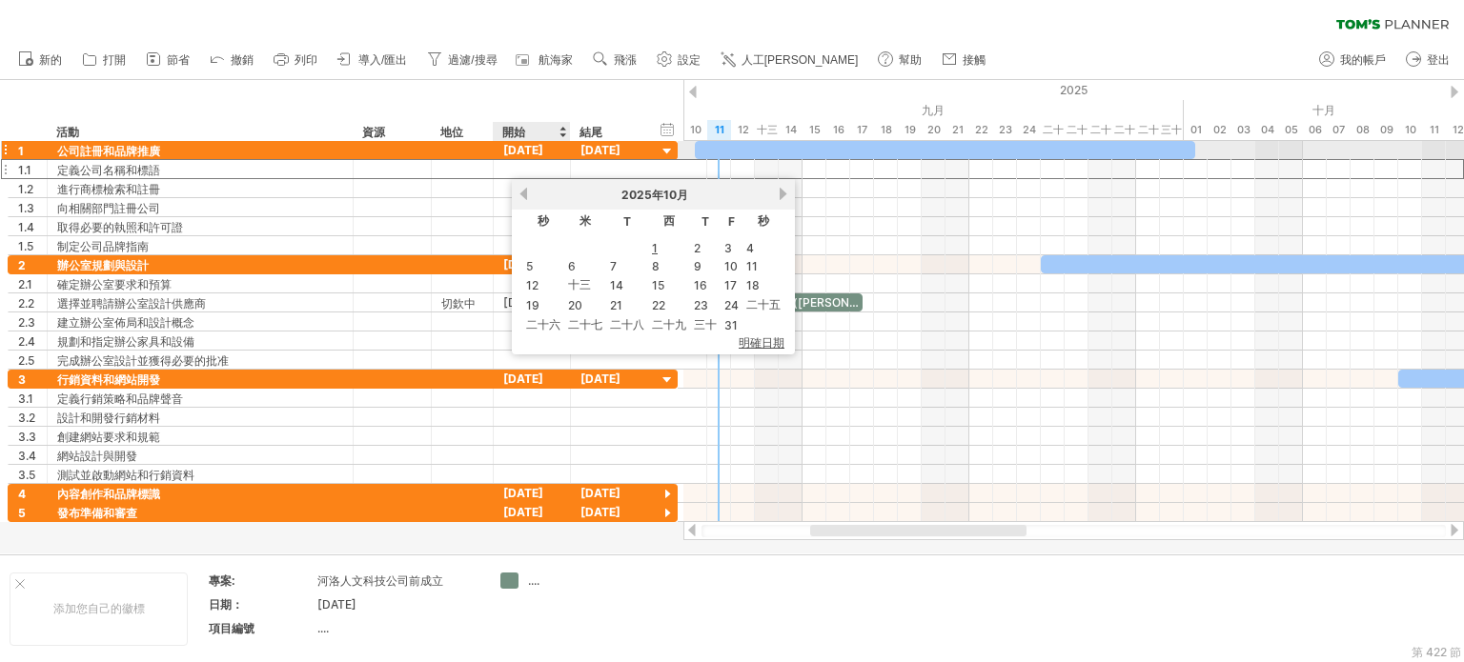
click at [526, 151] on font "2025年10月9日" at bounding box center [523, 150] width 40 height 14
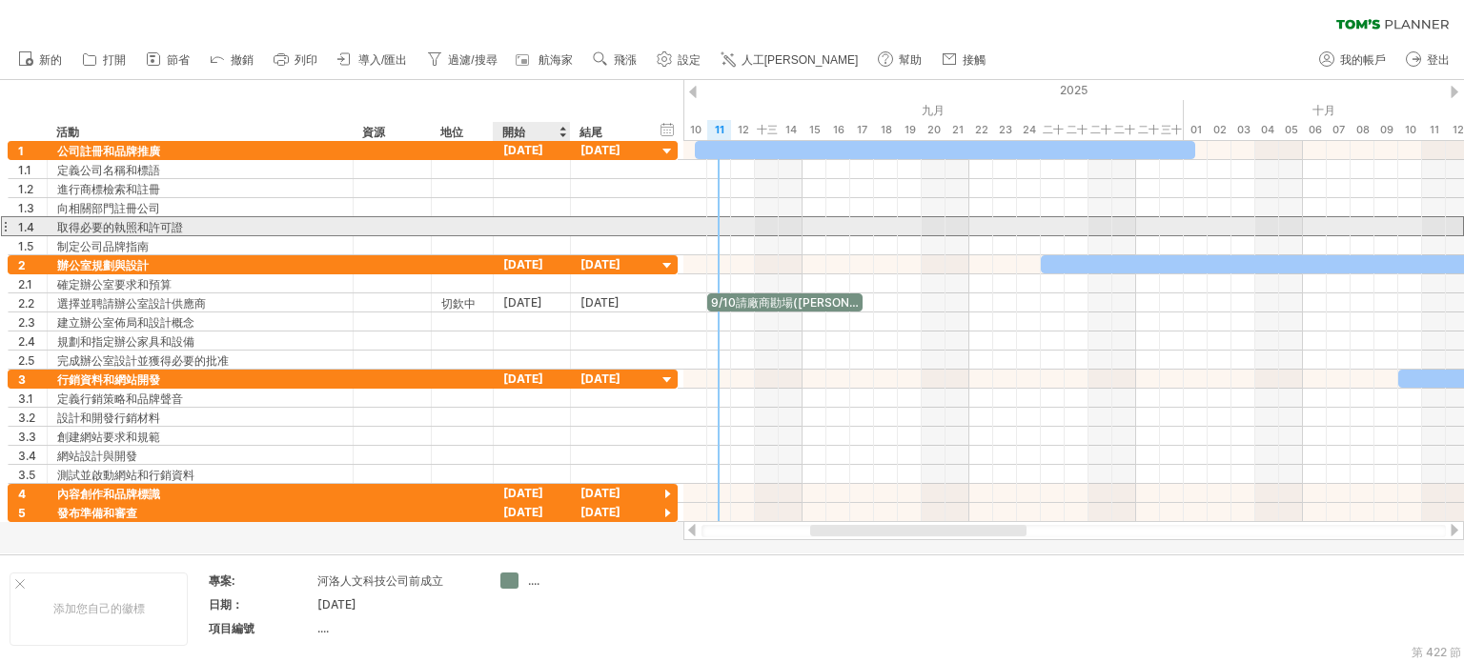
click at [545, 234] on div at bounding box center [532, 226] width 77 height 18
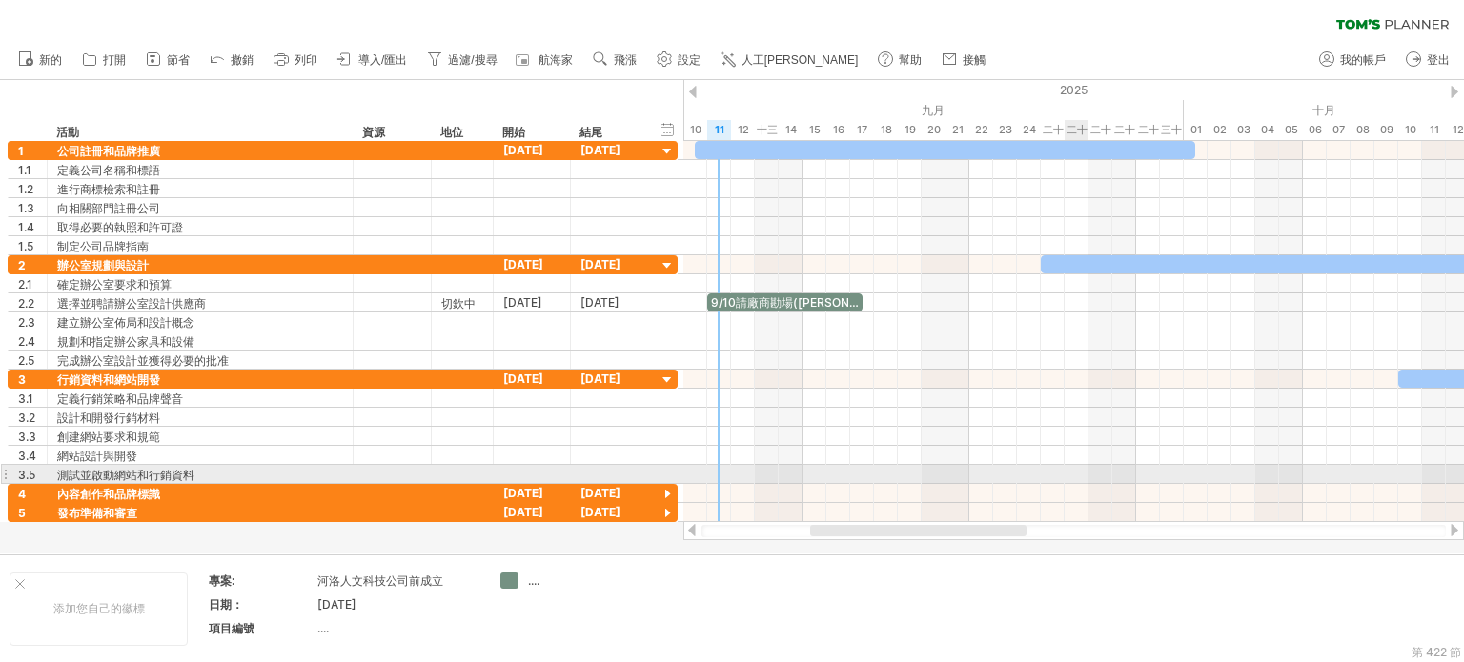
click at [1066, 471] on div at bounding box center [1073, 474] width 781 height 19
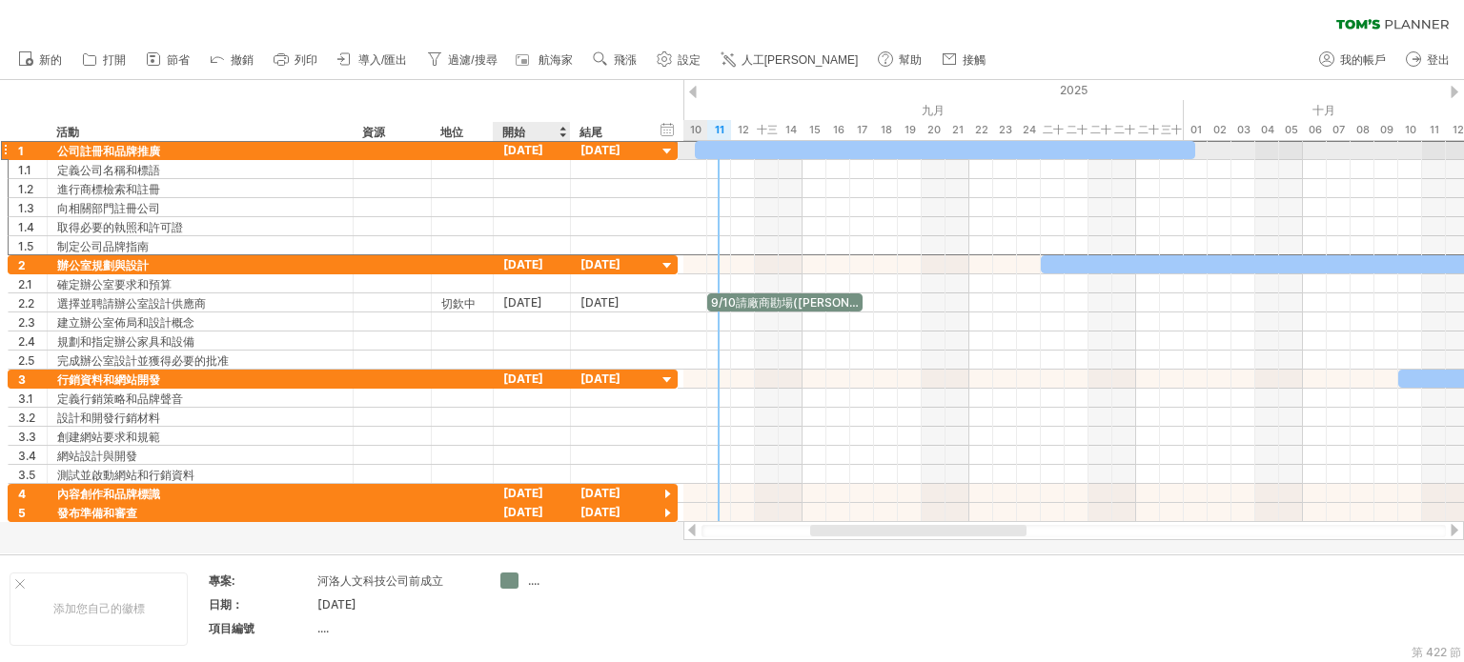
click at [524, 149] on font "2025年10月9日" at bounding box center [523, 150] width 40 height 14
click at [528, 154] on font "2025年10月9日" at bounding box center [523, 150] width 40 height 14
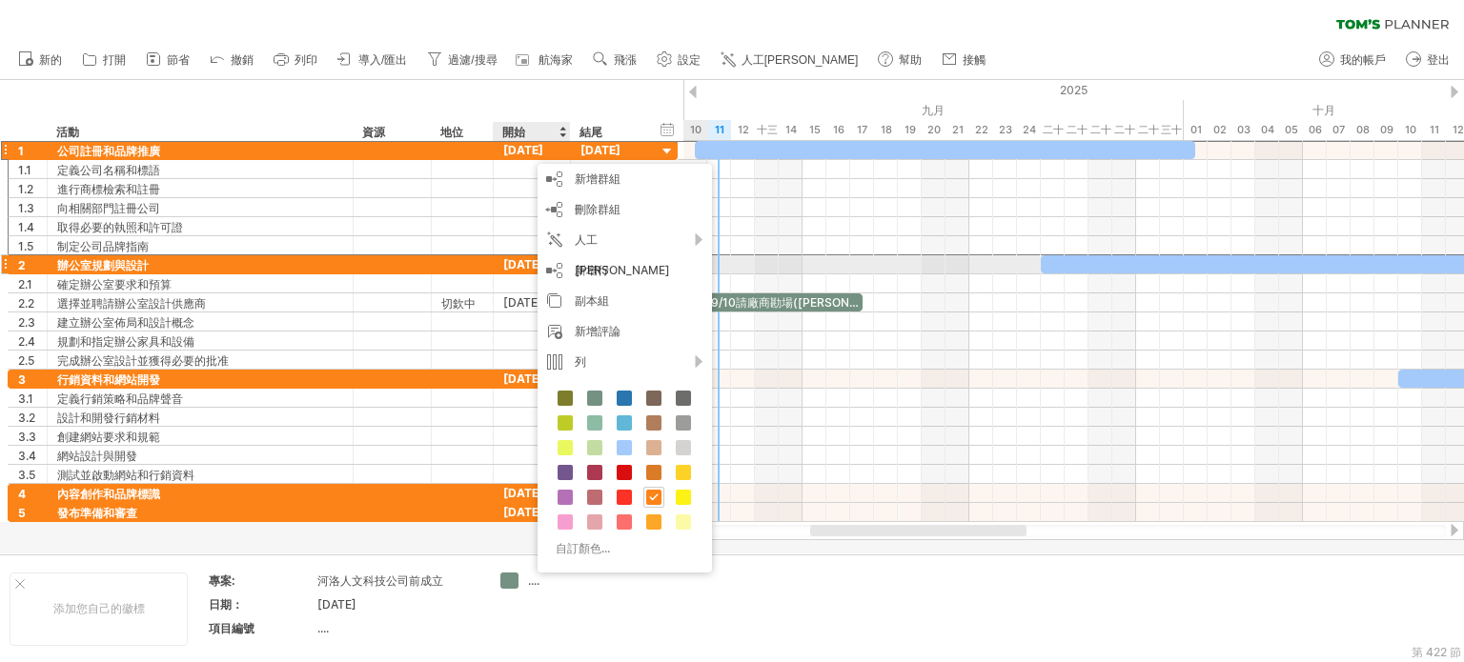
click at [455, 262] on div at bounding box center [462, 264] width 42 height 18
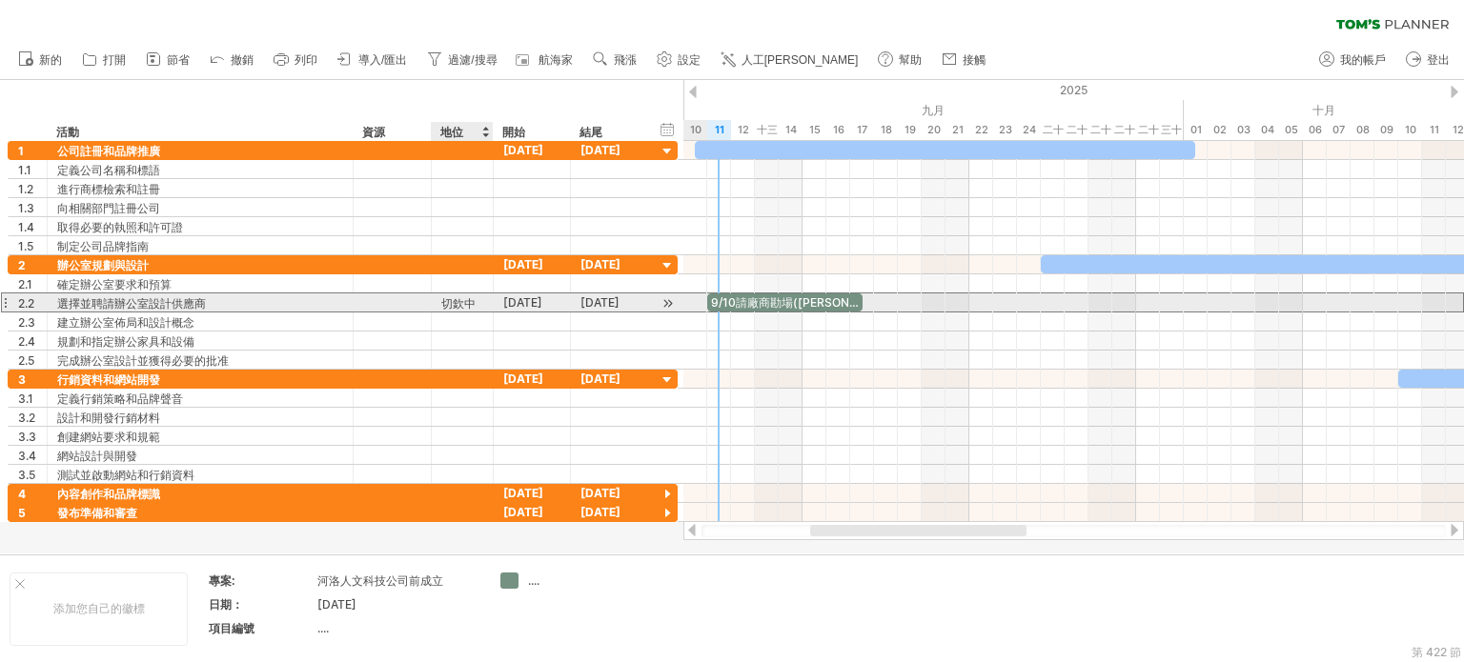
click at [462, 301] on font "切欽中" at bounding box center [458, 303] width 34 height 14
click at [478, 302] on div "切欽中" at bounding box center [462, 303] width 42 height 18
click at [478, 302] on input "***" at bounding box center [462, 303] width 42 height 18
click at [473, 301] on font "切欽中" at bounding box center [458, 303] width 34 height 14
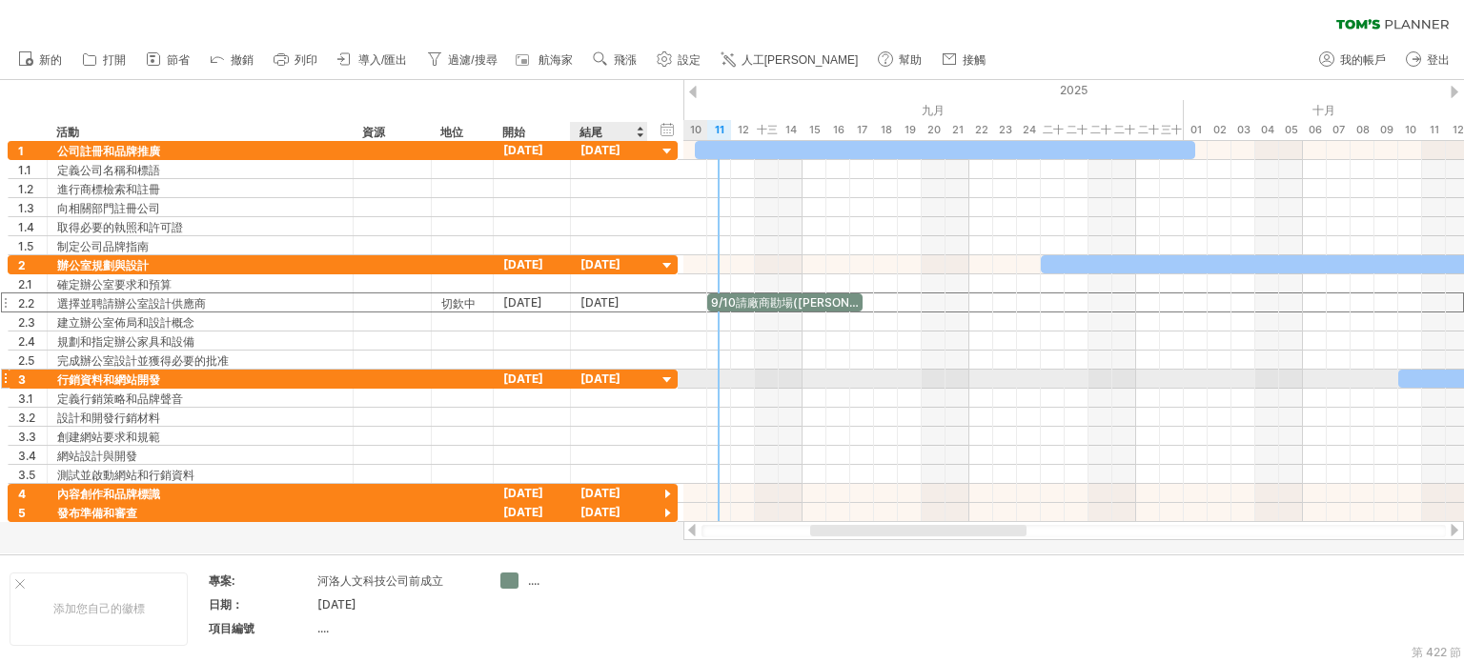
click at [836, 397] on div at bounding box center [1073, 398] width 781 height 19
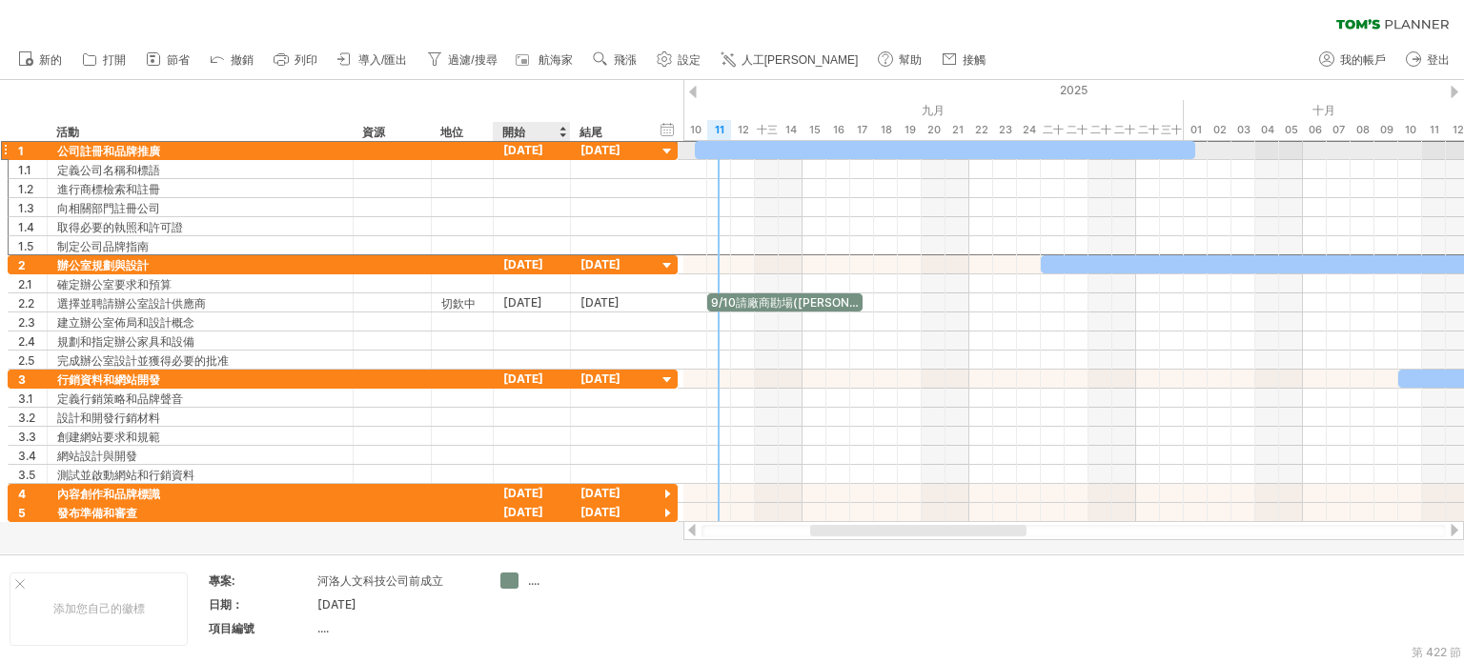
click at [534, 141] on div "2025年10月9日" at bounding box center [532, 150] width 77 height 18
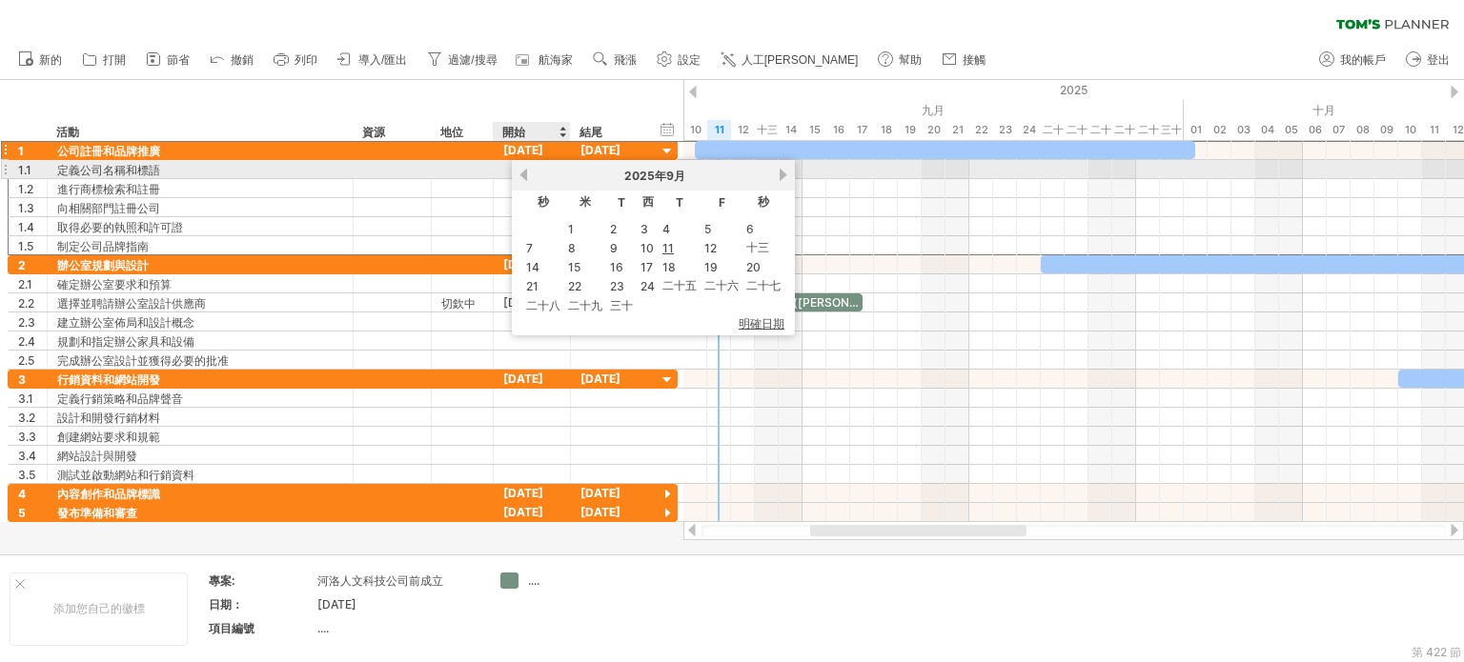
click at [528, 176] on link "以前的" at bounding box center [524, 175] width 14 height 14
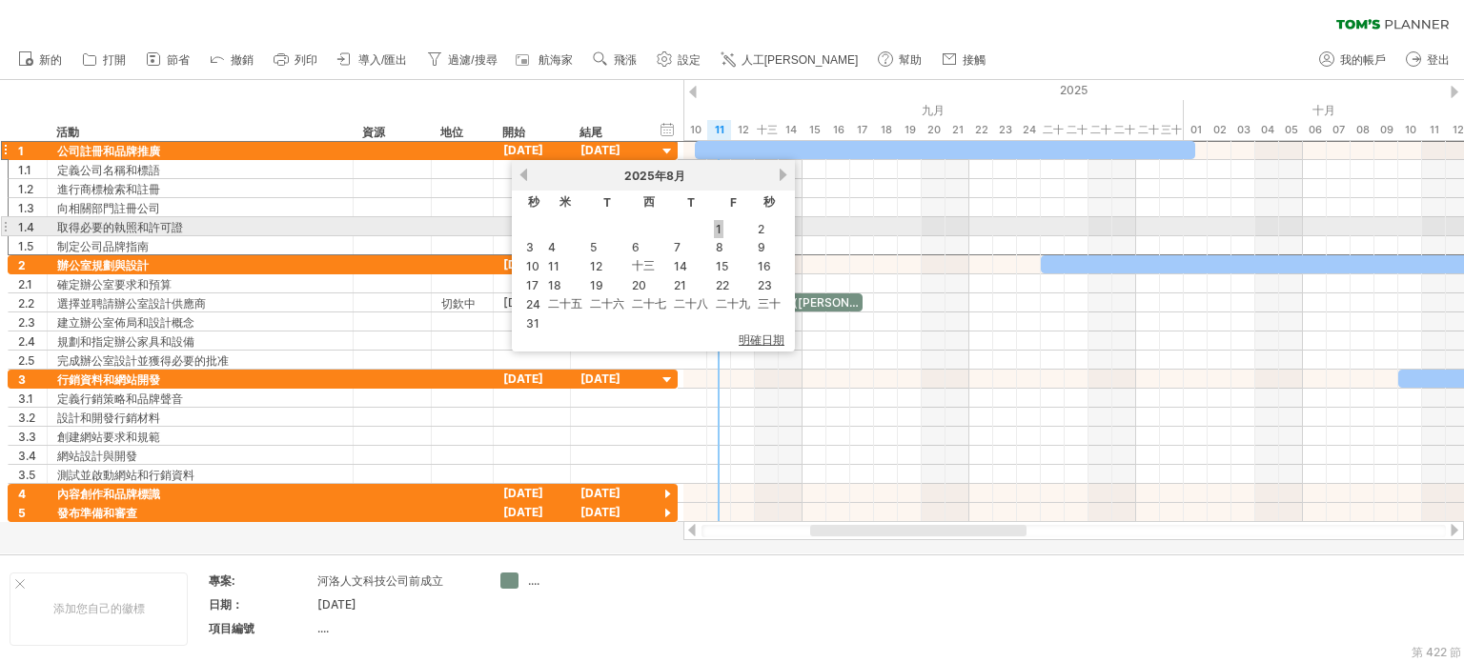
click at [714, 223] on link "1" at bounding box center [719, 229] width 10 height 18
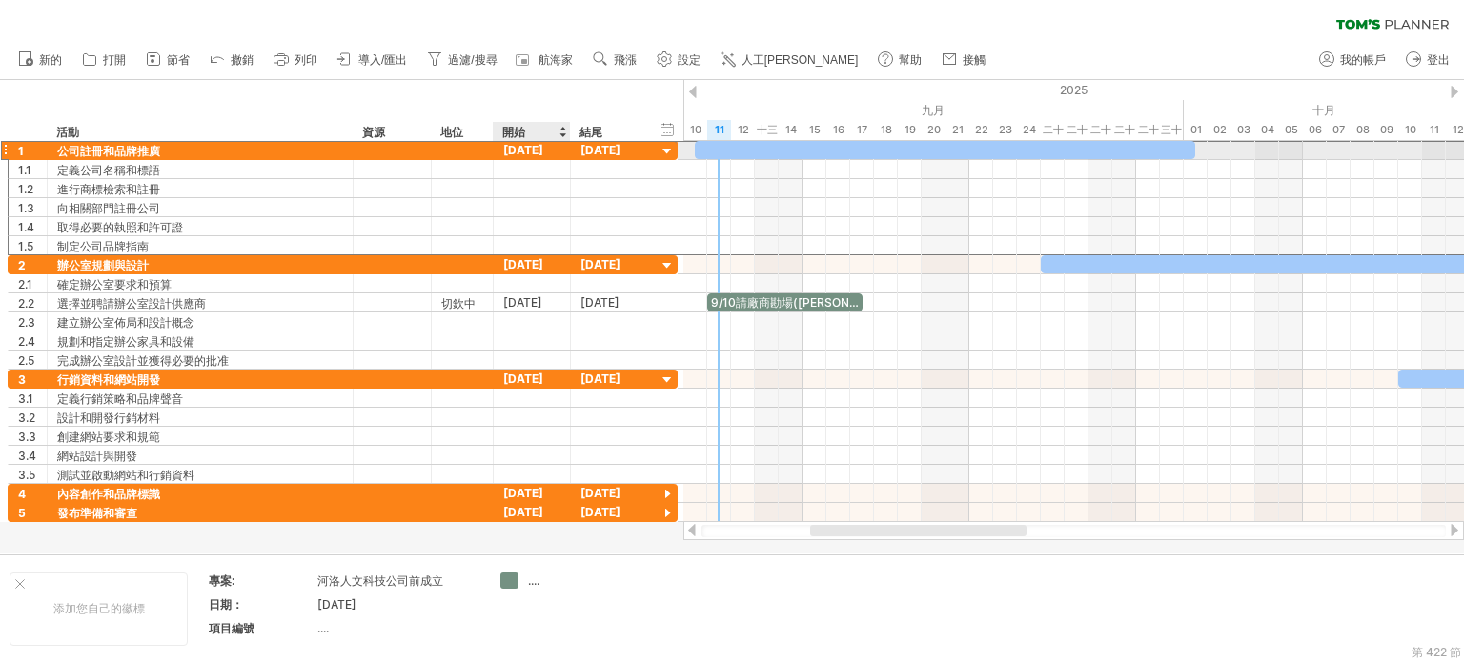
click at [527, 155] on font "2025年10月9日" at bounding box center [523, 150] width 40 height 14
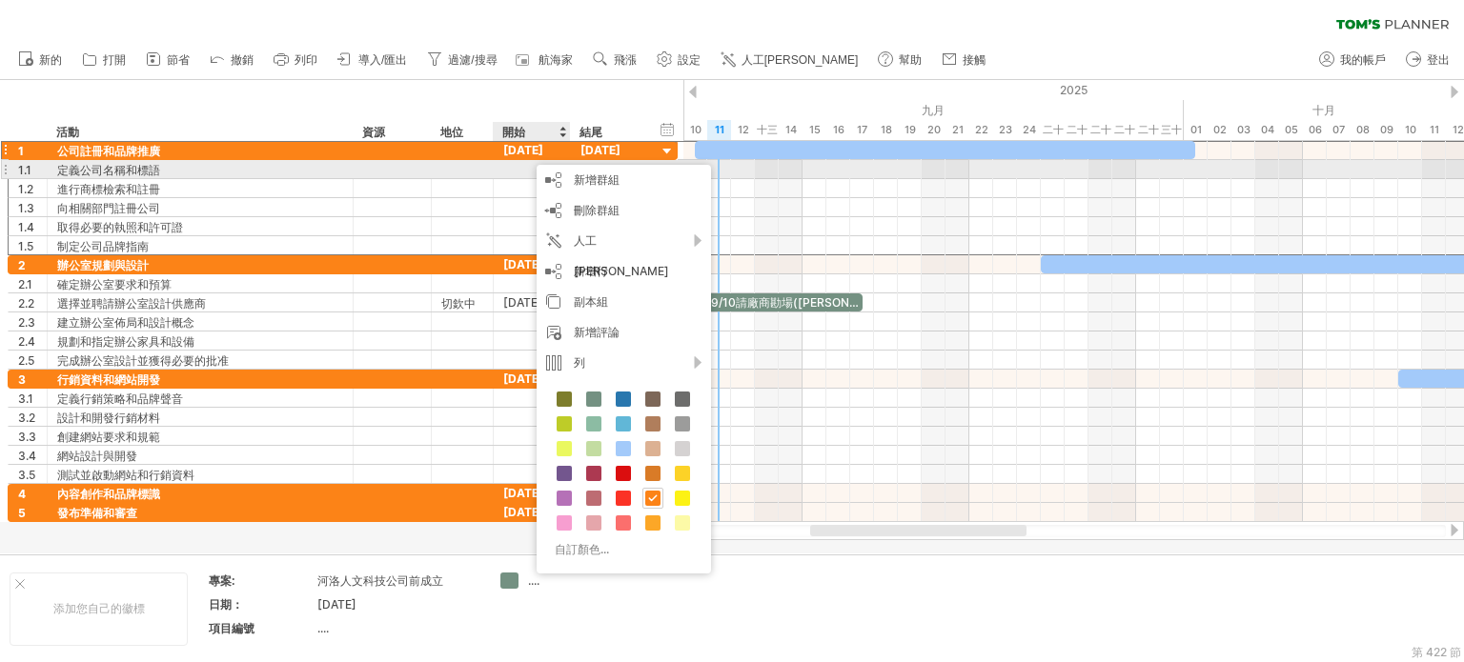
click at [517, 162] on div at bounding box center [532, 169] width 77 height 18
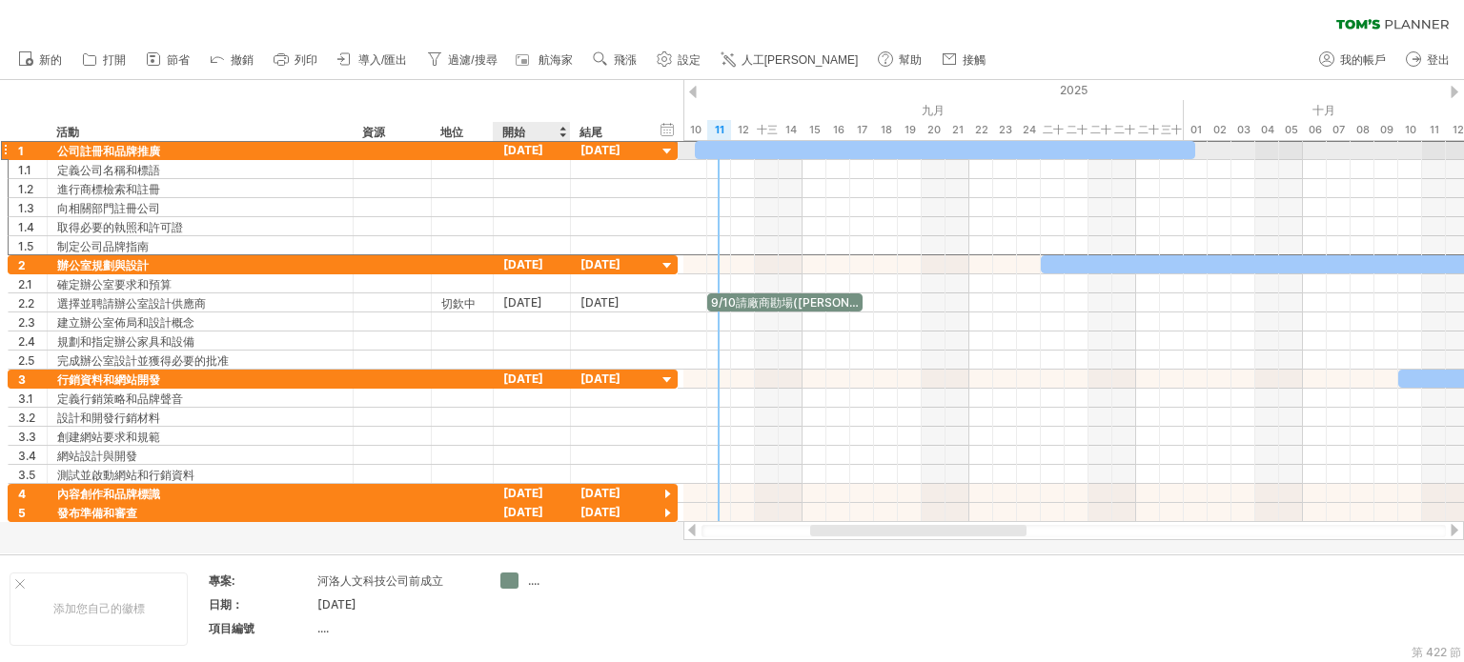
click at [540, 142] on div "2025年10月9日" at bounding box center [532, 150] width 77 height 18
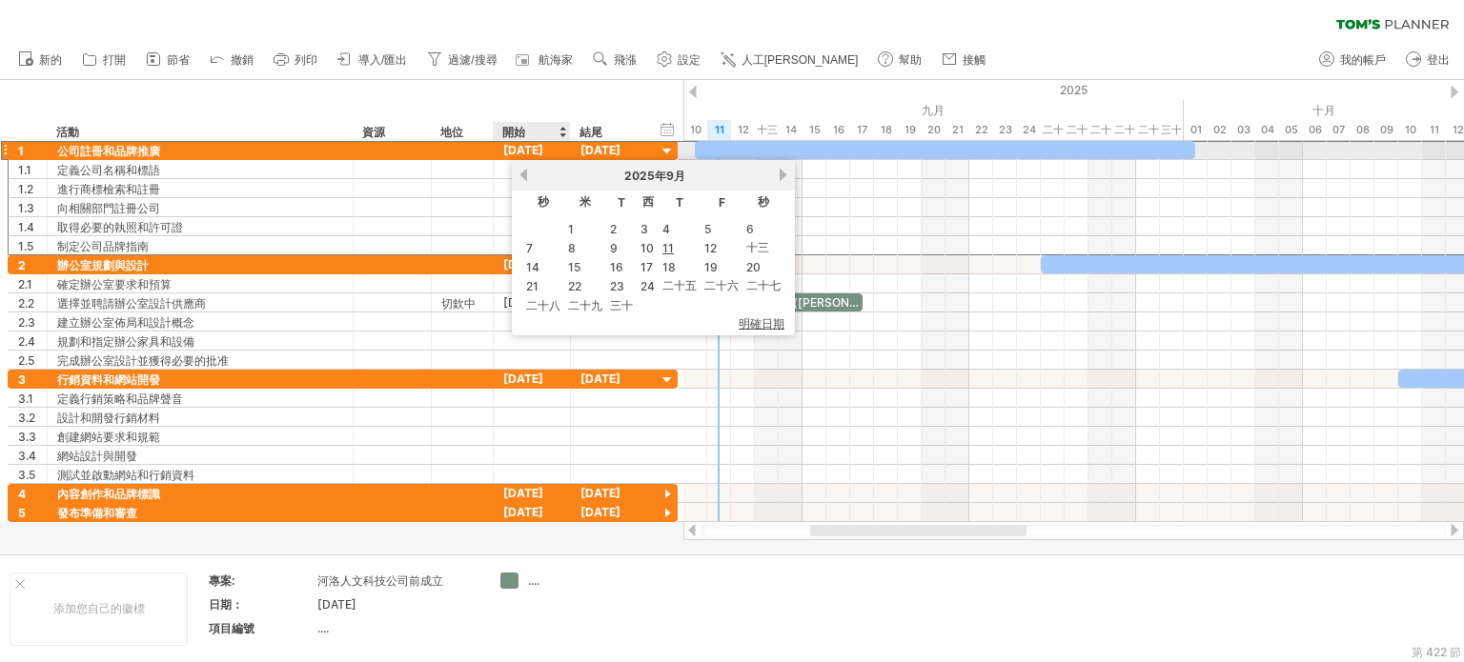
click at [540, 150] on font "2025年10月9日" at bounding box center [523, 150] width 40 height 14
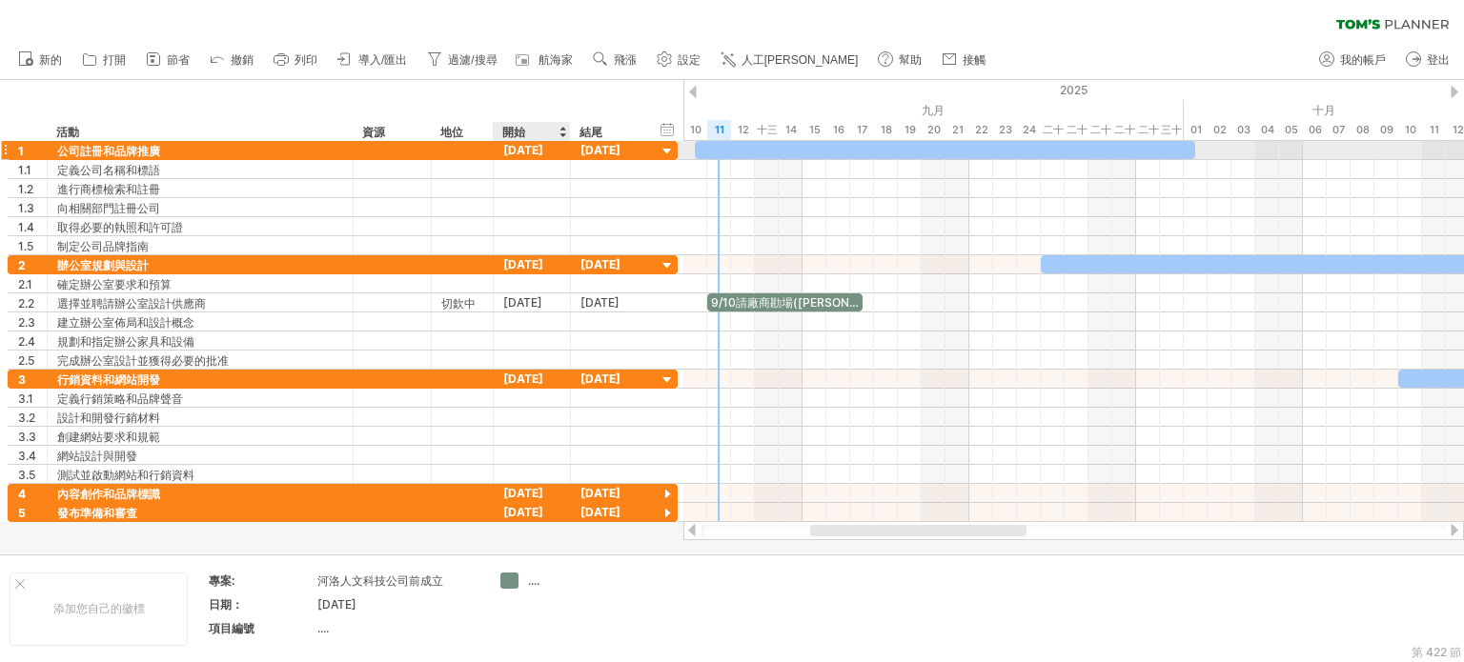
click at [540, 150] on font "2025年10月9日" at bounding box center [523, 150] width 40 height 14
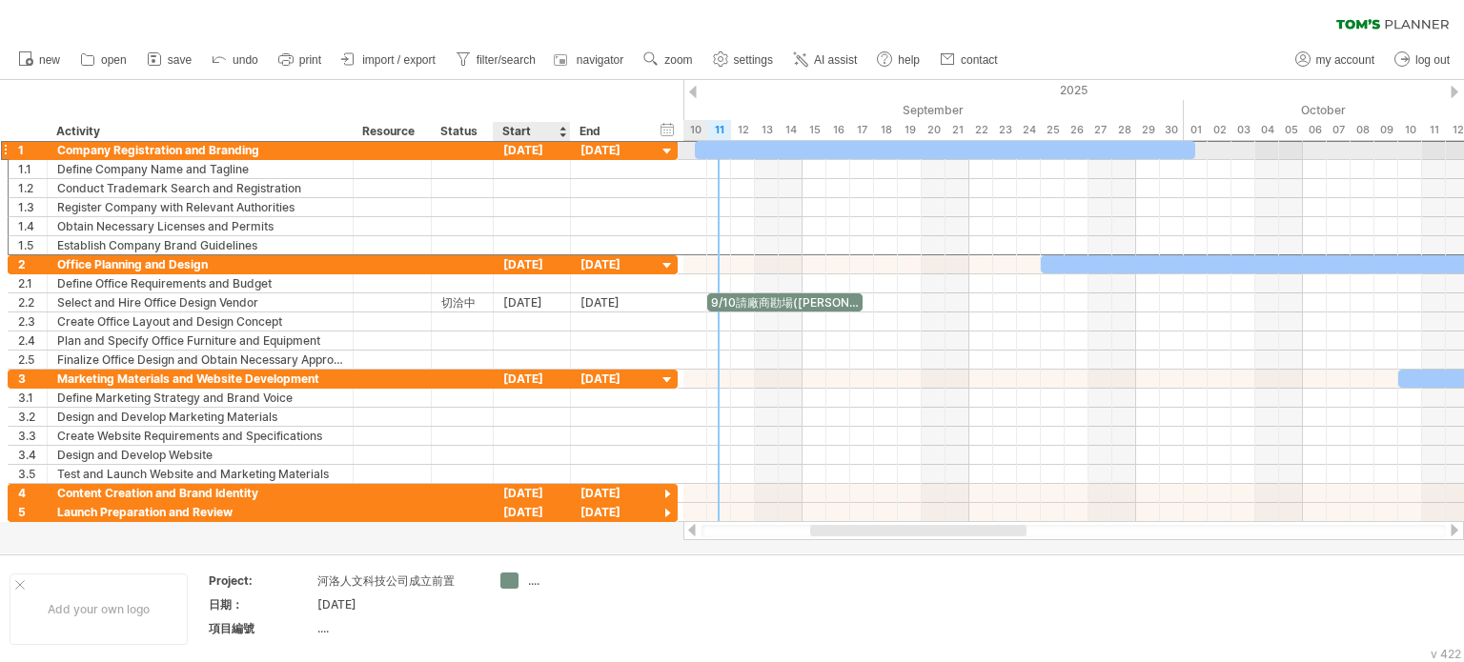
click at [518, 149] on div "10-09-25" at bounding box center [532, 150] width 77 height 18
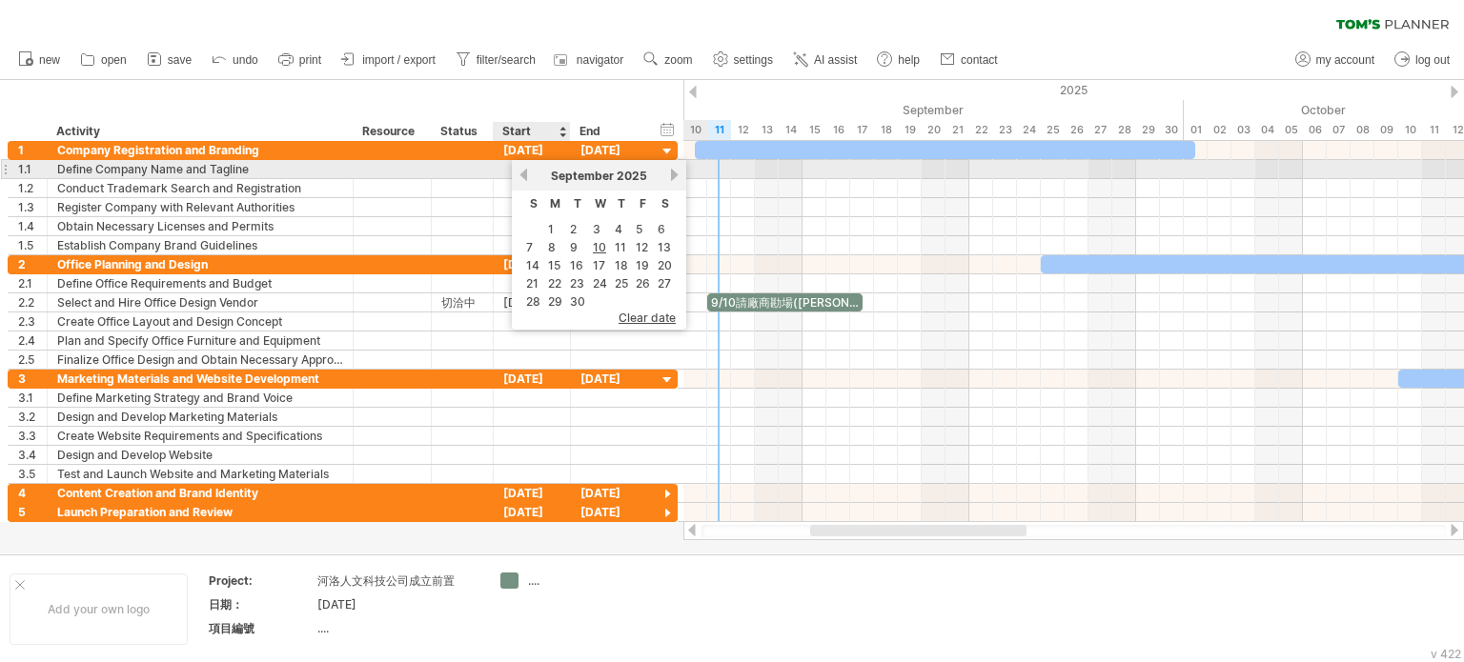
click at [523, 172] on link "previous" at bounding box center [524, 175] width 14 height 14
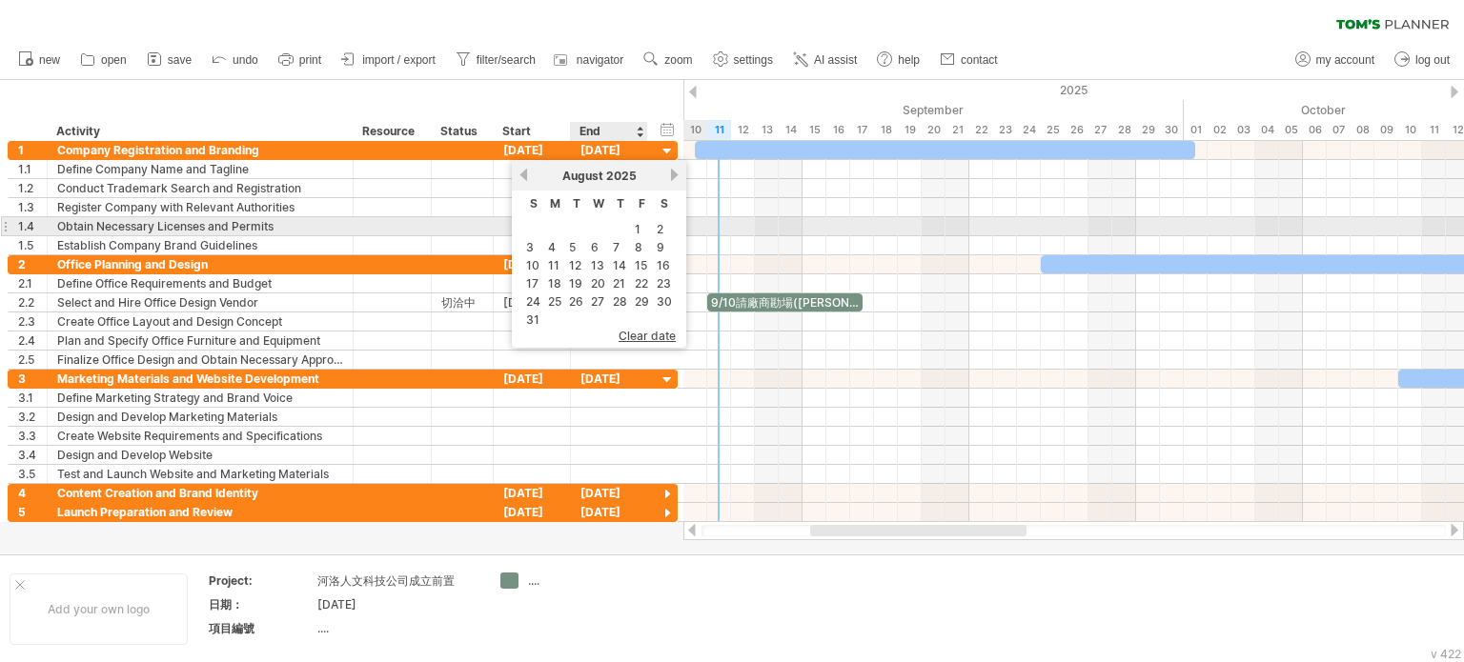
click at [626, 228] on td at bounding box center [620, 229] width 20 height 16
click at [640, 224] on link "1" at bounding box center [638, 229] width 10 height 18
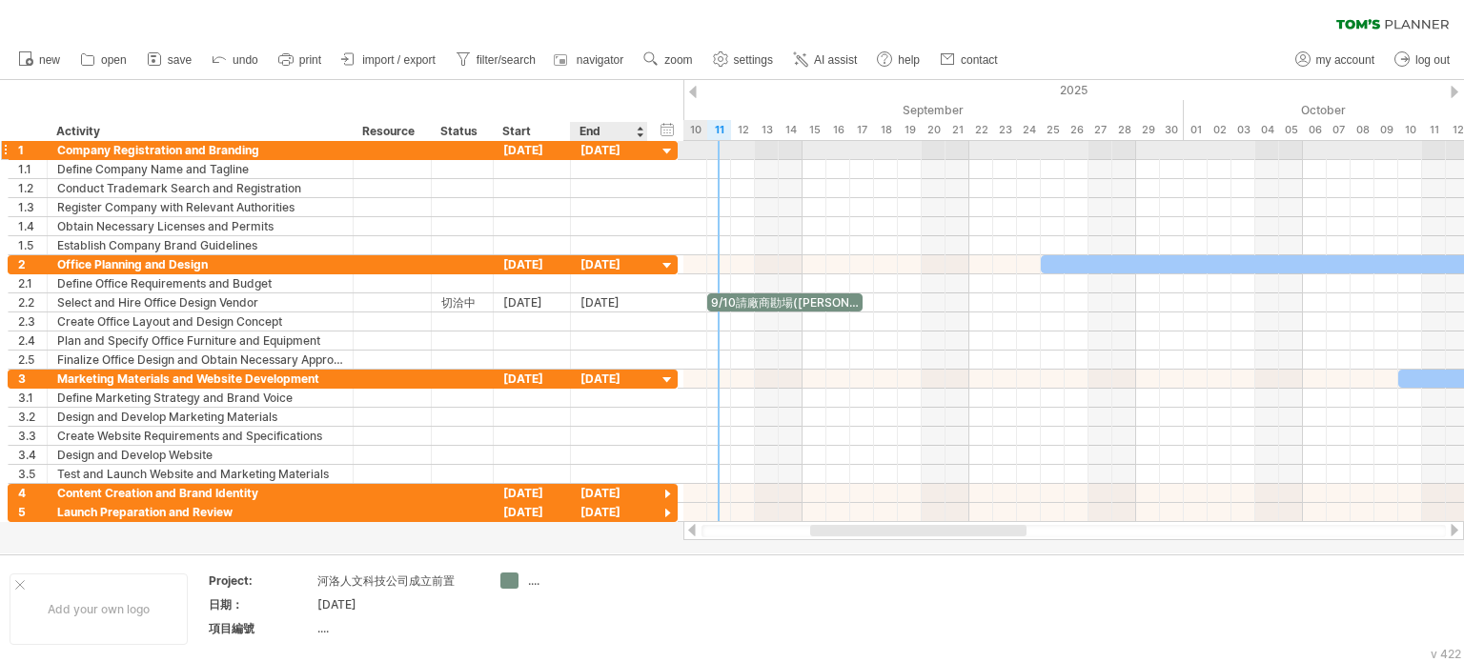
click at [604, 150] on div "21-08-25" at bounding box center [609, 150] width 77 height 18
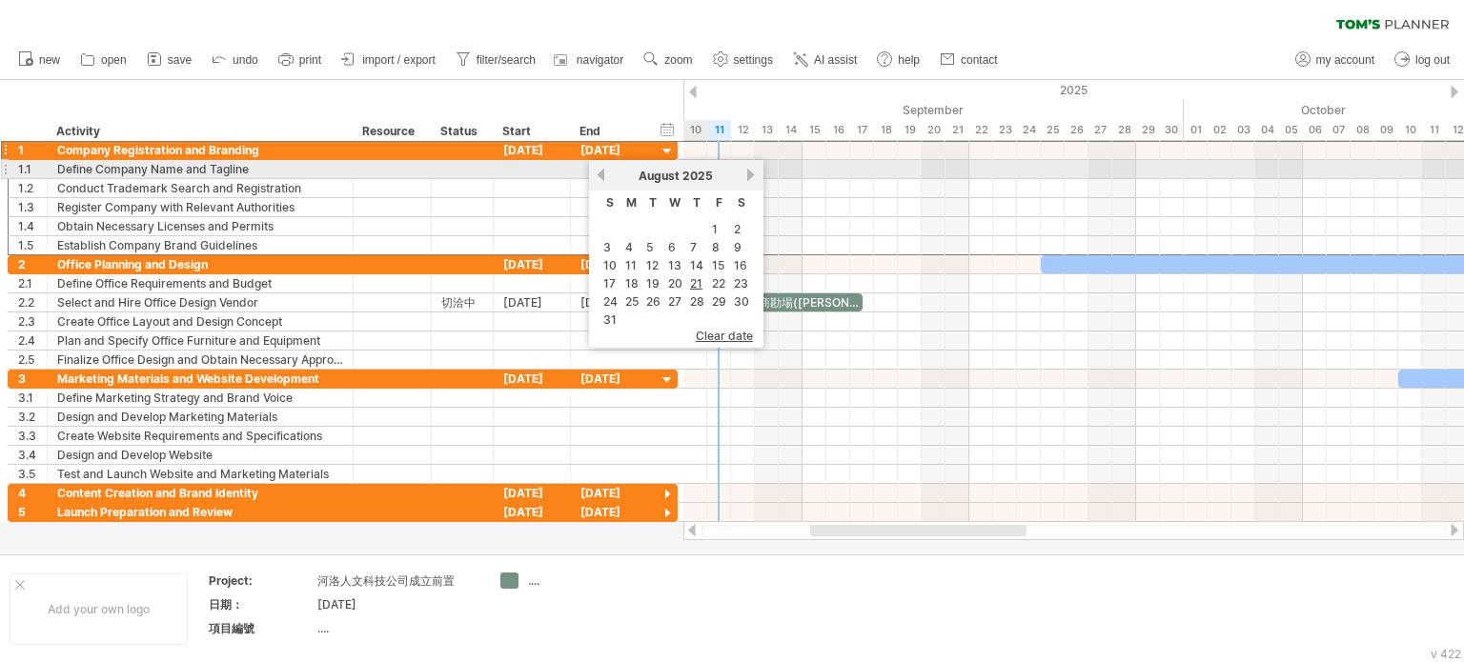
click at [752, 172] on link "next" at bounding box center [751, 175] width 14 height 14
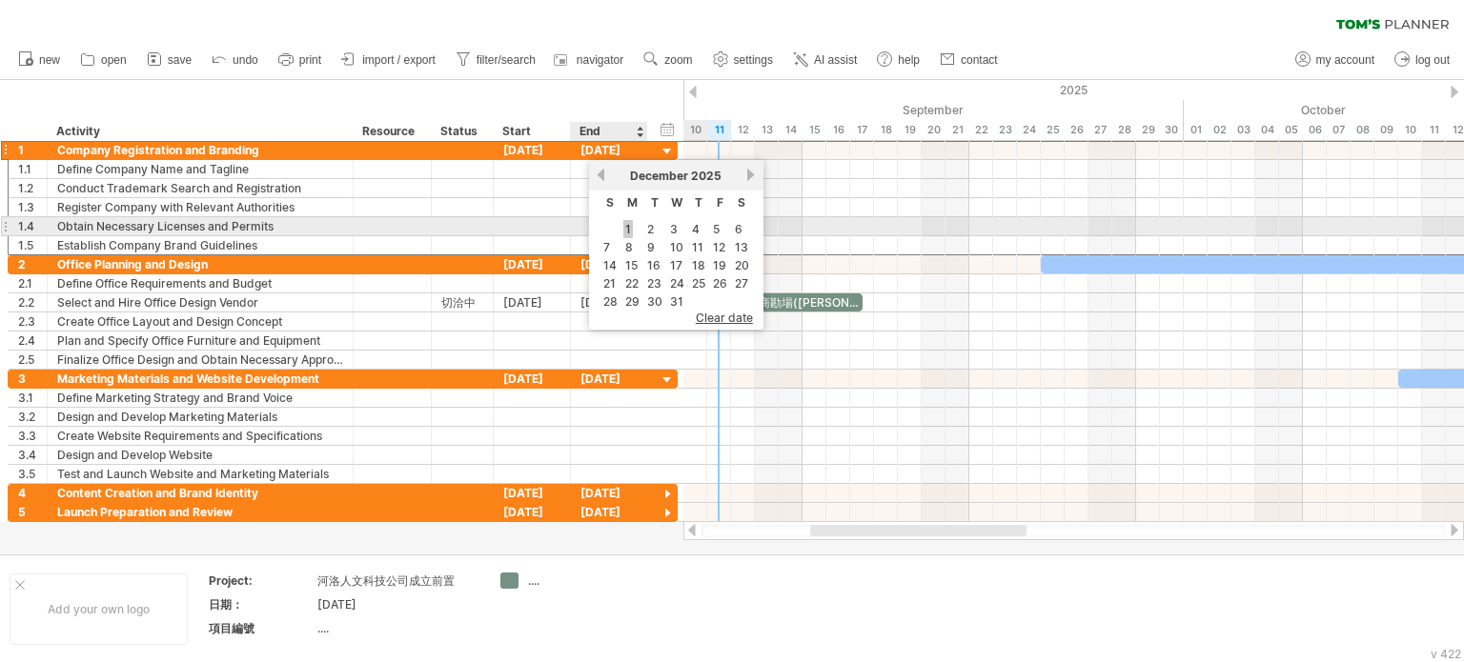
click at [625, 226] on link "1" at bounding box center [628, 229] width 10 height 18
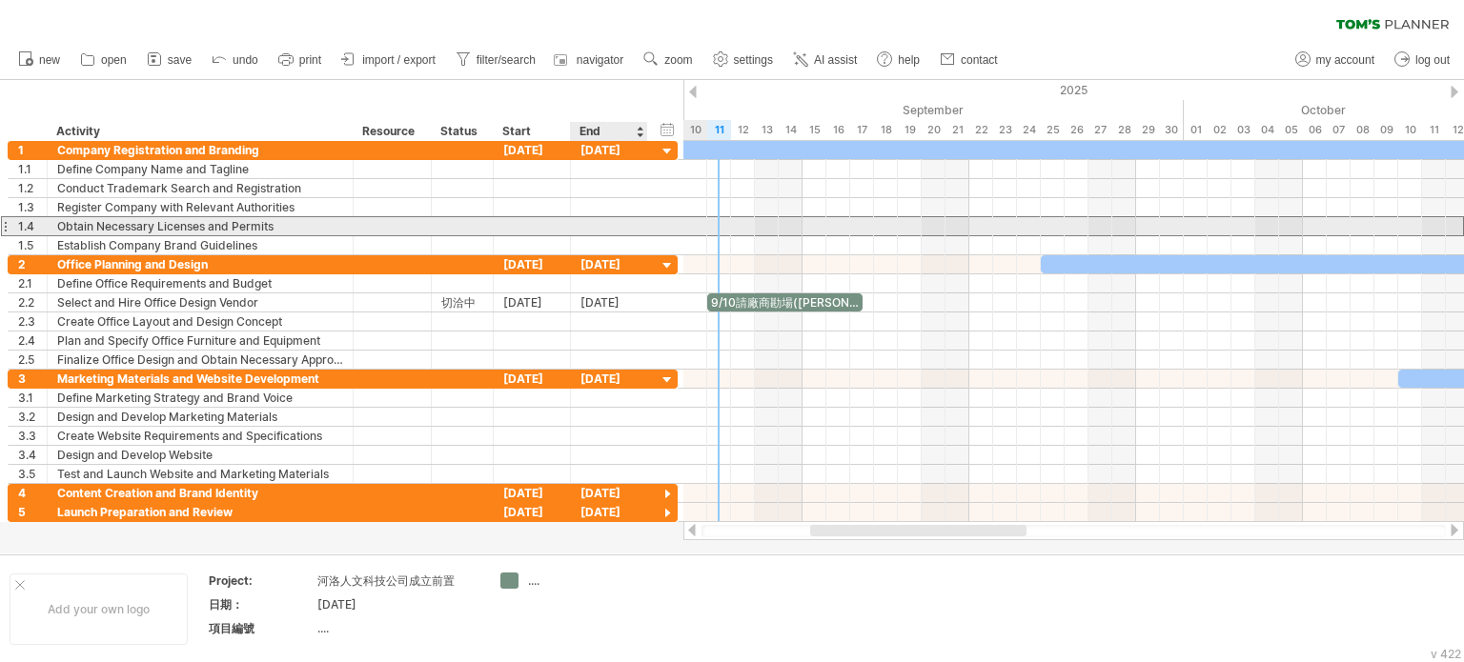
click at [598, 220] on div at bounding box center [609, 226] width 77 height 18
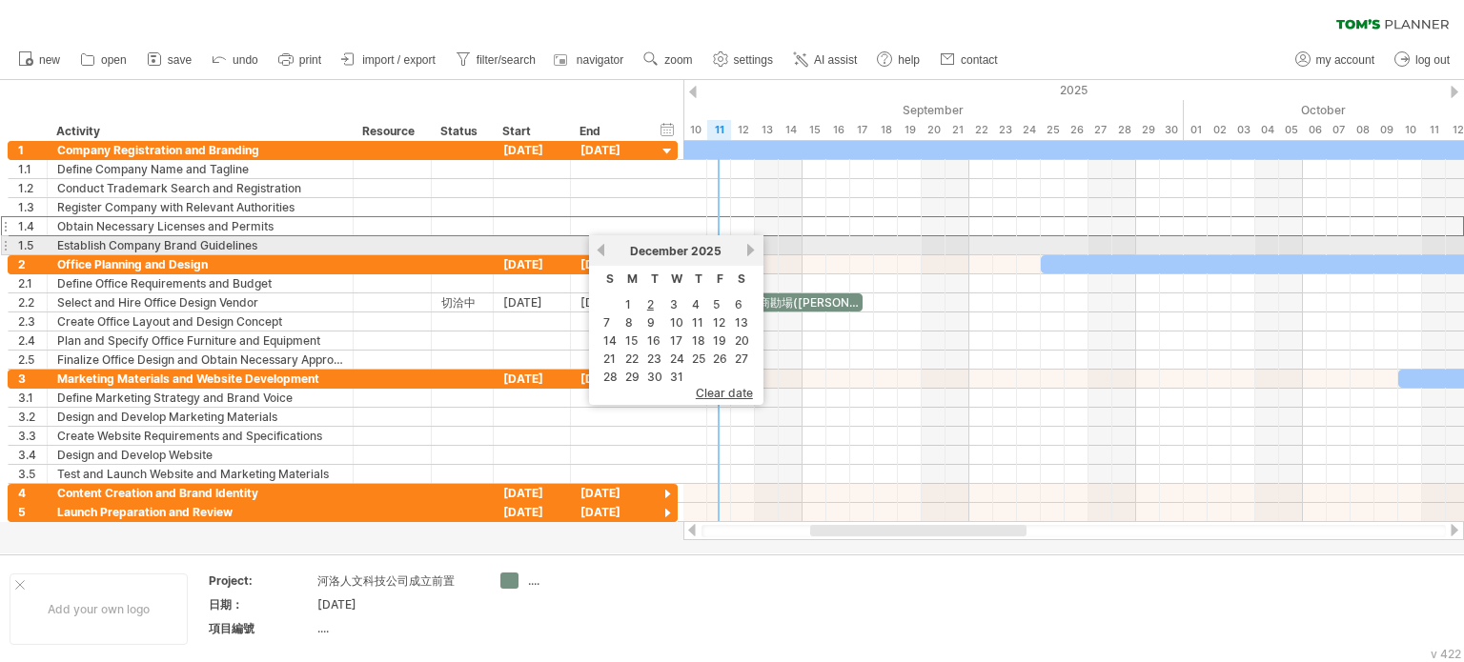
click at [747, 246] on link "next" at bounding box center [751, 250] width 14 height 14
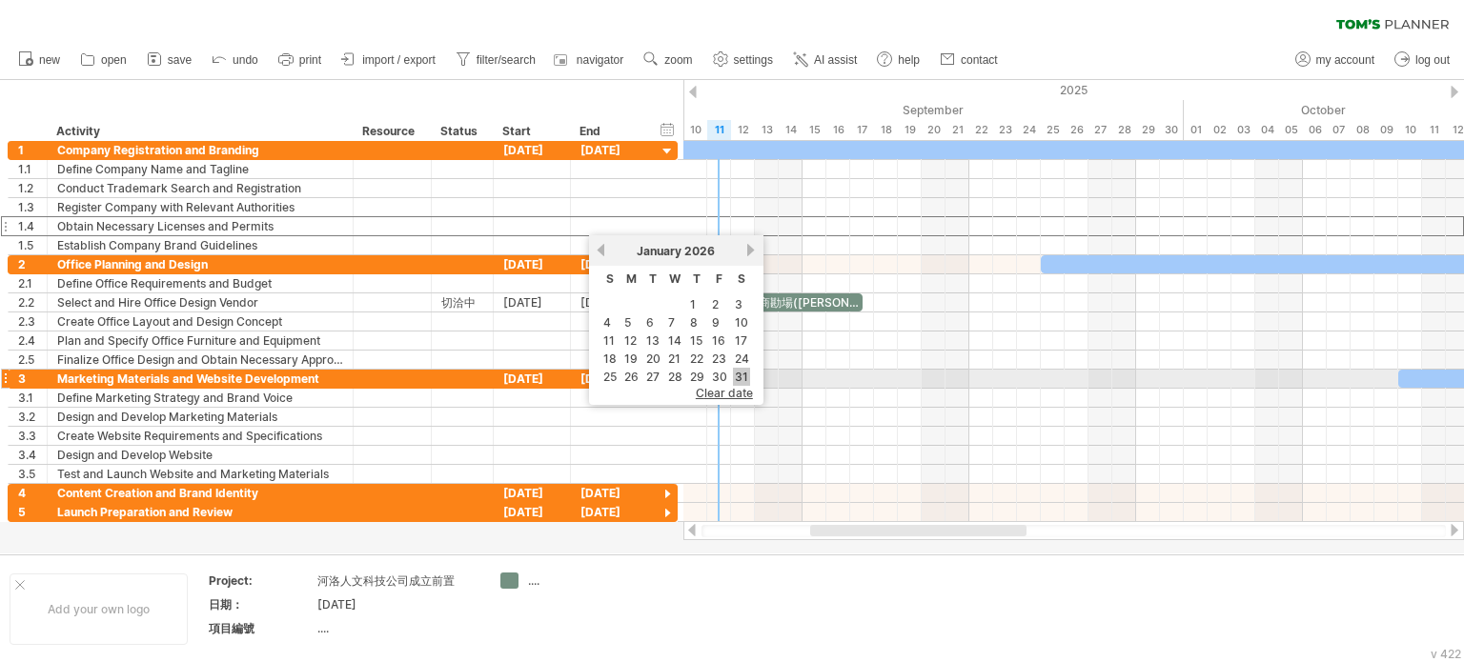
click at [736, 376] on link "31" at bounding box center [741, 377] width 17 height 18
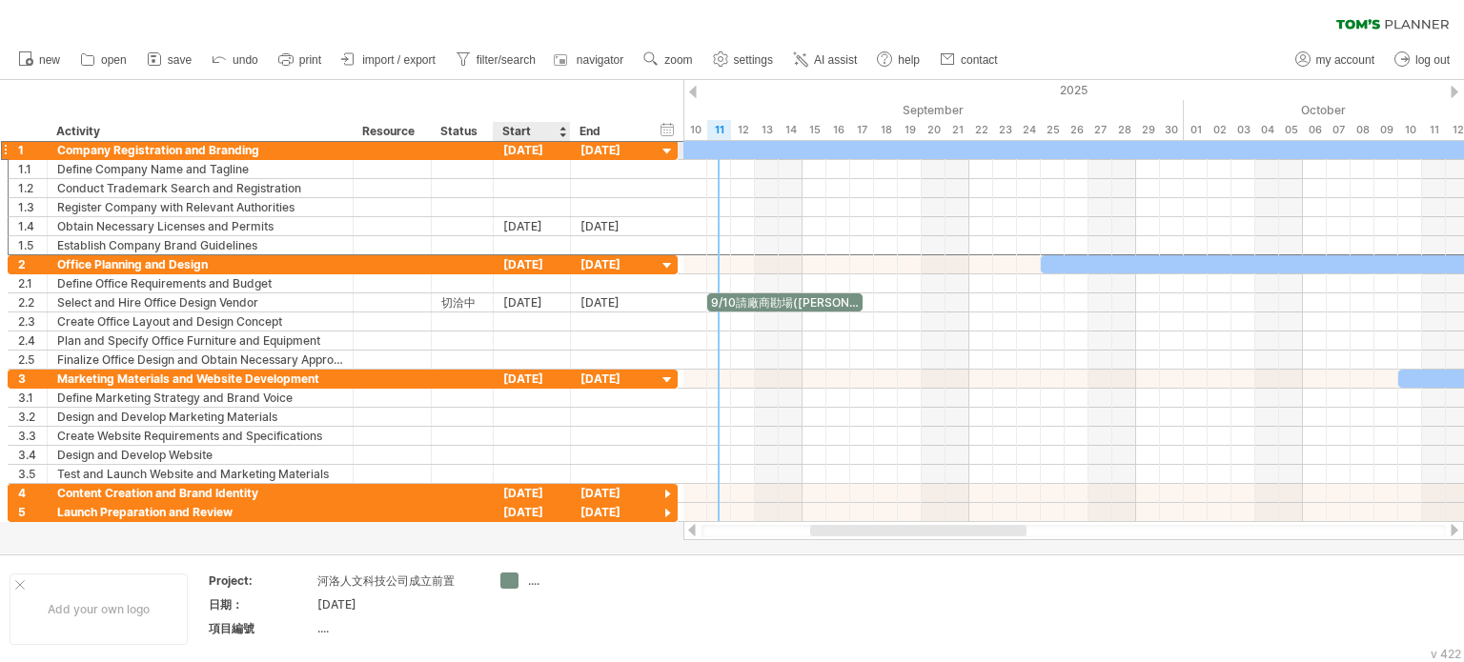
drag, startPoint x: 522, startPoint y: 150, endPoint x: 538, endPoint y: 154, distance: 16.0
click at [538, 154] on div "01-08-25" at bounding box center [532, 150] width 77 height 18
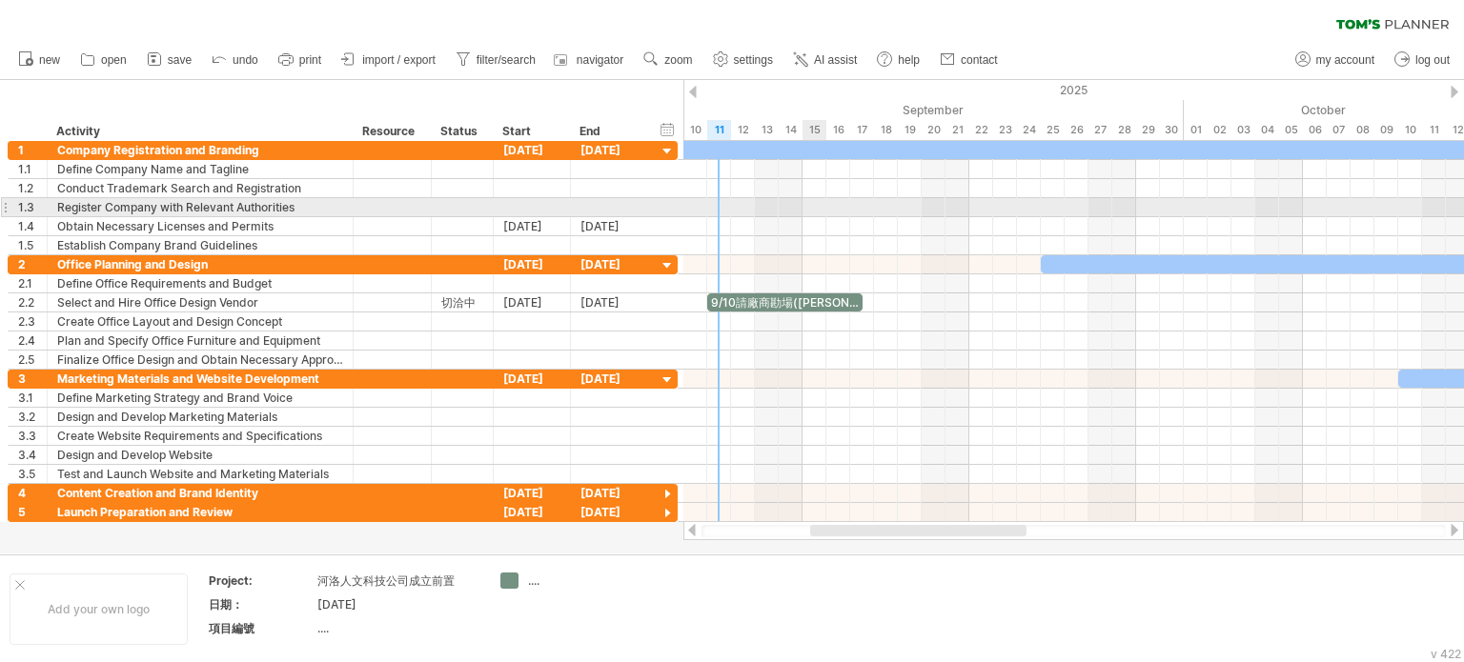
click at [824, 203] on div at bounding box center [1073, 207] width 781 height 19
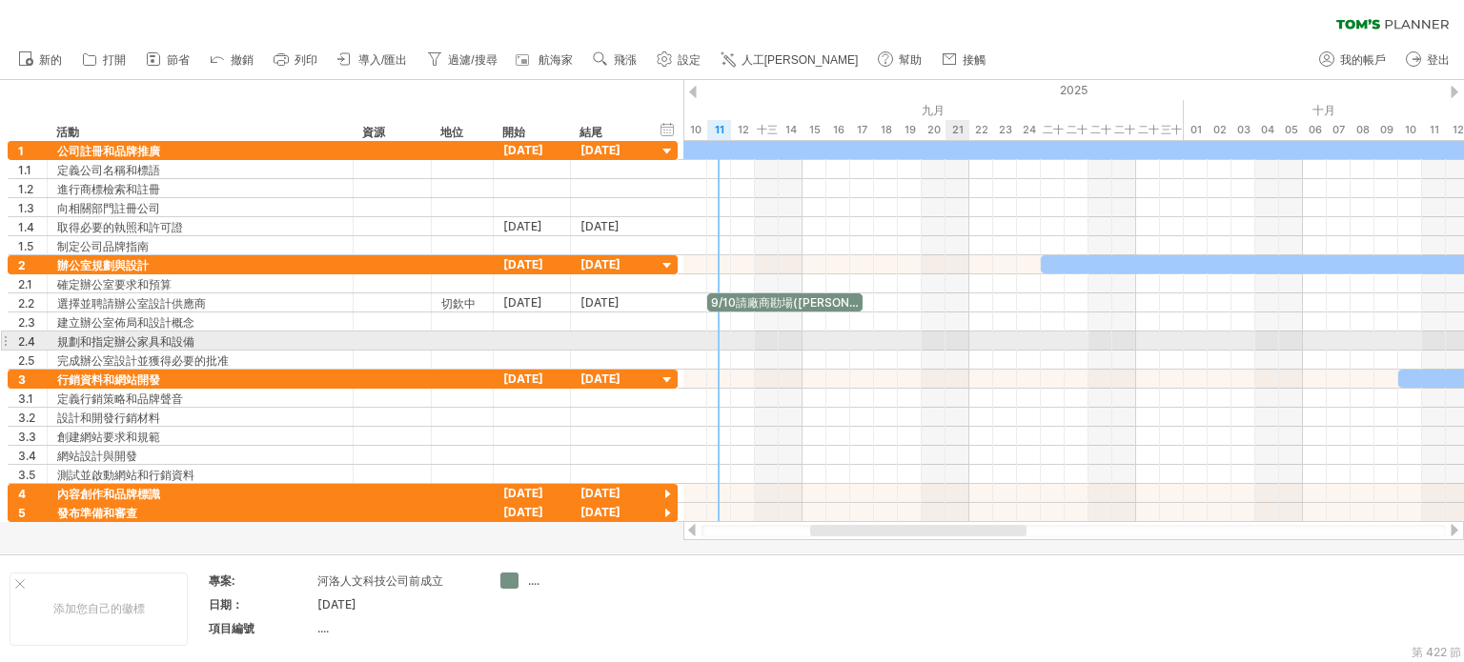
click at [960, 336] on div at bounding box center [1073, 341] width 781 height 19
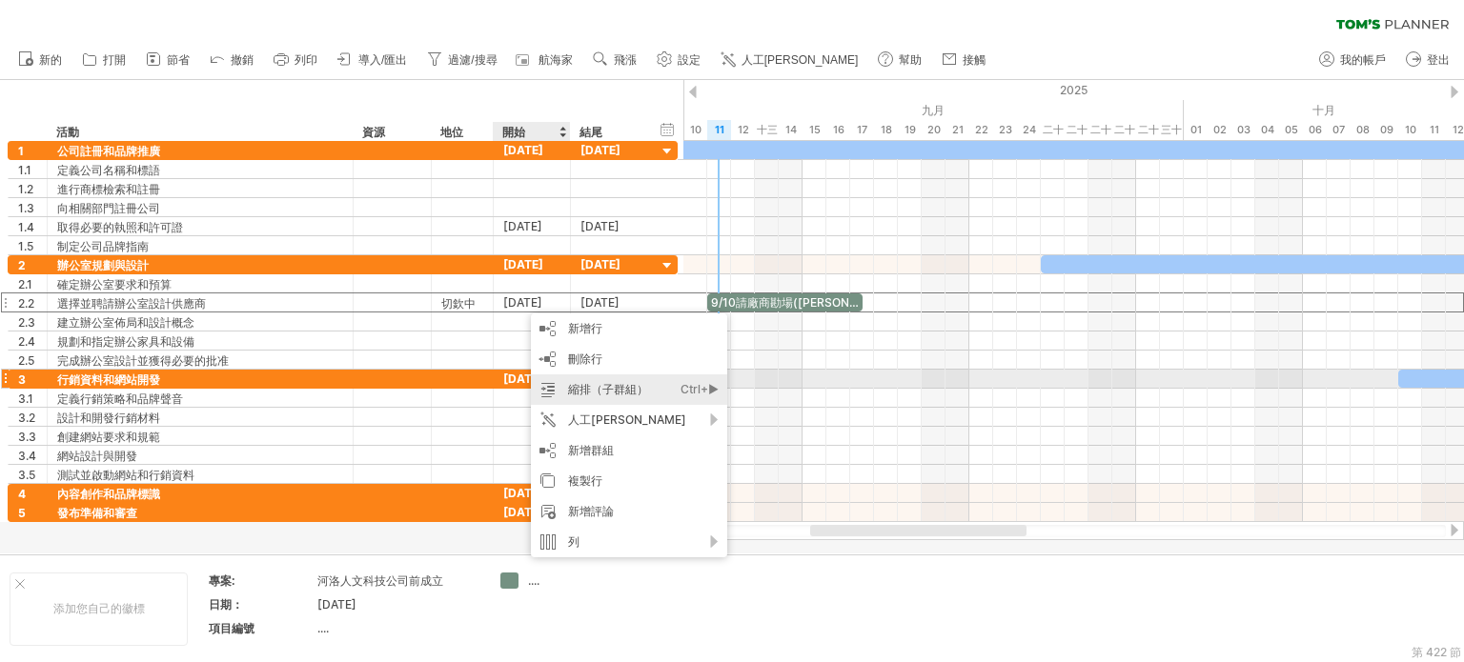
click at [600, 382] on font "縮排（子群組）" at bounding box center [608, 389] width 80 height 14
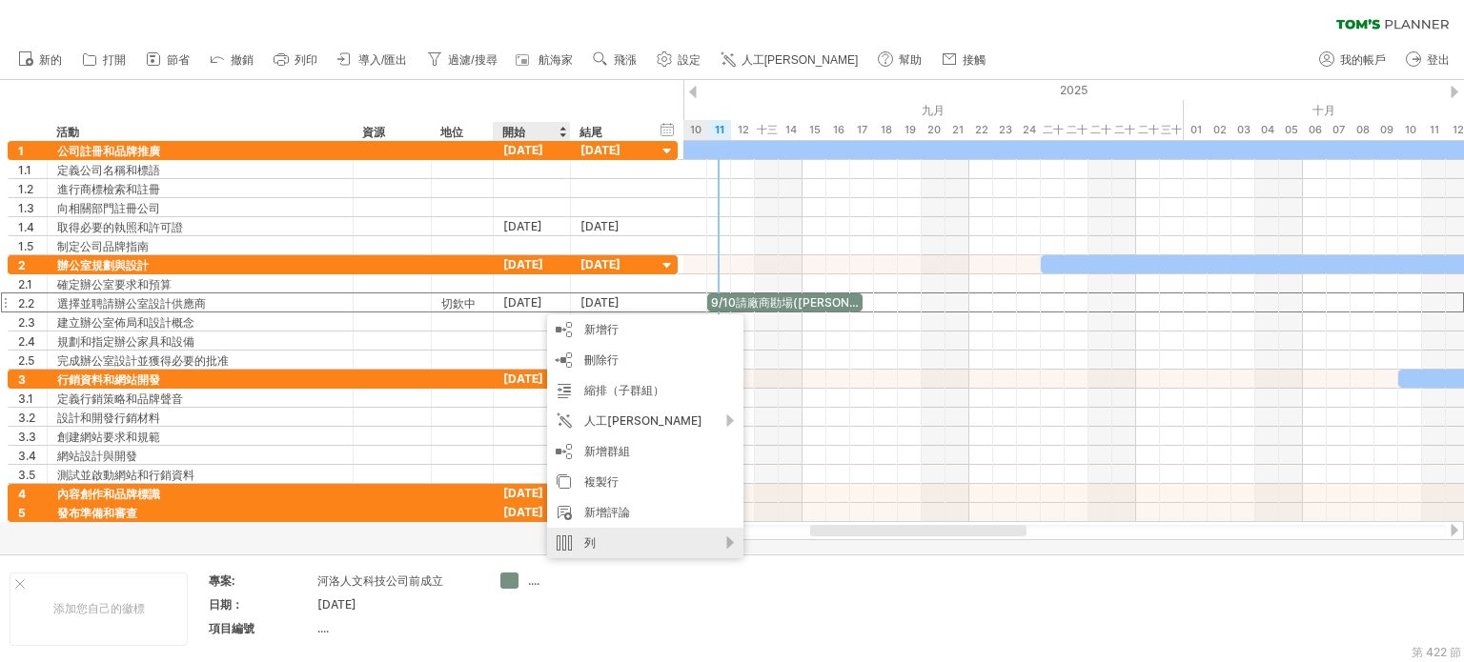
click at [630, 539] on div "列" at bounding box center [645, 543] width 196 height 30
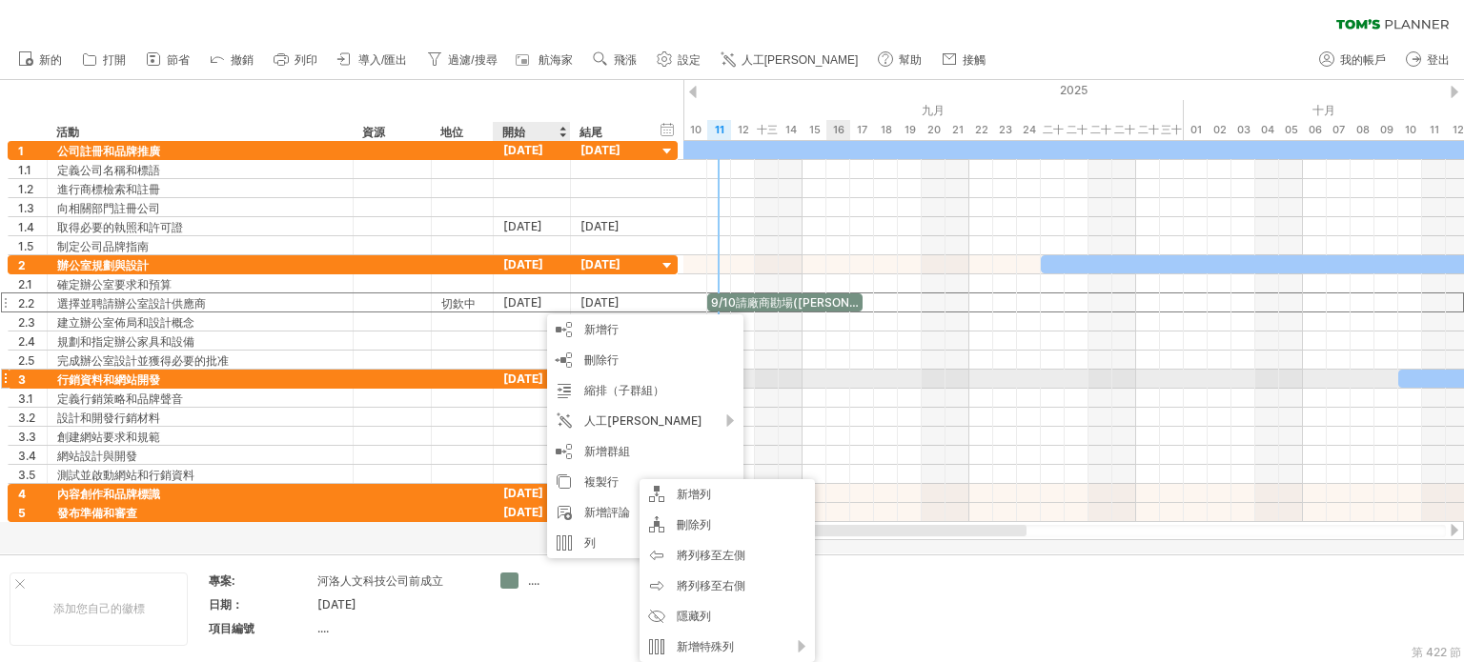
click at [829, 384] on div at bounding box center [1073, 379] width 781 height 19
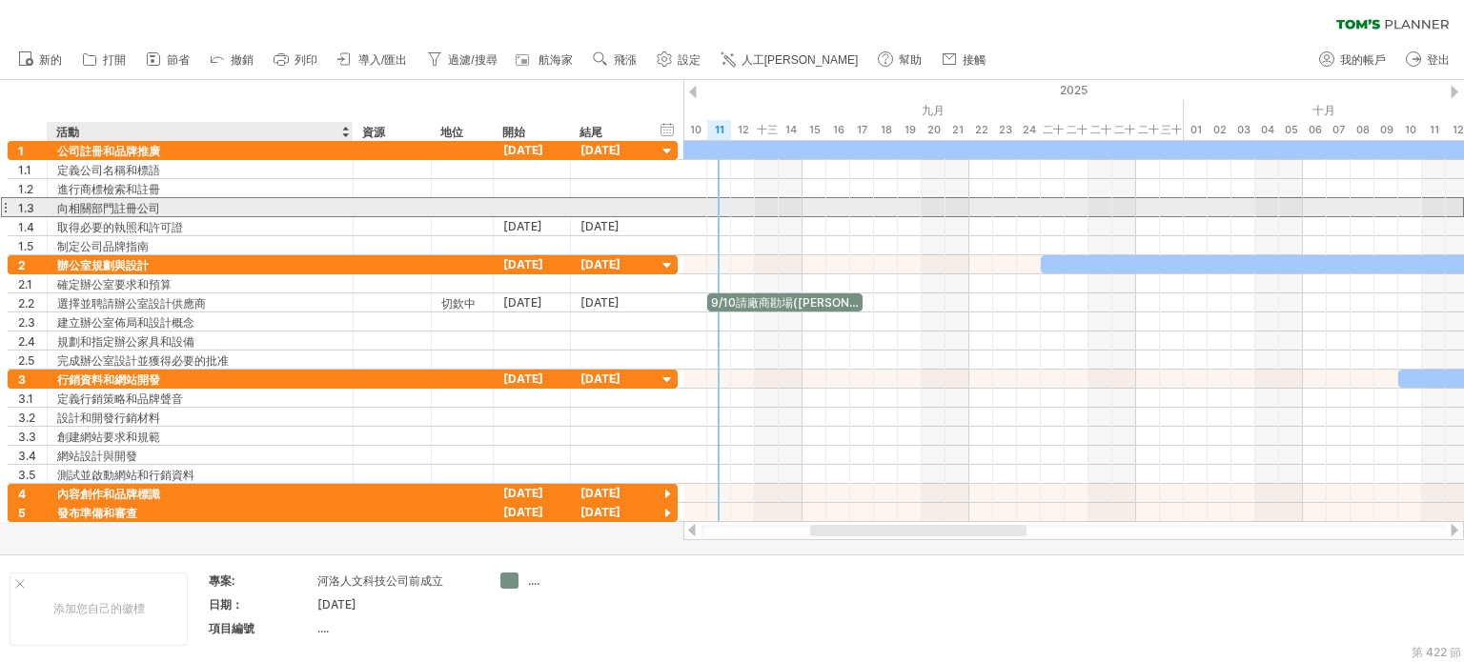
click at [144, 213] on font "向相關部門註冊公司" at bounding box center [108, 208] width 103 height 14
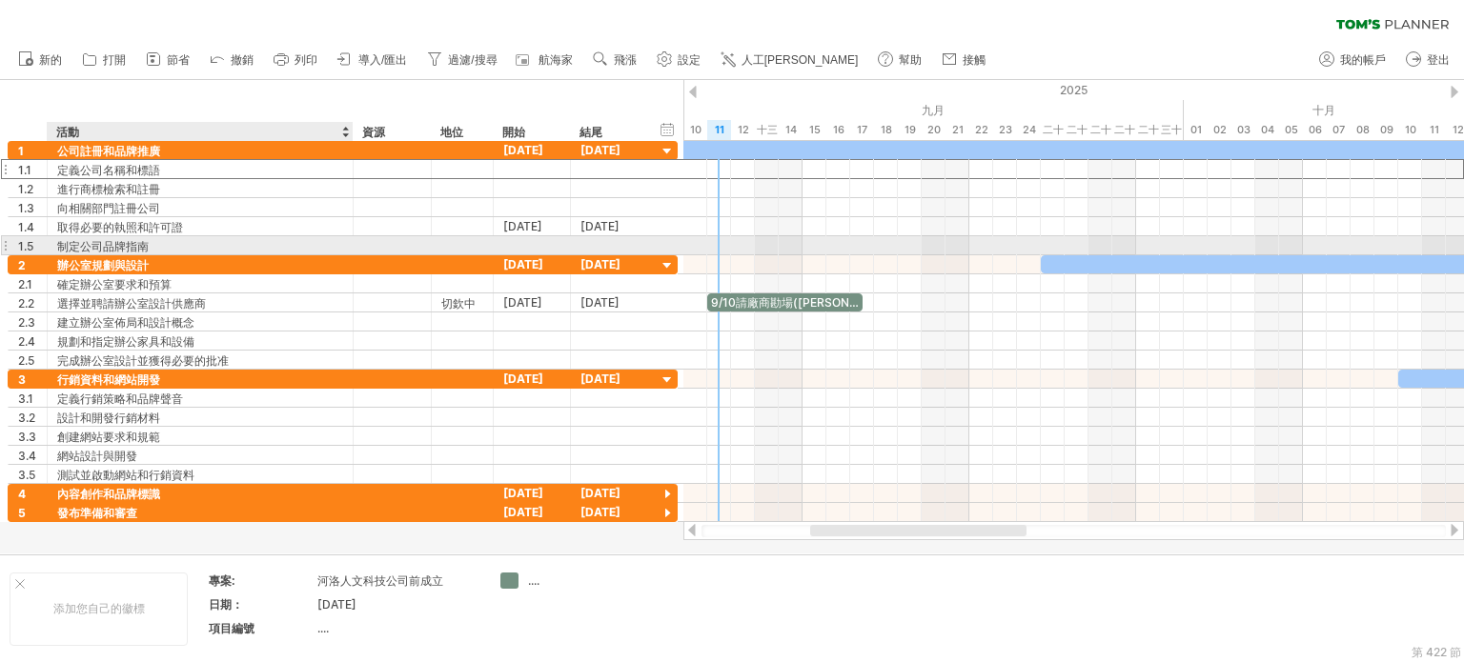
drag, startPoint x: 103, startPoint y: 191, endPoint x: 103, endPoint y: 240, distance: 49.6
click at [103, 240] on div "**********" at bounding box center [343, 198] width 670 height 114
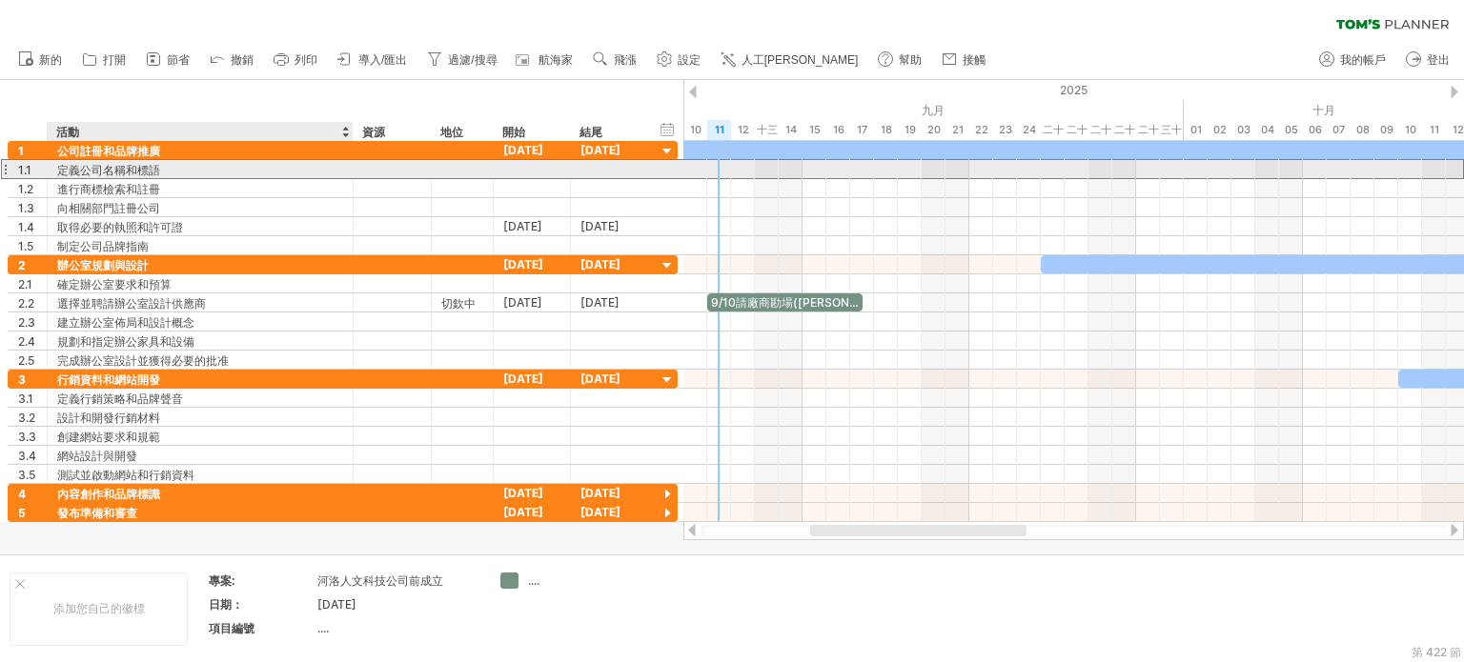
click at [116, 166] on font "定義公司名稱和標語" at bounding box center [108, 170] width 103 height 14
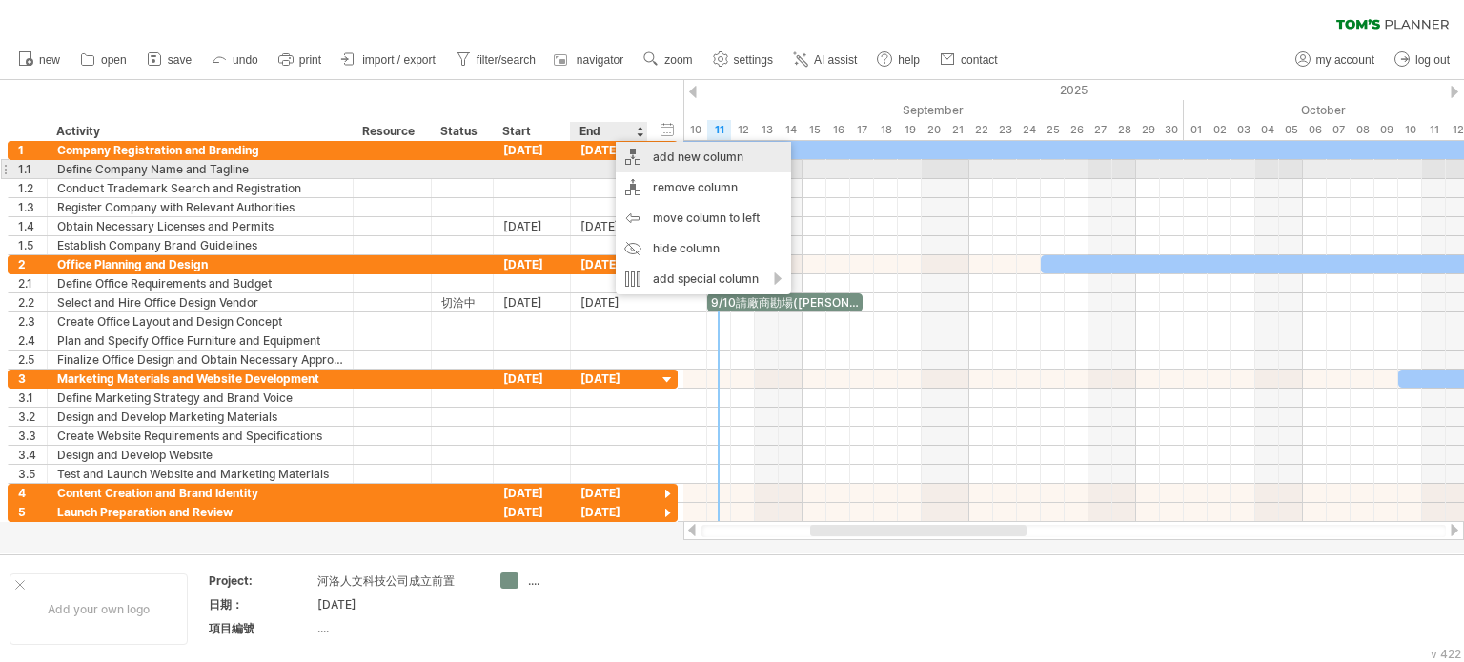
click at [674, 157] on div "add new column" at bounding box center [703, 157] width 175 height 30
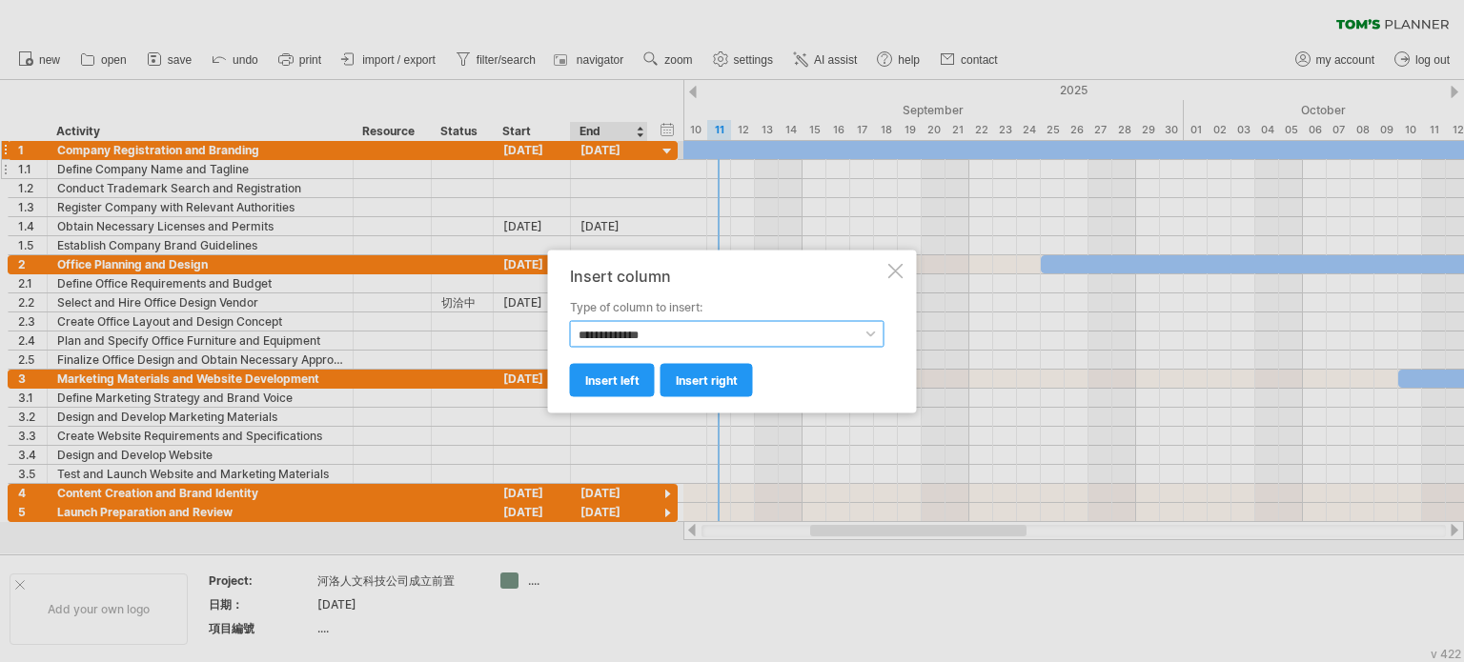
click at [619, 331] on select "**********" at bounding box center [727, 333] width 315 height 27
click at [899, 268] on div at bounding box center [895, 270] width 15 height 15
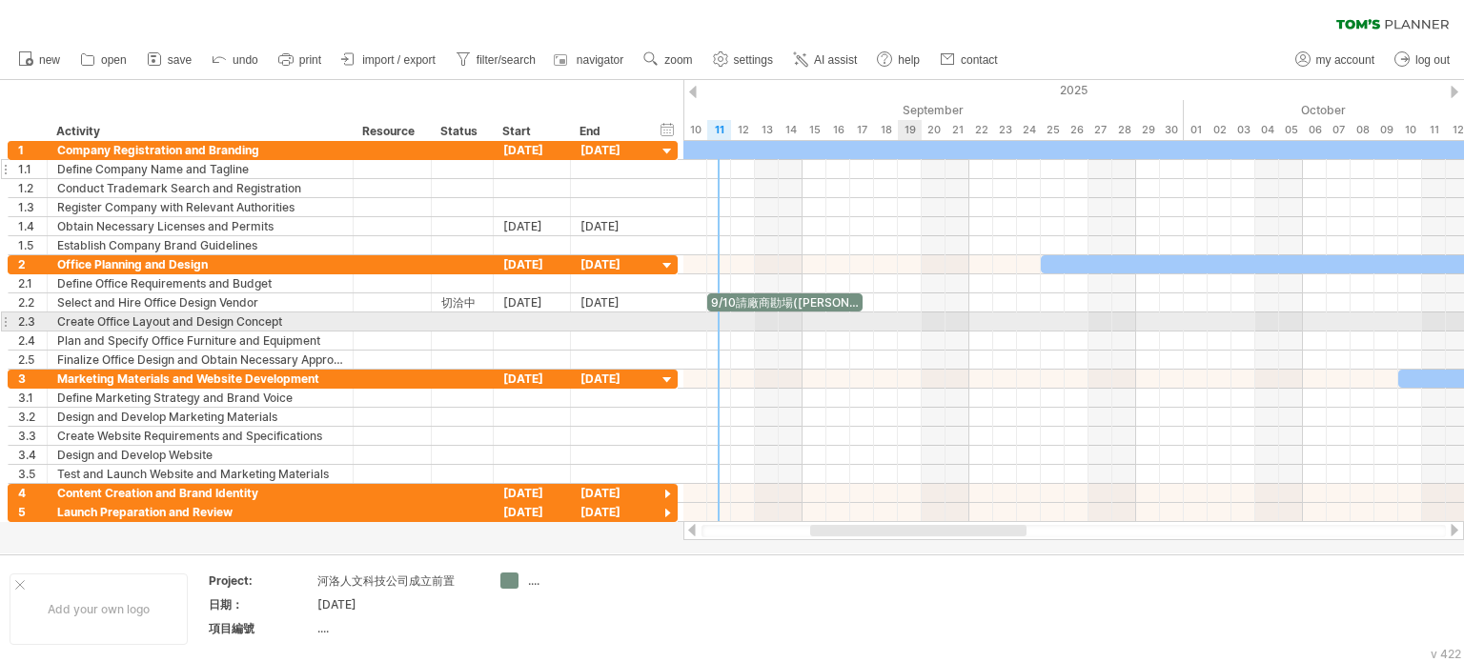
click at [917, 327] on div at bounding box center [1073, 322] width 781 height 19
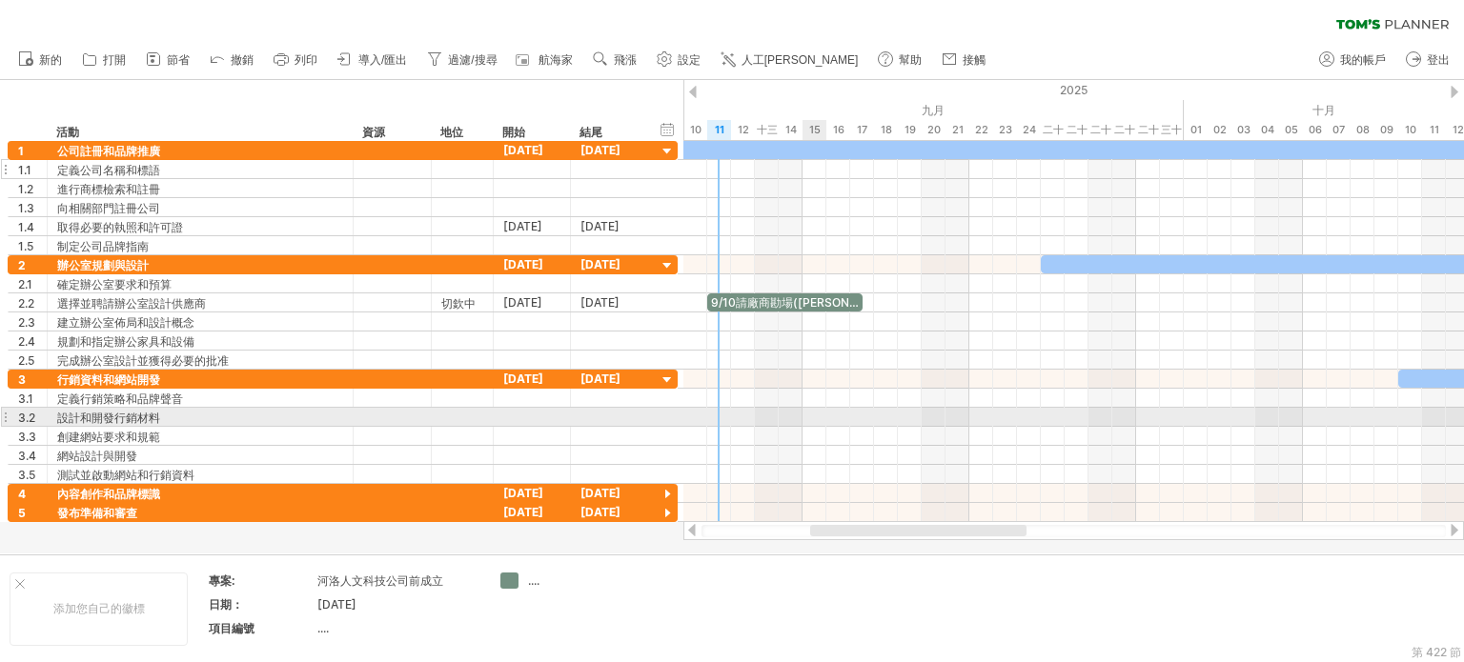
click at [804, 415] on div at bounding box center [1073, 417] width 781 height 19
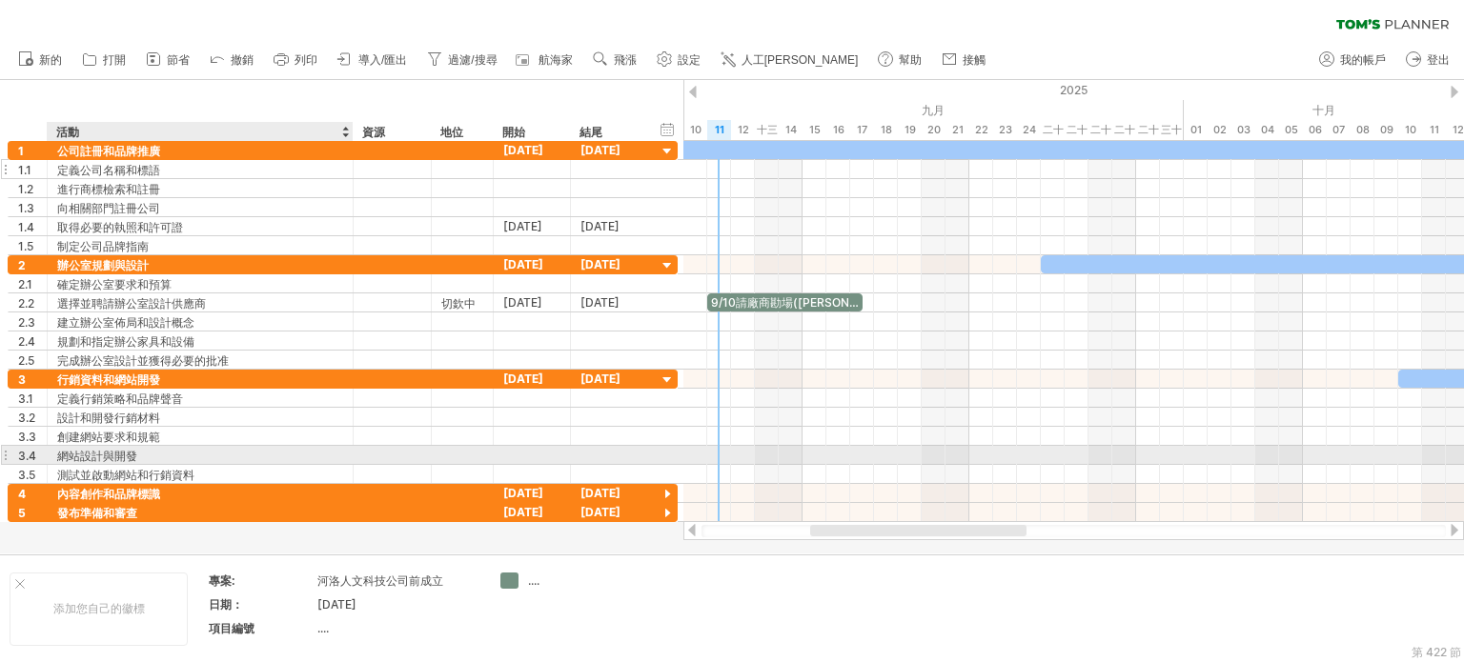
click at [263, 449] on div "網站設計與開發" at bounding box center [200, 455] width 286 height 18
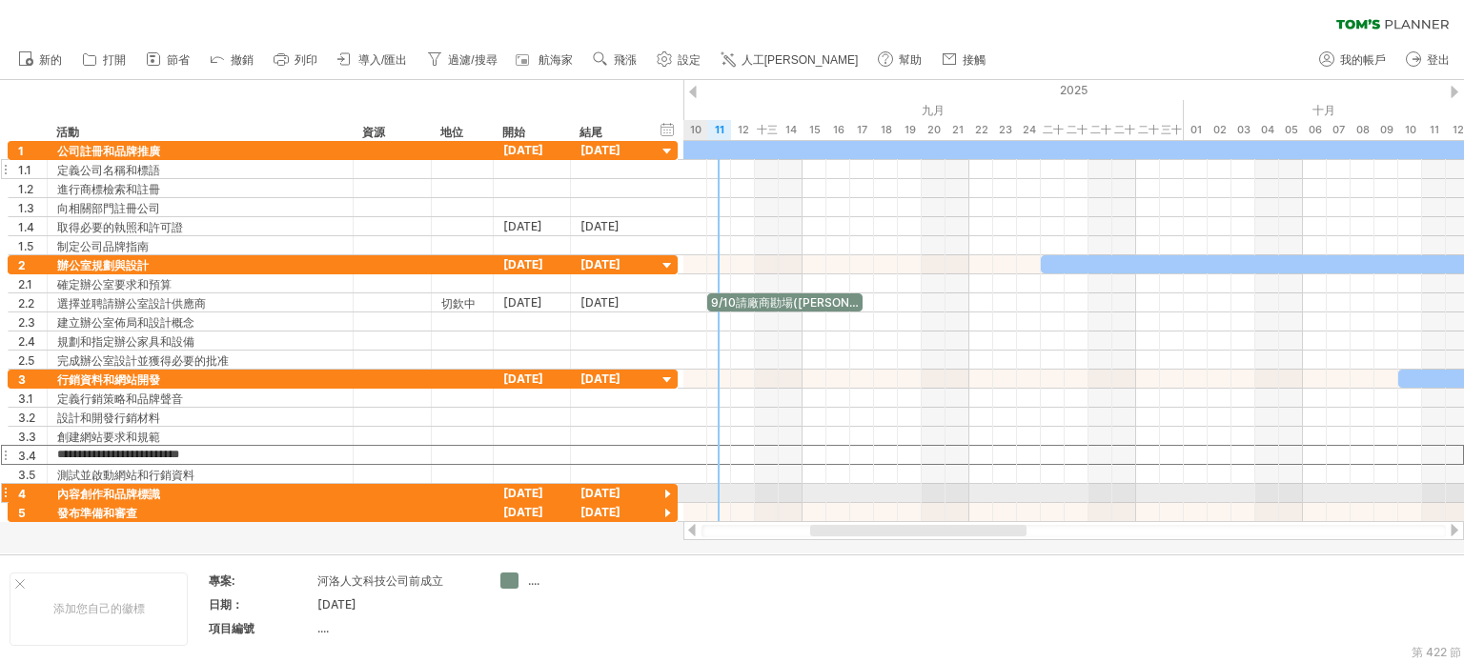
click at [668, 490] on div at bounding box center [668, 495] width 18 height 18
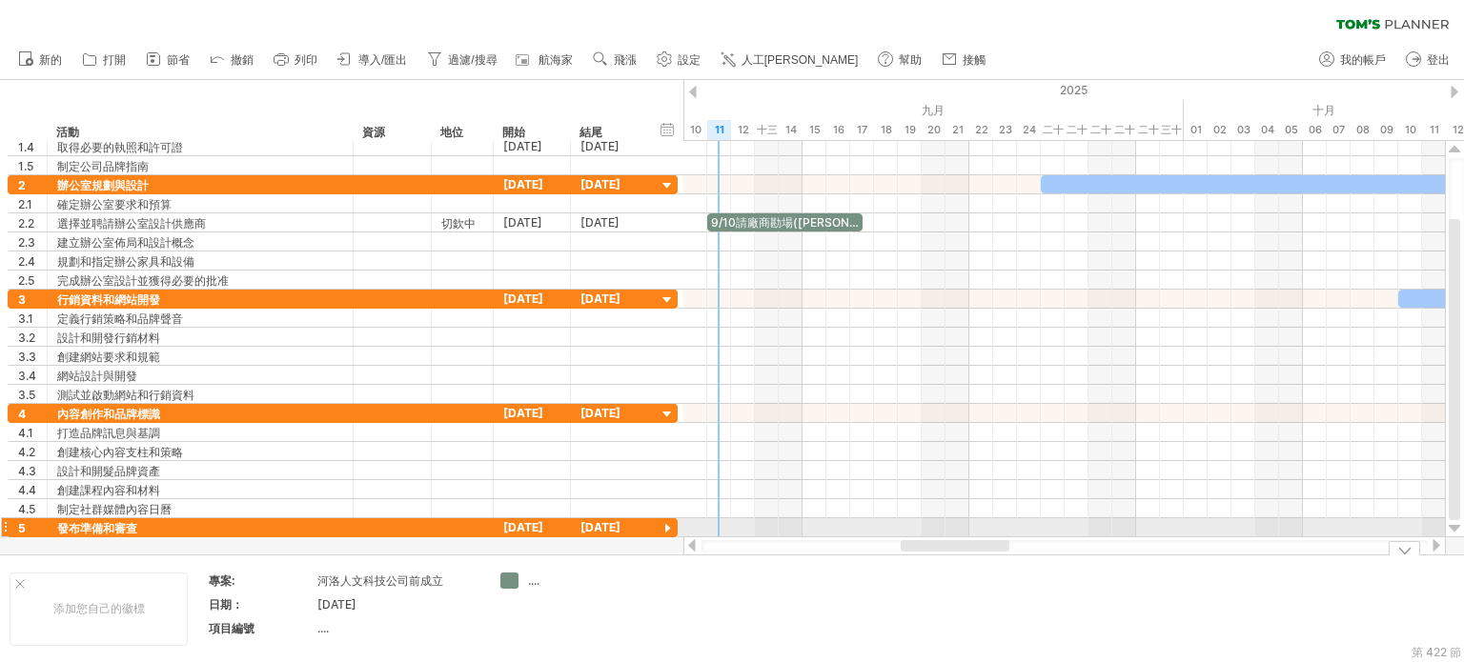
click at [669, 520] on div at bounding box center [668, 529] width 18 height 18
